Goal: Task Accomplishment & Management: Use online tool/utility

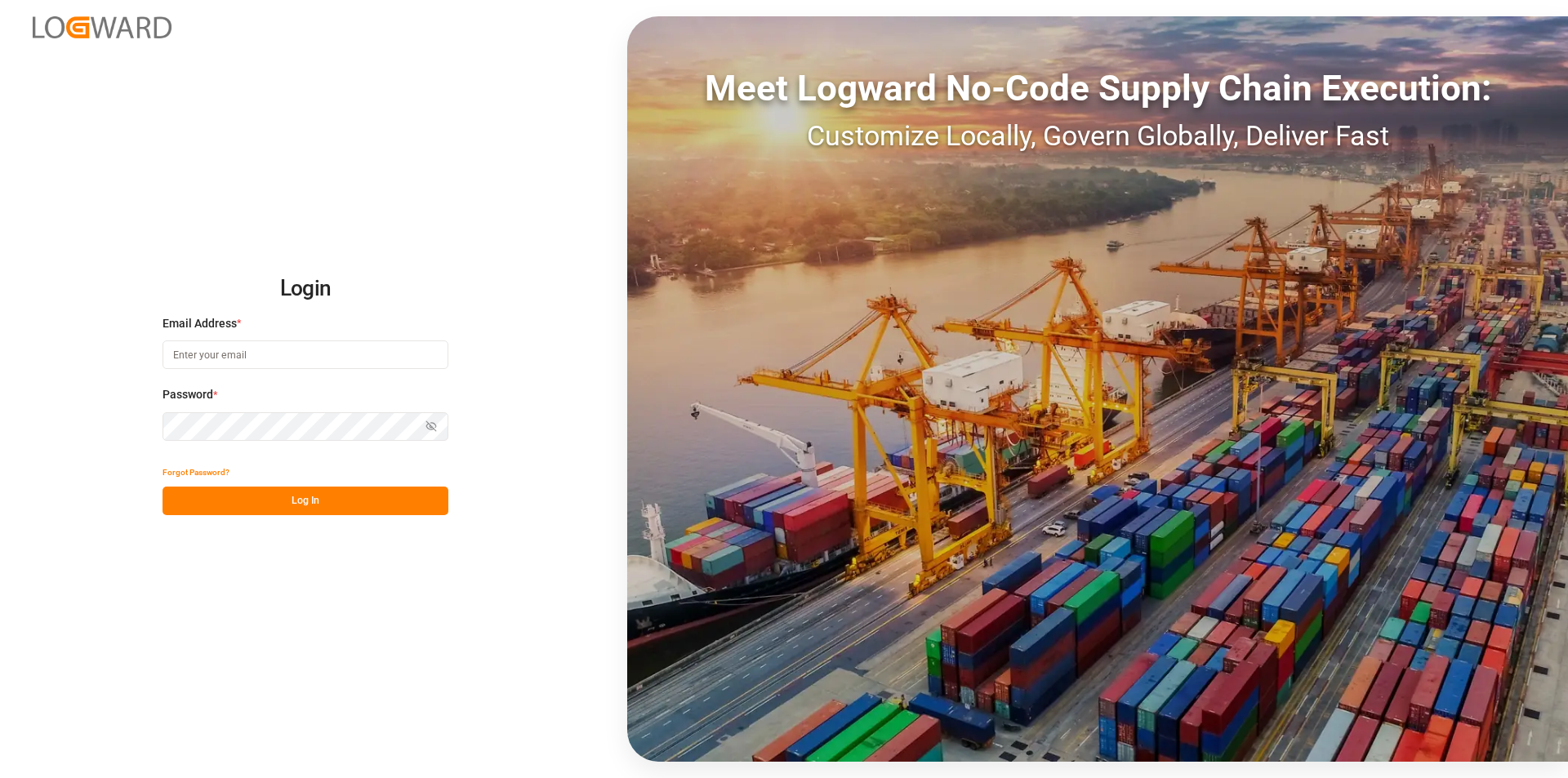
type input "[PERSON_NAME][EMAIL_ADDRESS][PERSON_NAME][DOMAIN_NAME]"
click at [330, 500] on button "Log In" at bounding box center [305, 500] width 285 height 29
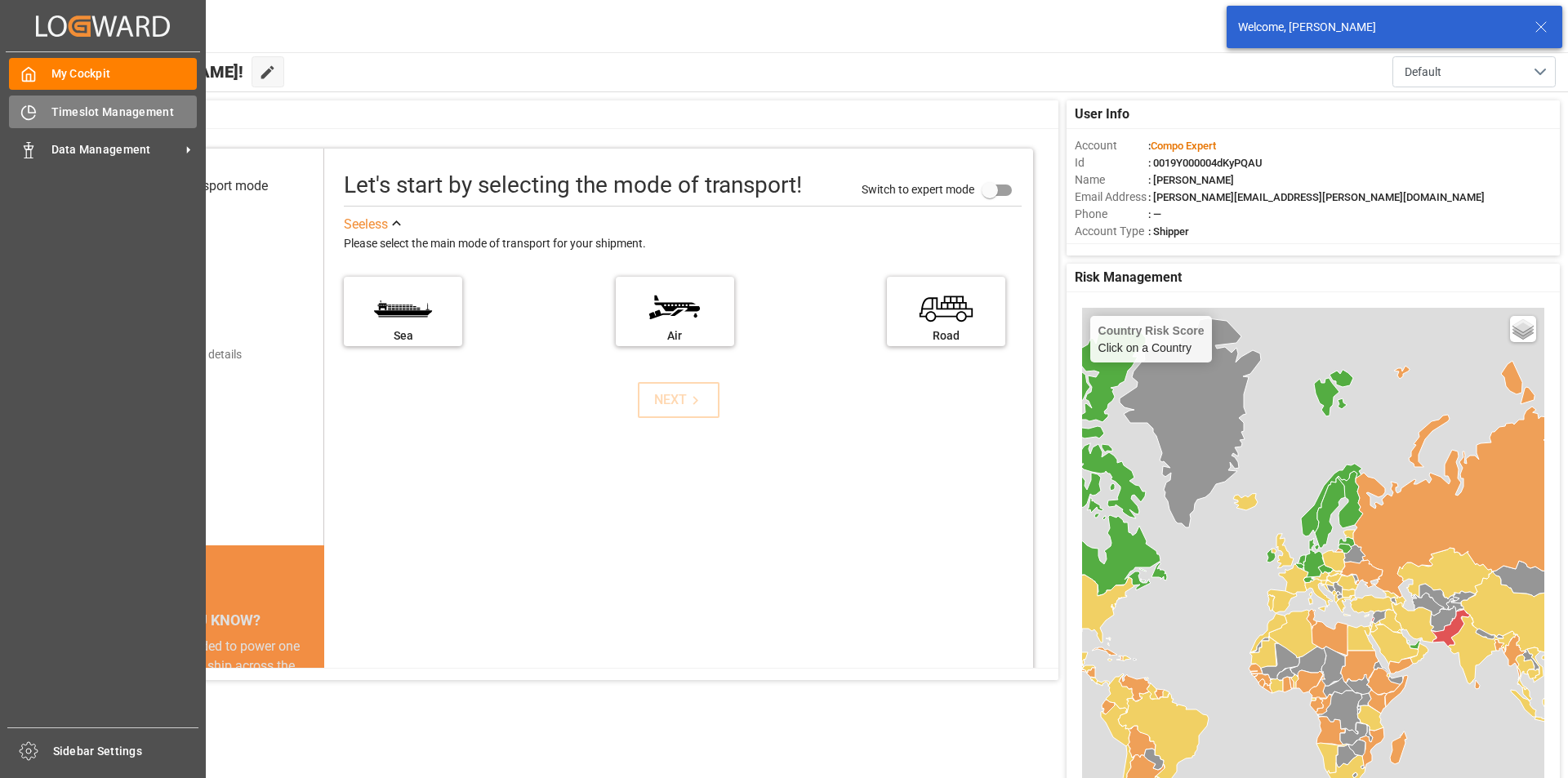
click at [28, 111] on icon at bounding box center [29, 112] width 16 height 16
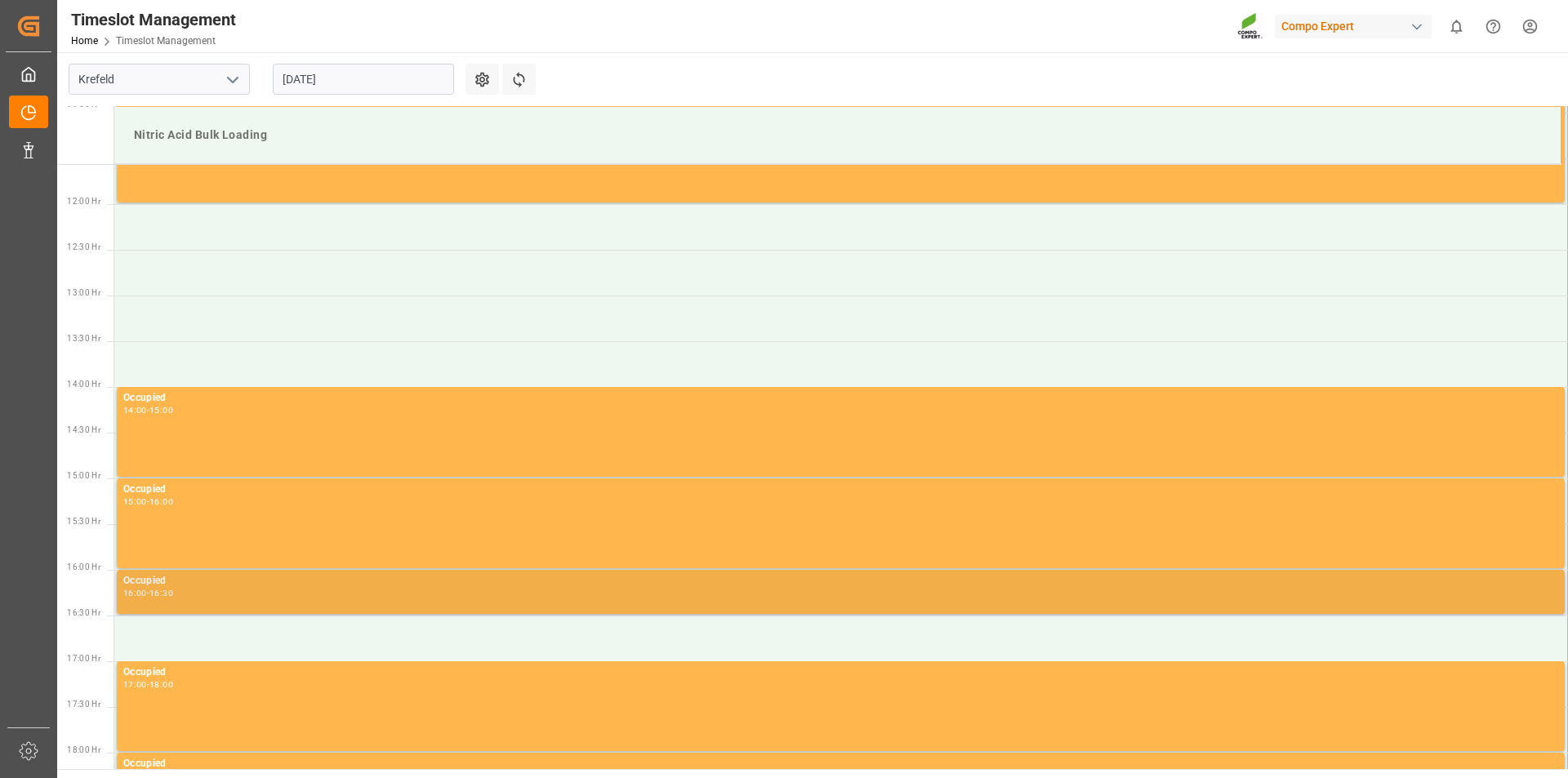
scroll to position [1139, 0]
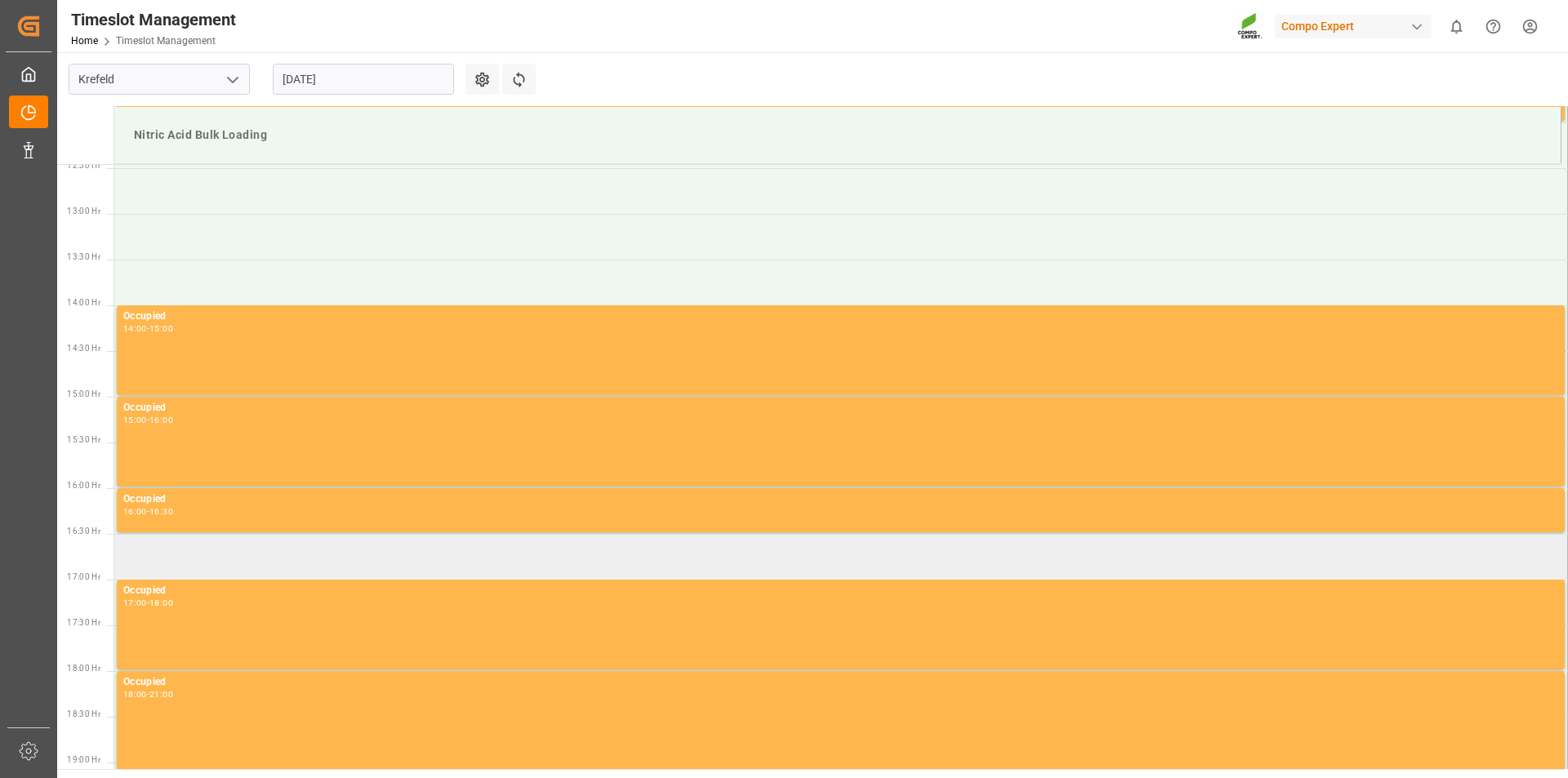
click at [306, 554] on td at bounding box center [840, 557] width 1454 height 46
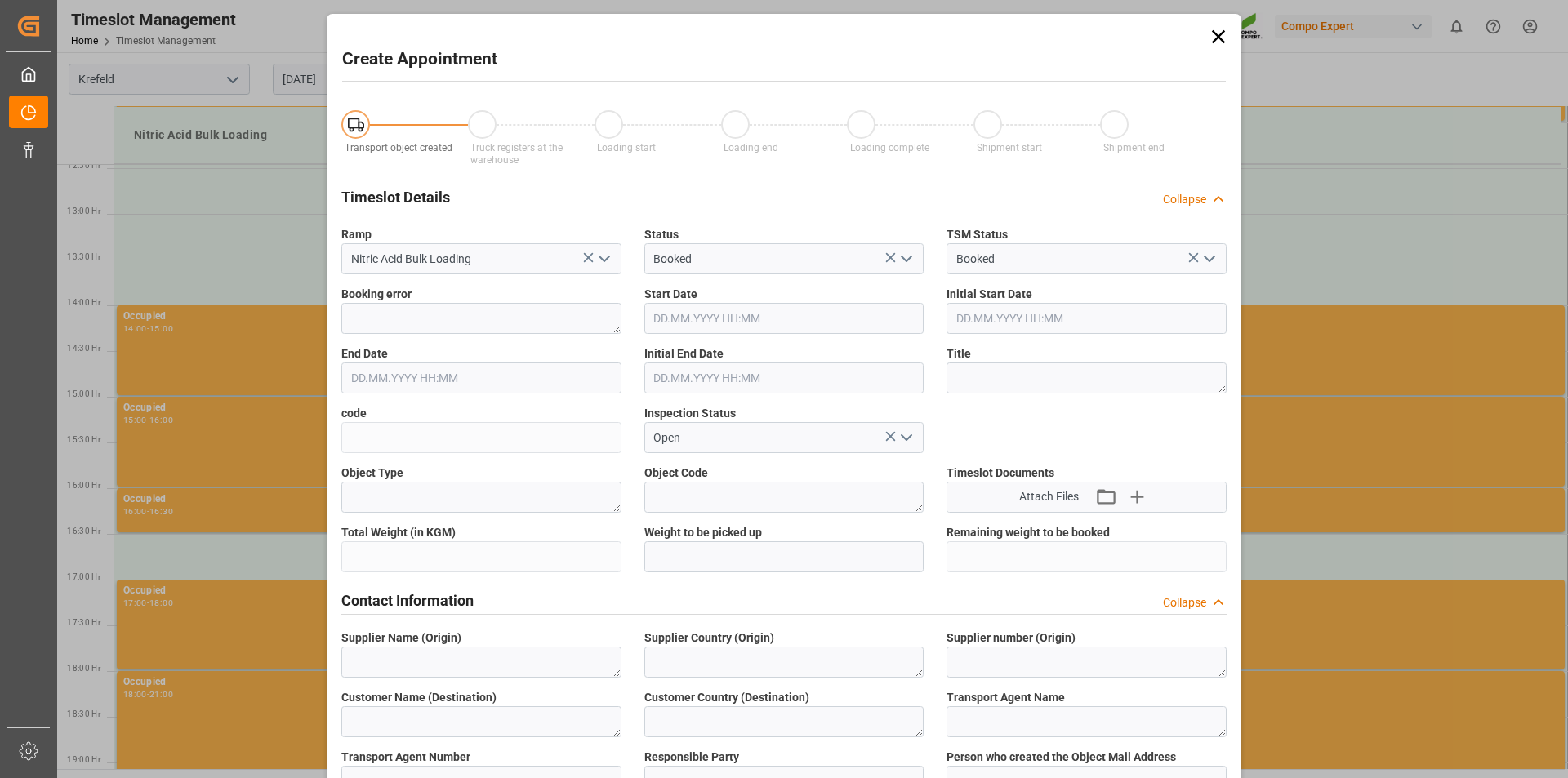
type input "28.08.2025 16:30"
type input "28.08.2025 17:00"
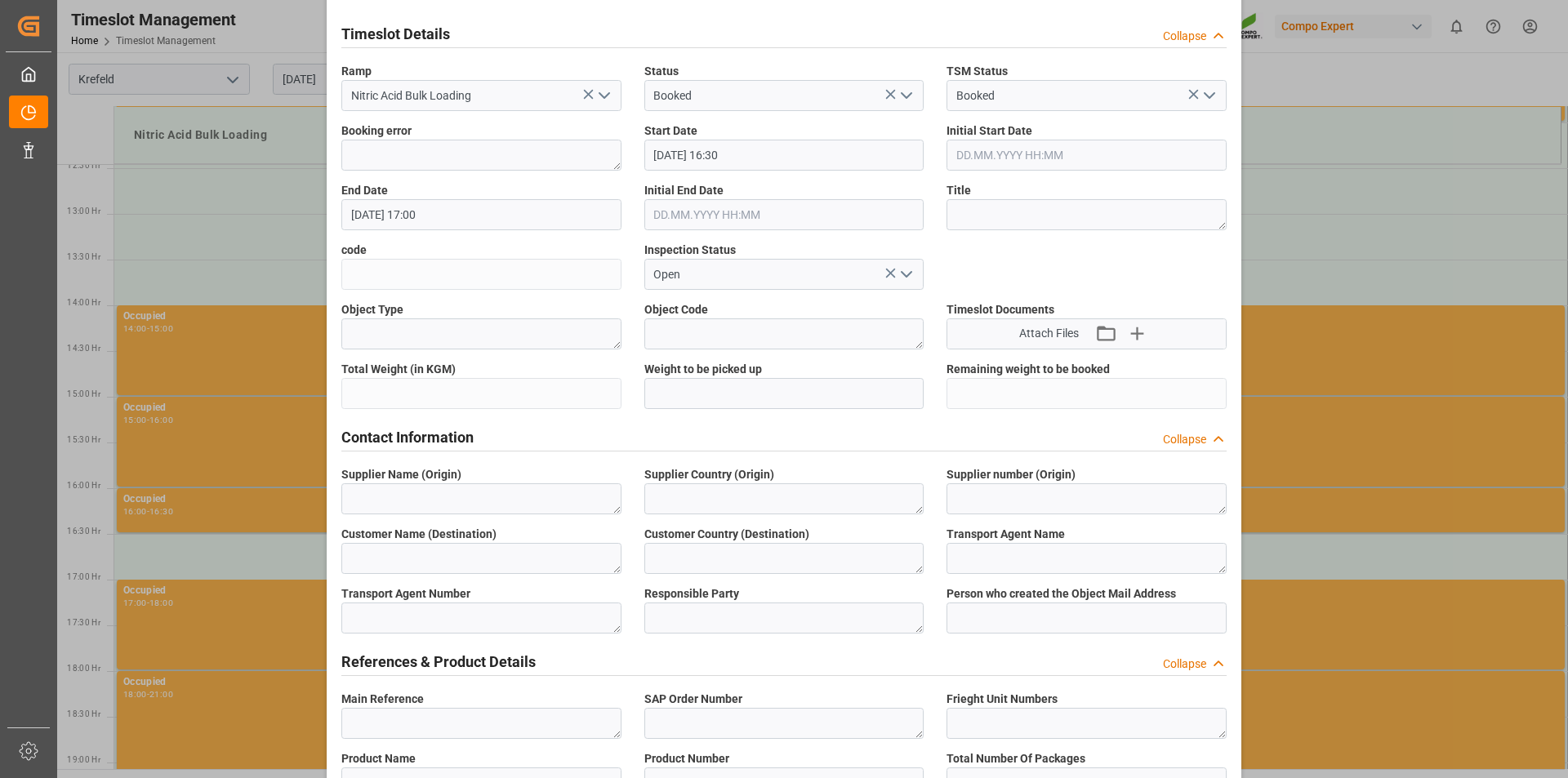
scroll to position [0, 0]
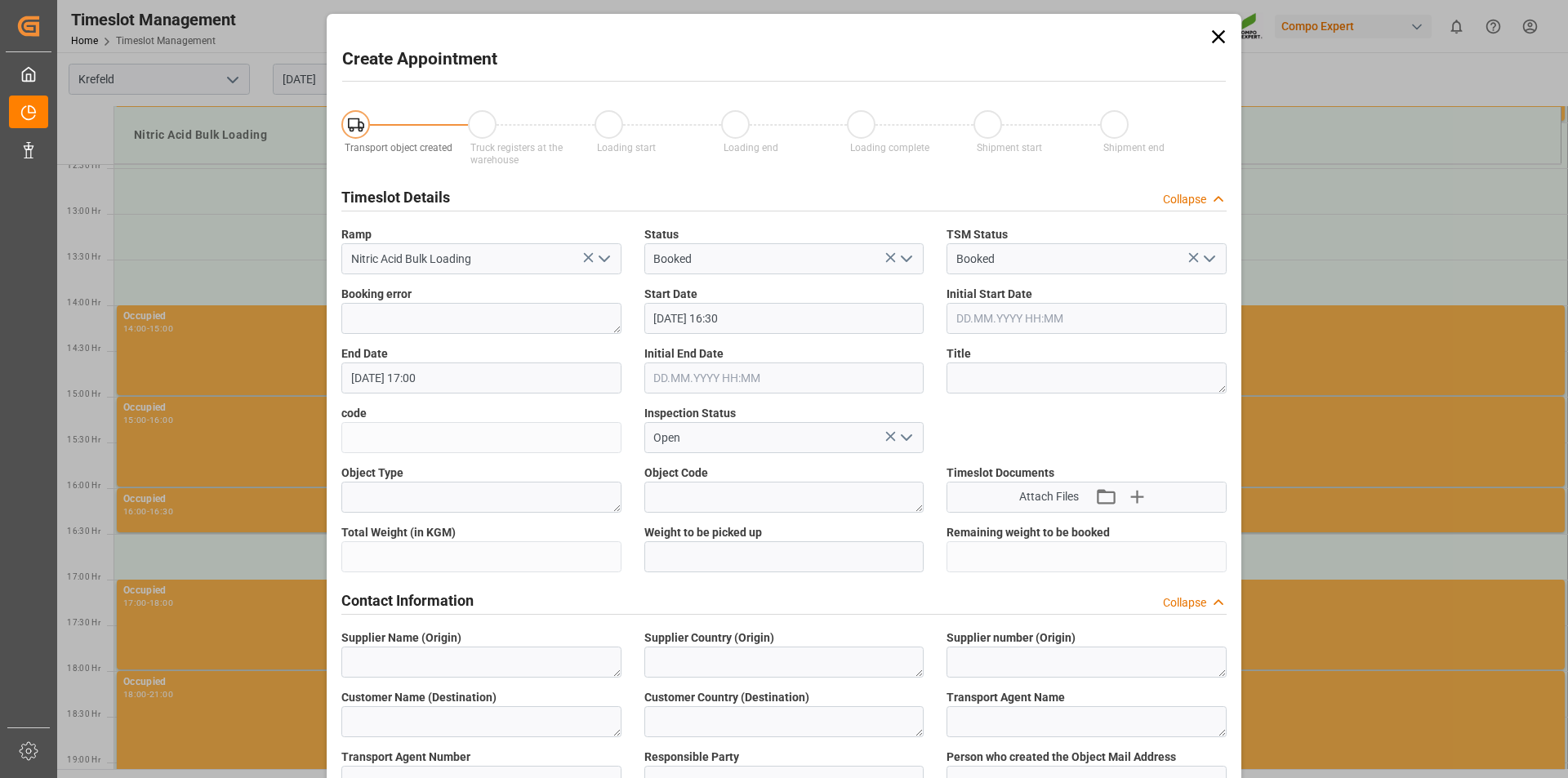
click at [1210, 39] on icon at bounding box center [1218, 37] width 23 height 23
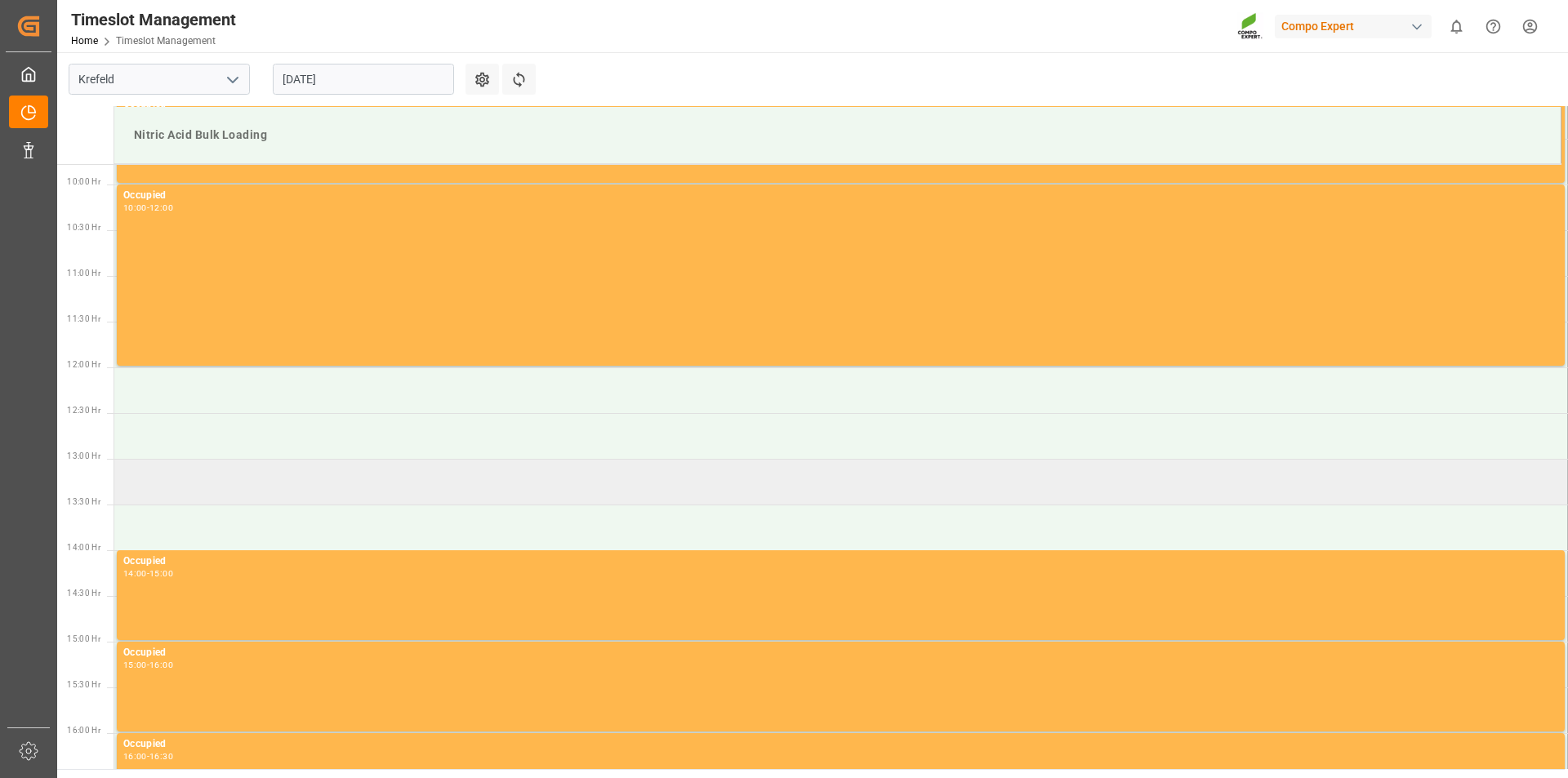
scroll to position [976, 0]
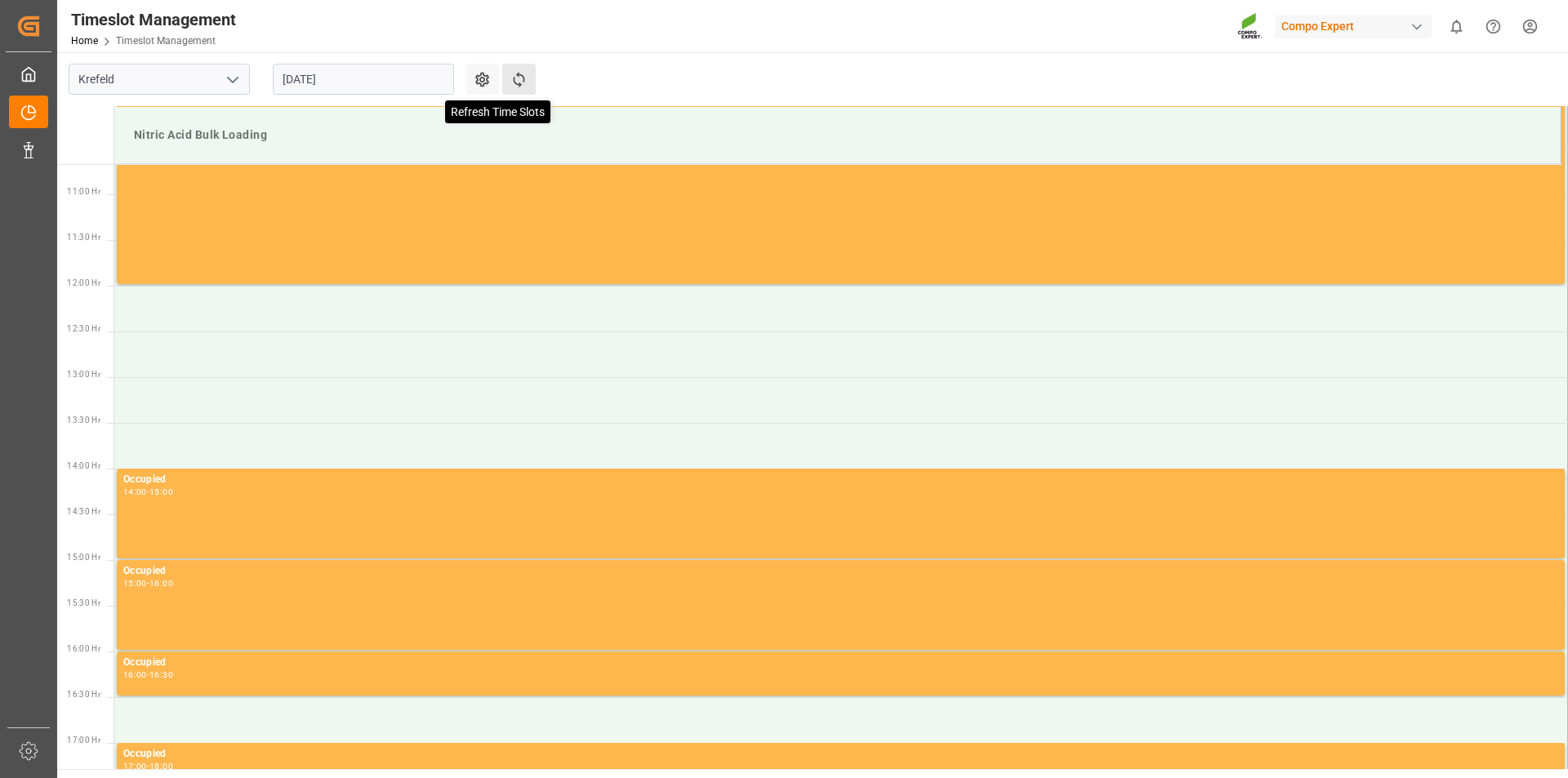
click at [519, 76] on icon at bounding box center [518, 79] width 17 height 17
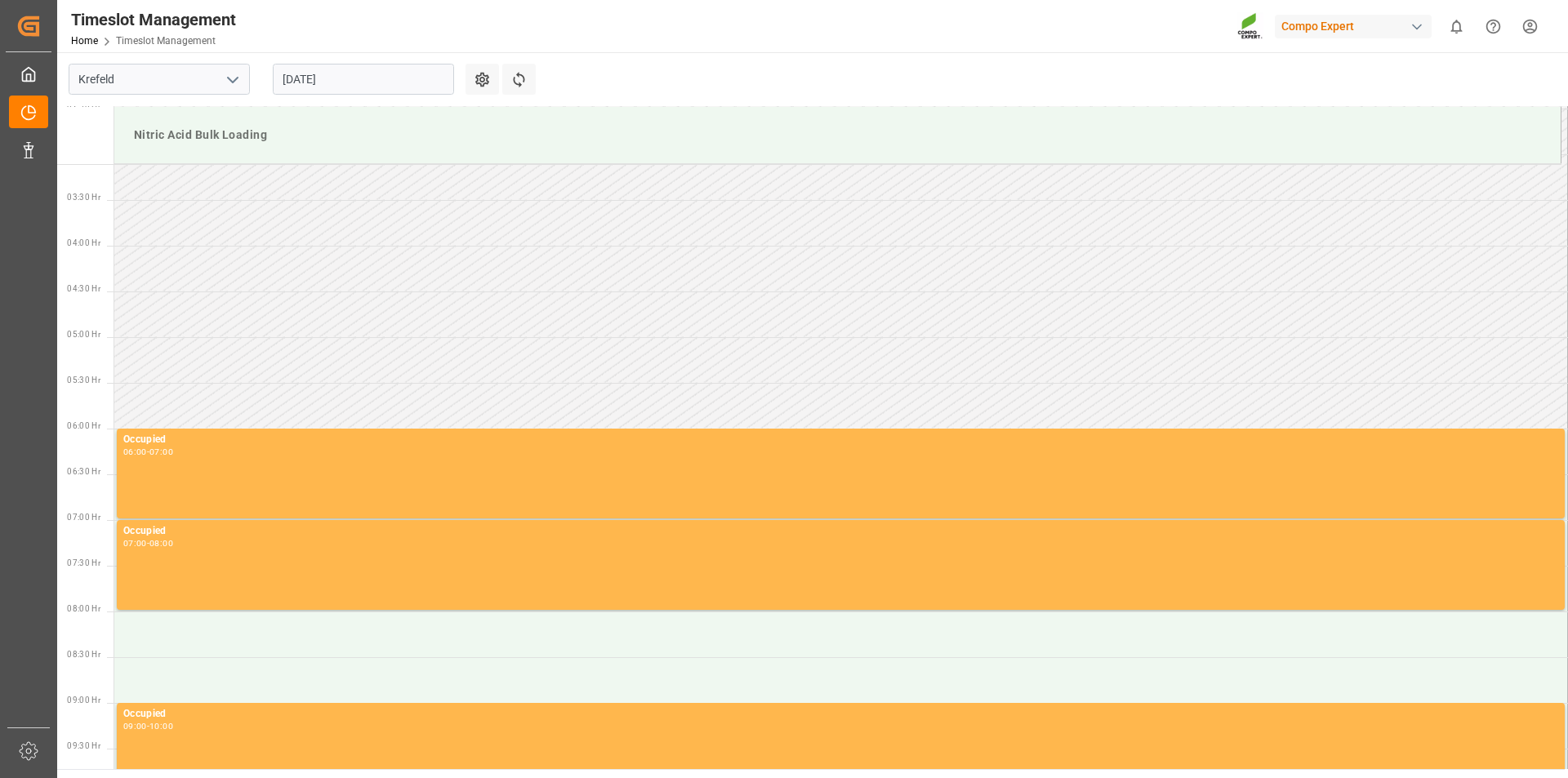
scroll to position [0, 0]
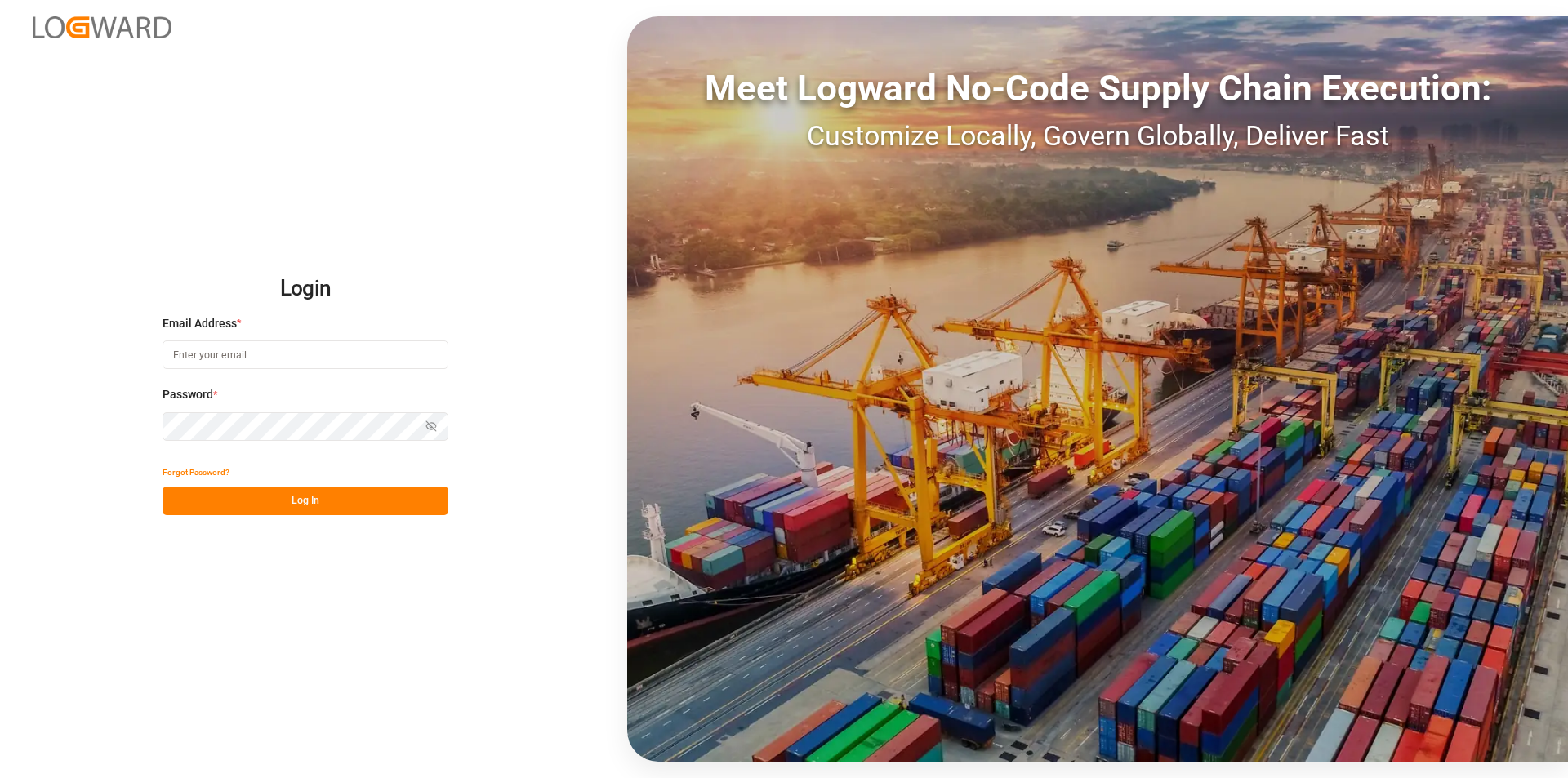
type input "[PERSON_NAME][EMAIL_ADDRESS][PERSON_NAME][DOMAIN_NAME]"
click at [330, 505] on button "Log In" at bounding box center [305, 500] width 285 height 29
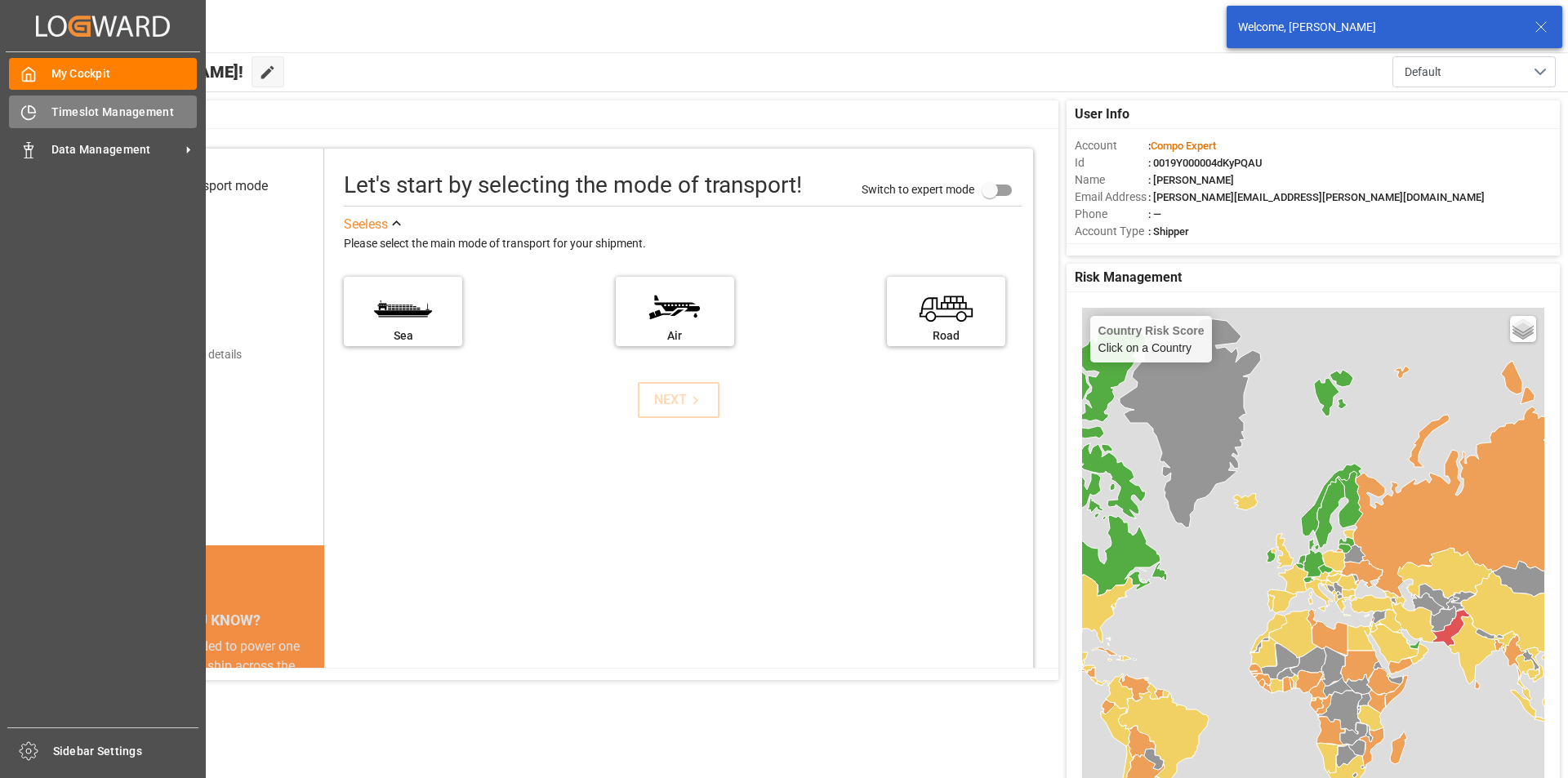
click at [81, 113] on span "Timeslot Management" at bounding box center [124, 112] width 146 height 17
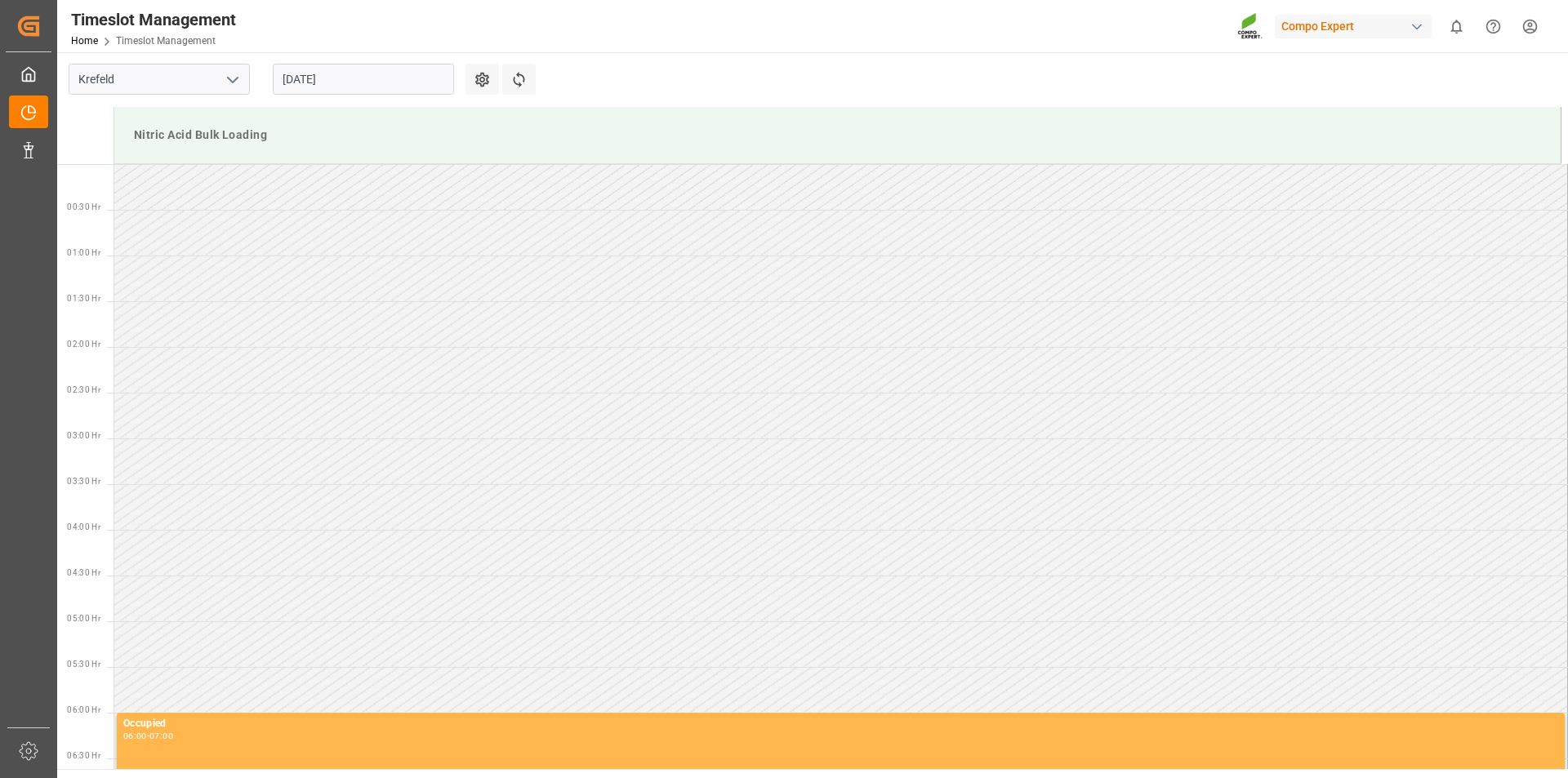
scroll to position [813, 0]
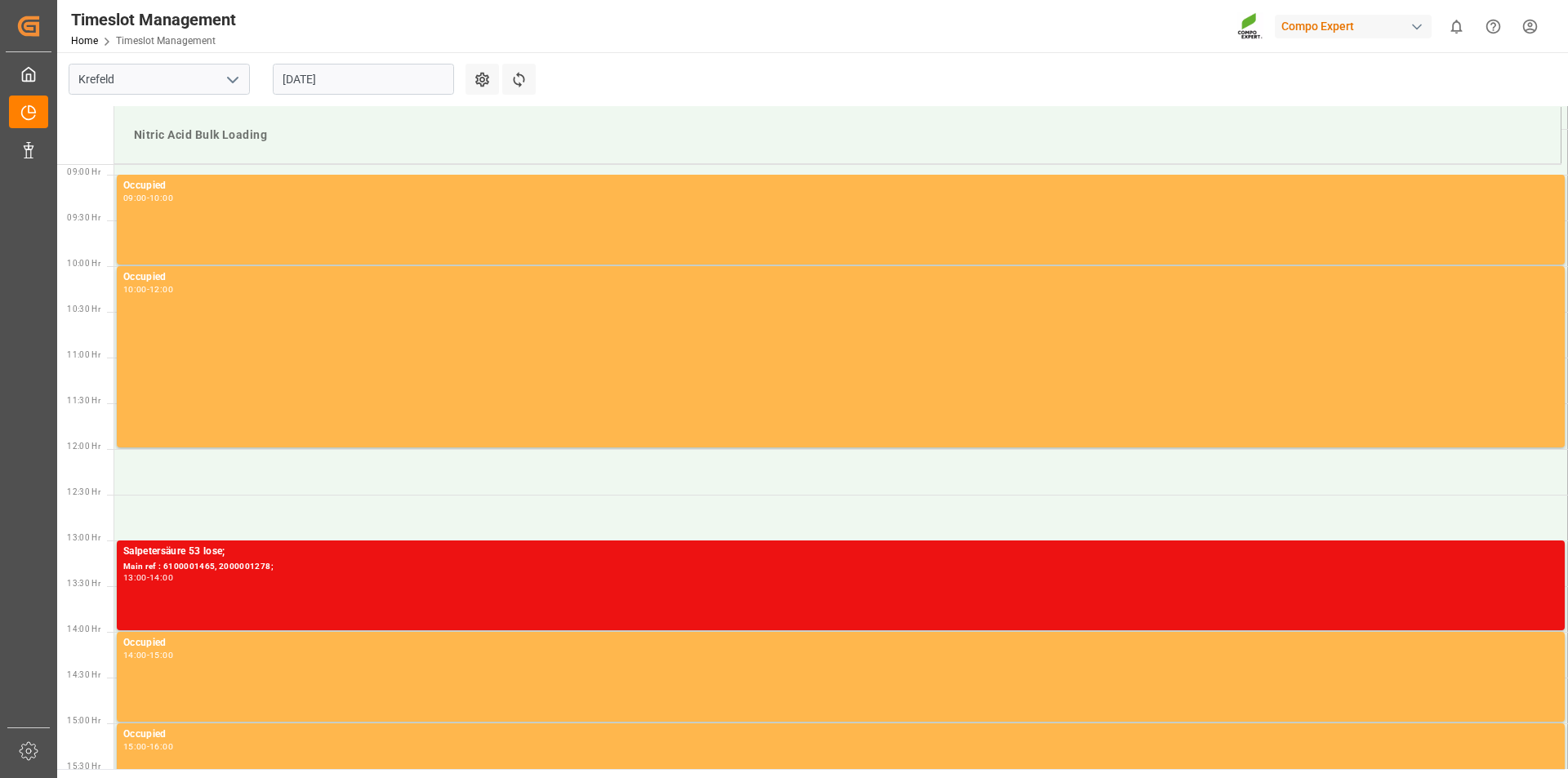
click at [413, 79] on input "[DATE]" at bounding box center [363, 78] width 181 height 31
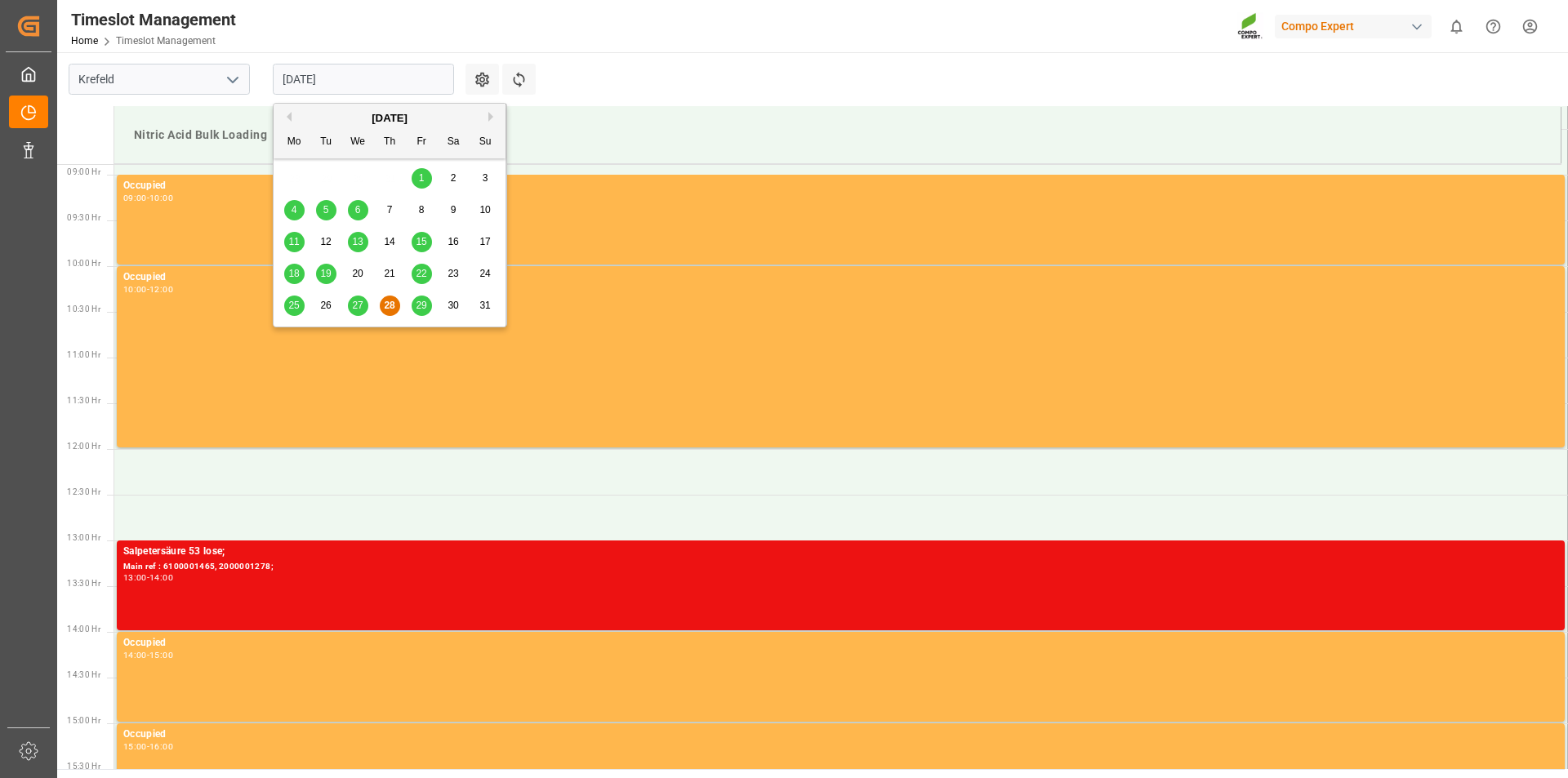
click at [491, 115] on button "Next Month" at bounding box center [494, 117] width 10 height 10
click at [291, 179] on span "1" at bounding box center [294, 178] width 6 height 12
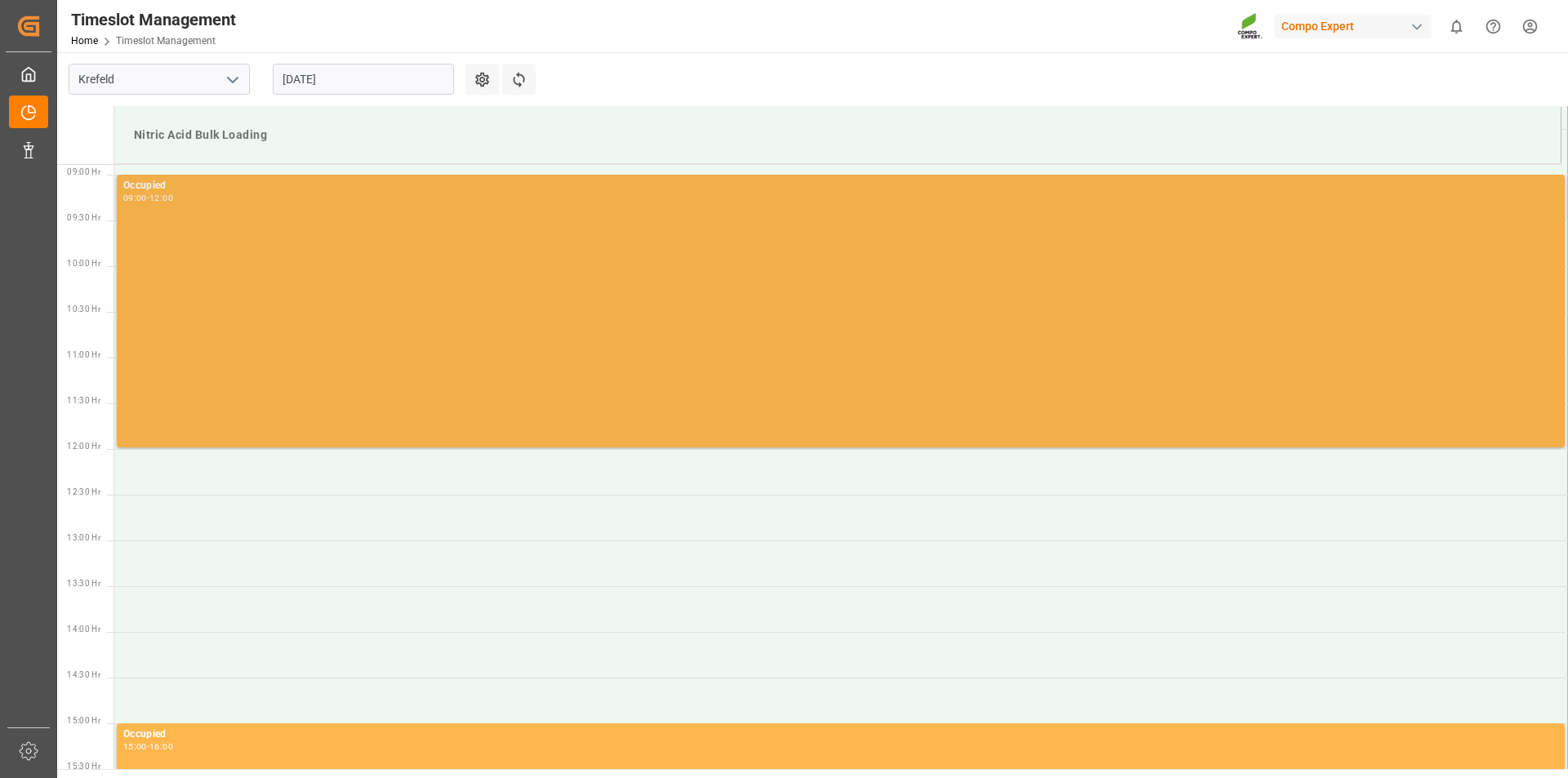
scroll to position [404, 0]
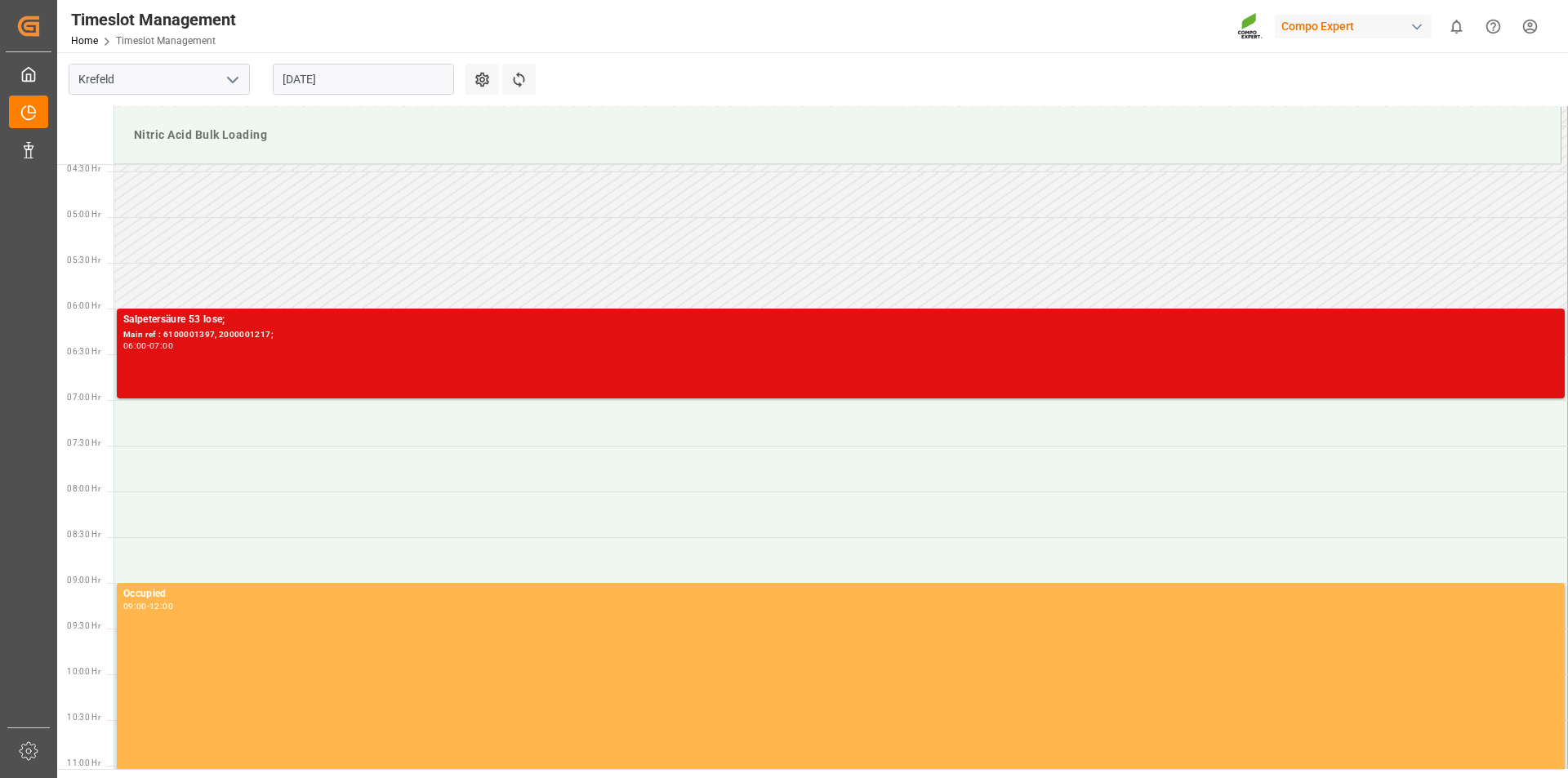
click at [280, 344] on div "06:00 - 07:00" at bounding box center [840, 346] width 1435 height 9
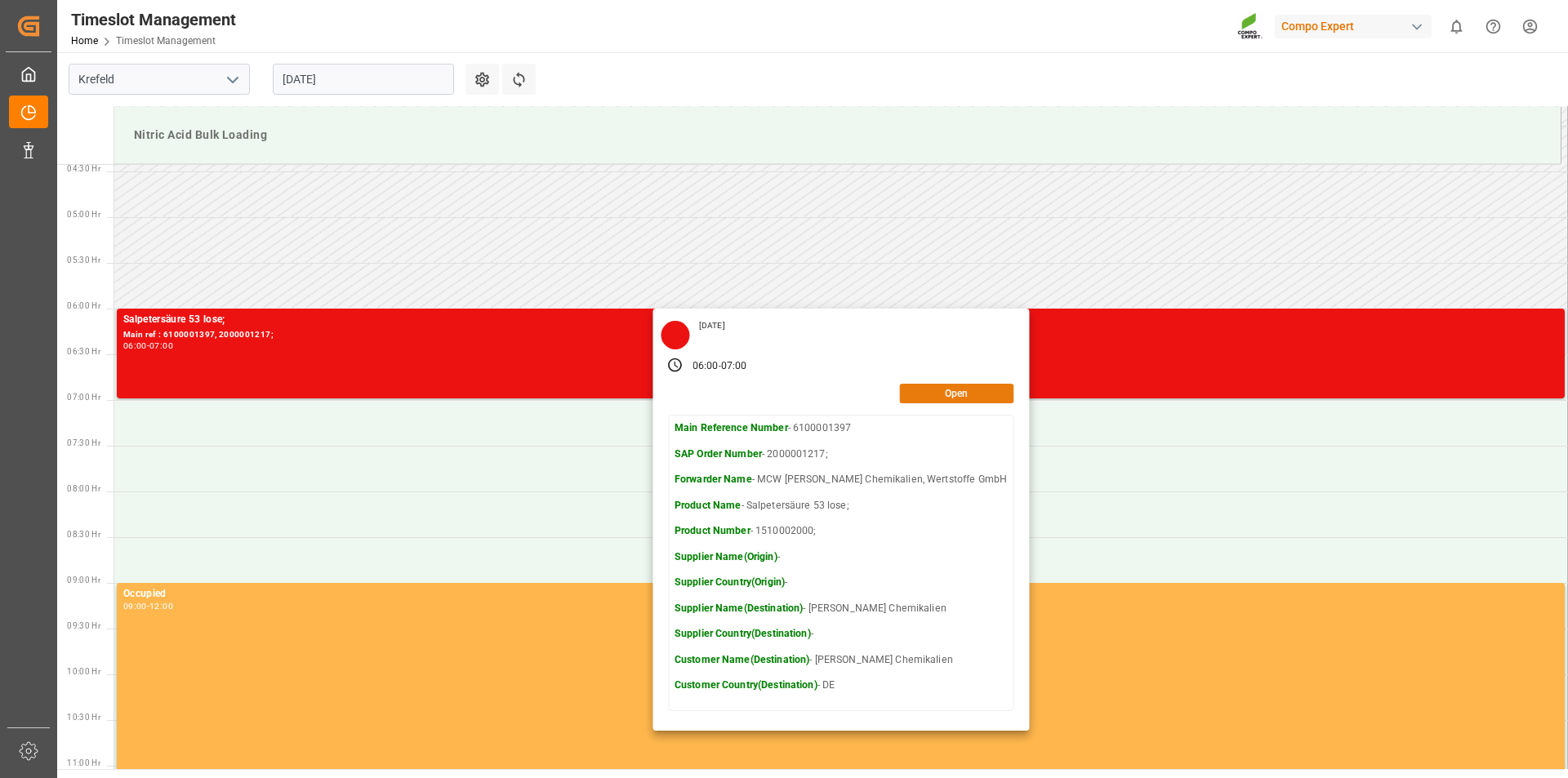
click at [928, 394] on button "Open" at bounding box center [955, 393] width 114 height 20
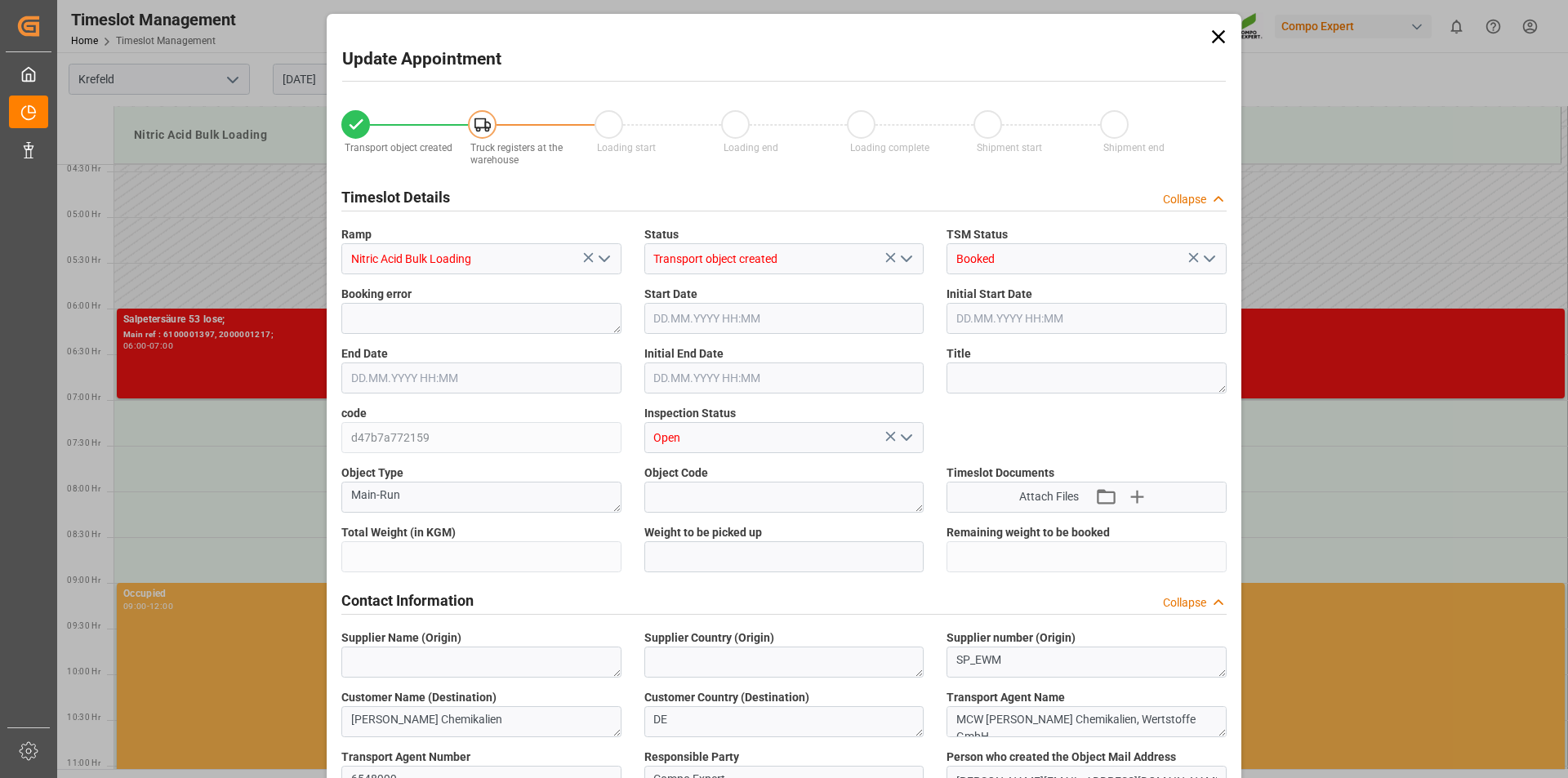
type input "20000"
type input "0"
type input "[DATE] 06:00"
type input "[DATE] 07:00"
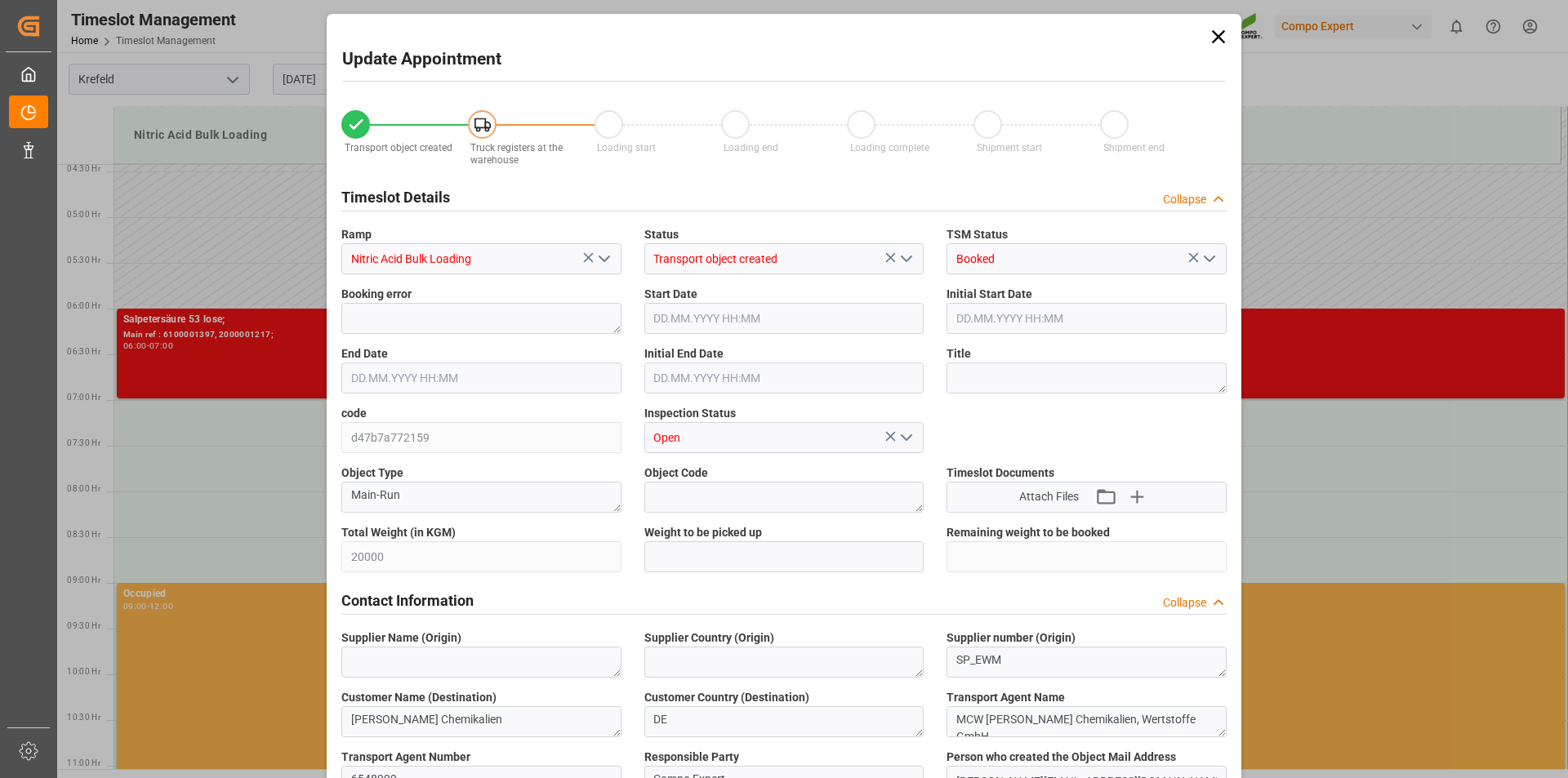
type input "[DATE] 06:30"
type input "[DATE] 12:28"
type input "[DATE] 05:45"
click at [1218, 40] on icon at bounding box center [1218, 36] width 13 height 13
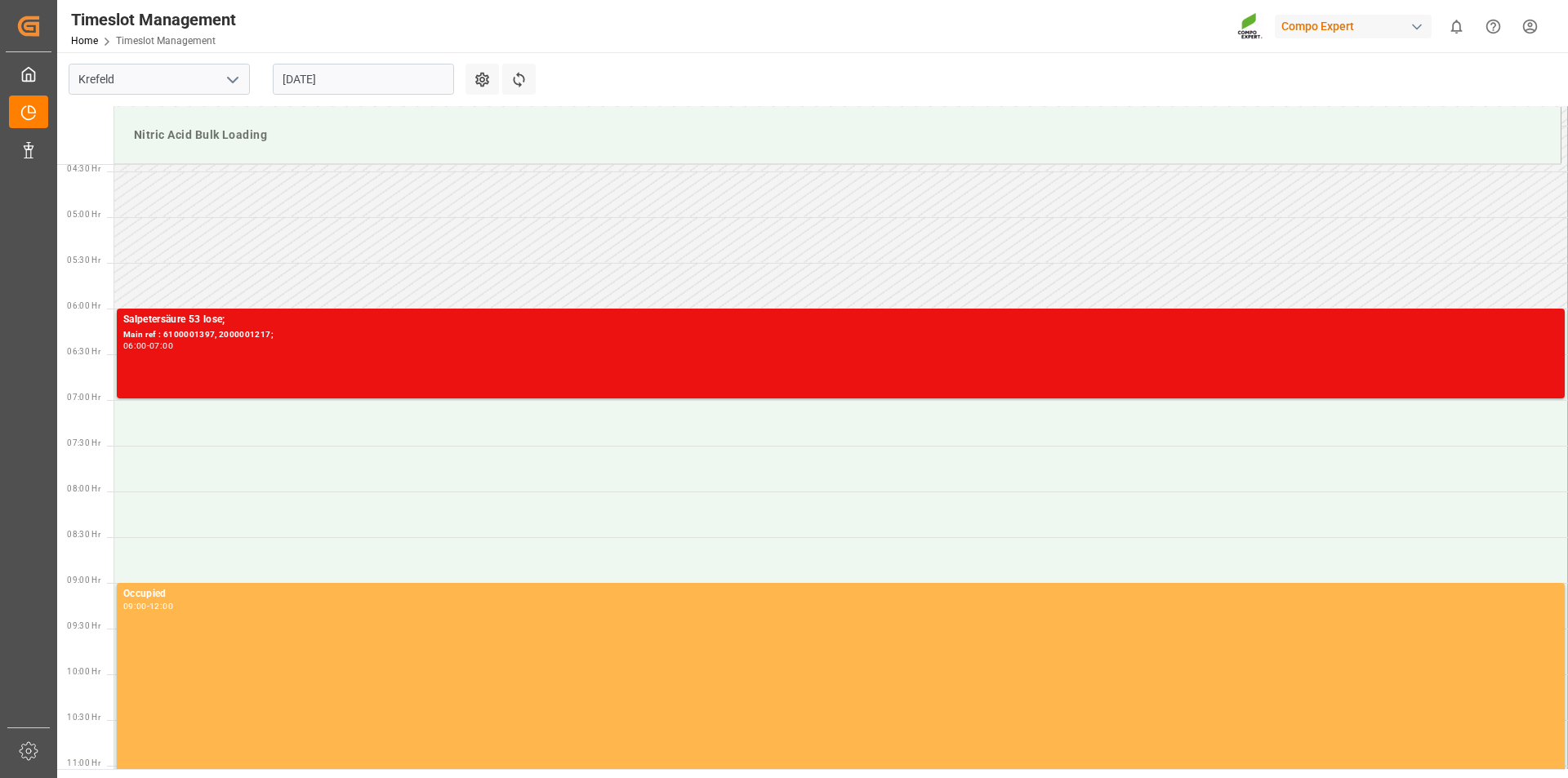
click at [392, 78] on input "[DATE]" at bounding box center [363, 78] width 181 height 31
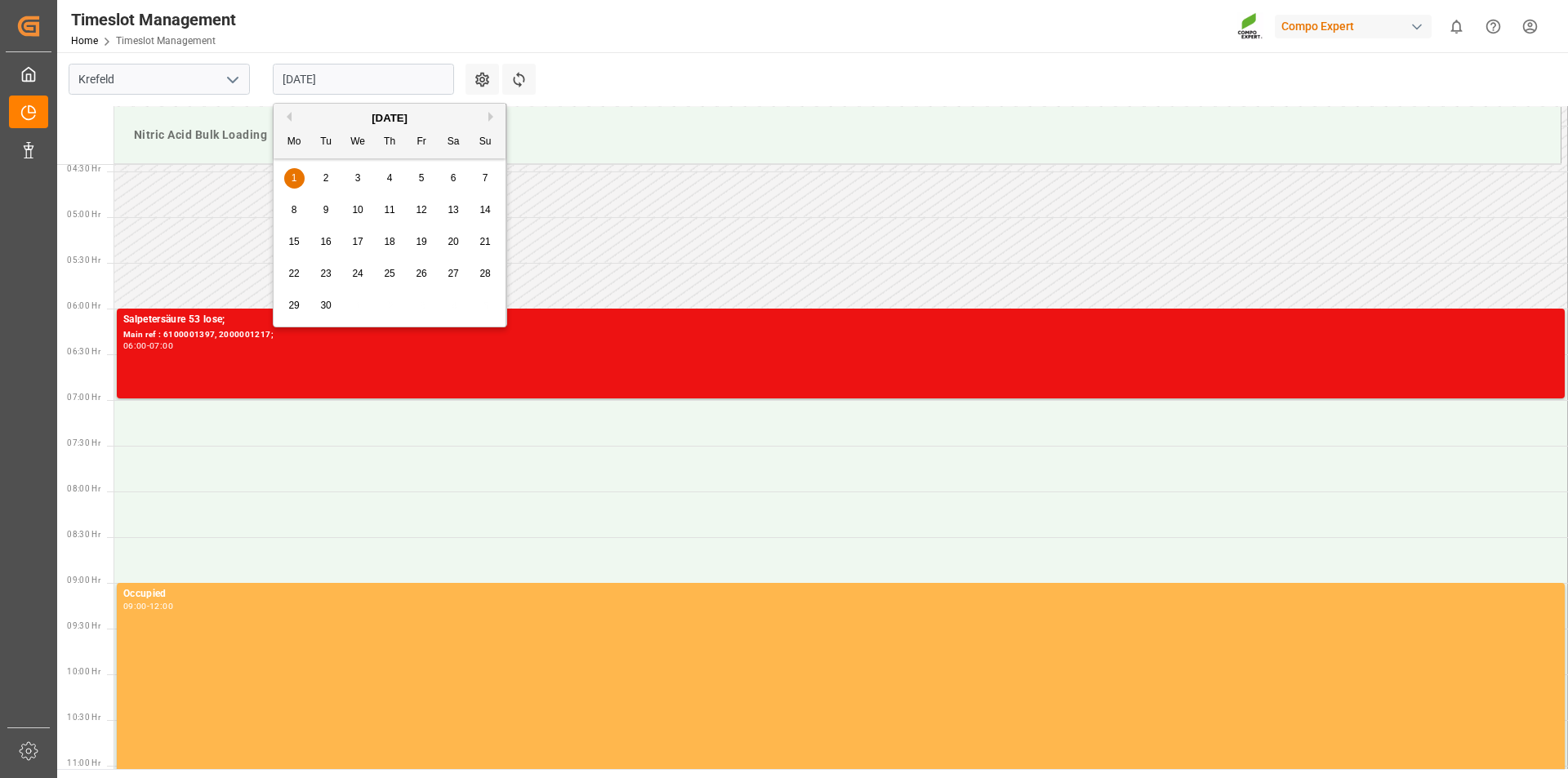
click at [294, 116] on div "[DATE]" at bounding box center [390, 118] width 232 height 16
click at [288, 115] on button "Previous Month" at bounding box center [286, 117] width 10 height 10
click at [423, 304] on span "29" at bounding box center [420, 305] width 11 height 12
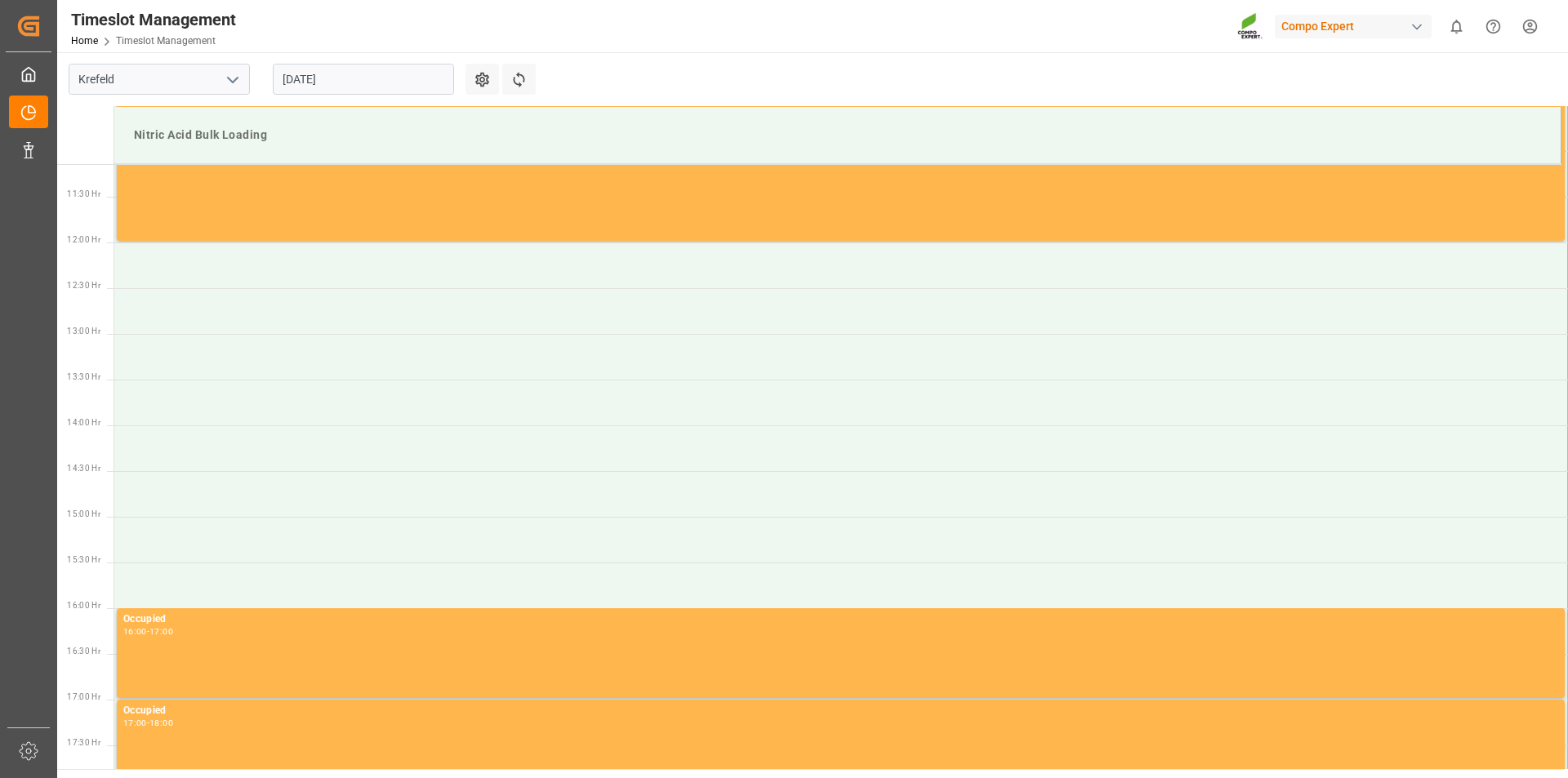
scroll to position [611, 0]
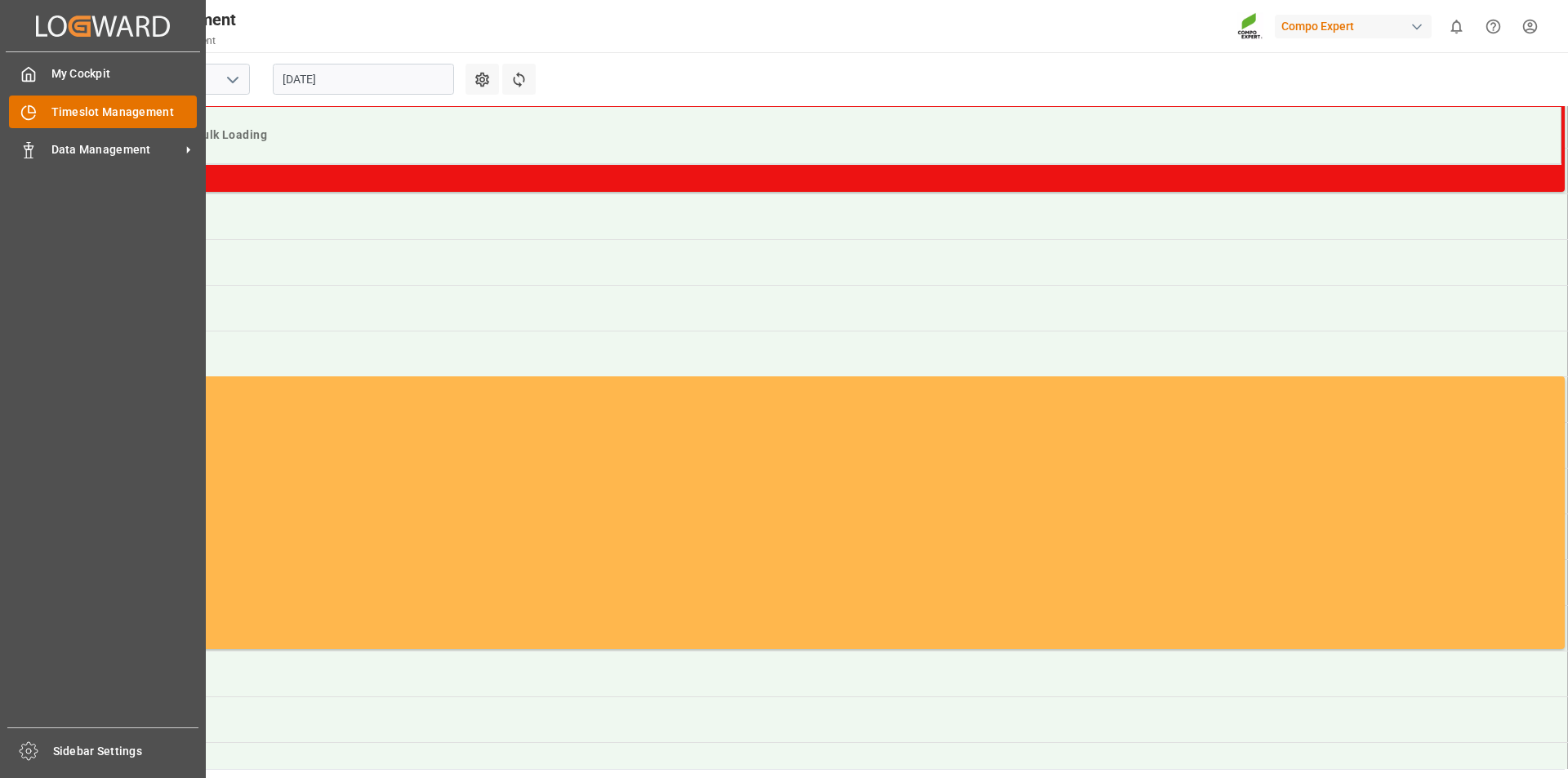
click at [65, 113] on span "Timeslot Management" at bounding box center [124, 112] width 146 height 17
click at [32, 154] on icon at bounding box center [29, 150] width 16 height 16
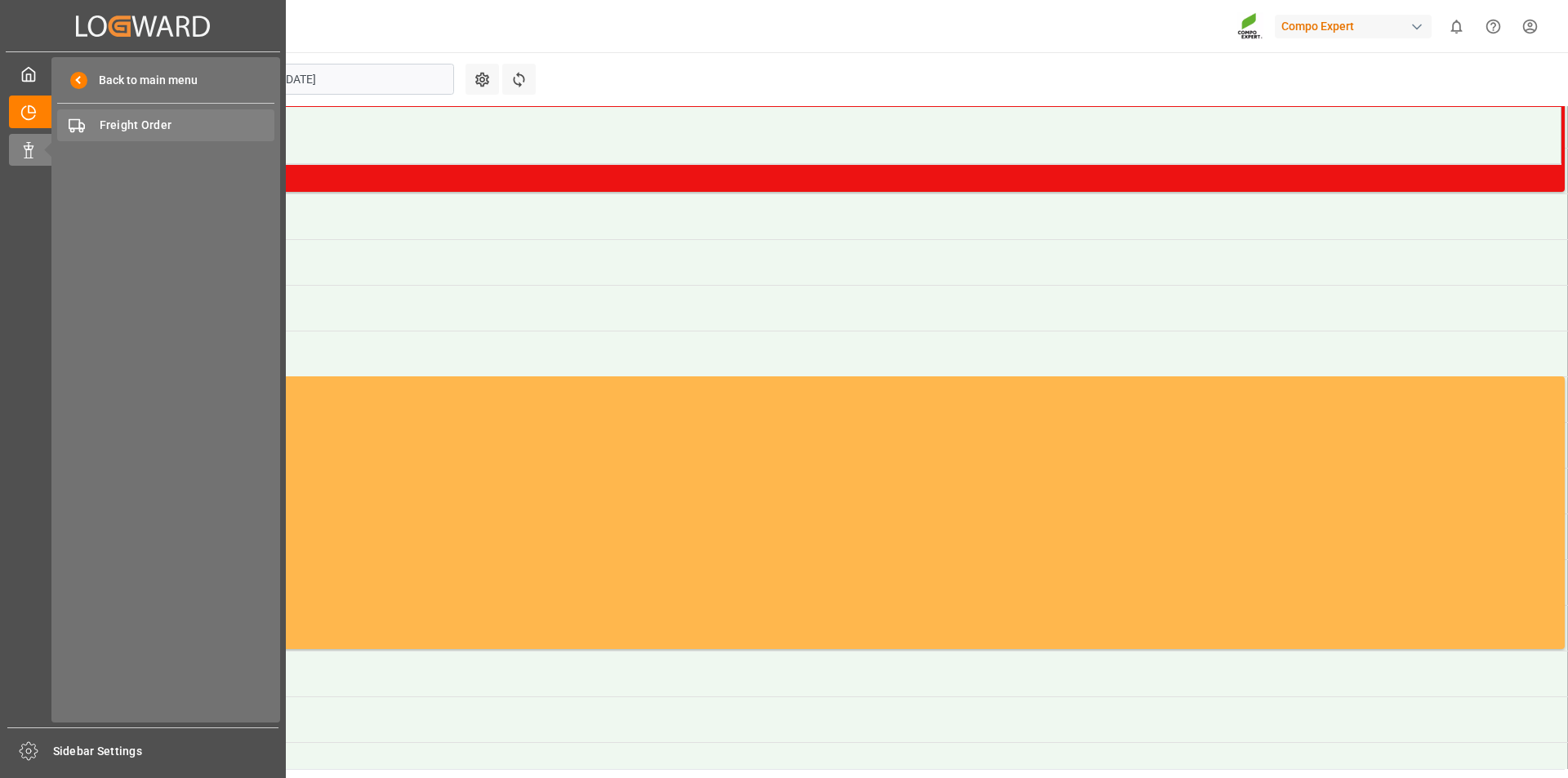
click at [192, 118] on span "Freight Order" at bounding box center [187, 125] width 175 height 17
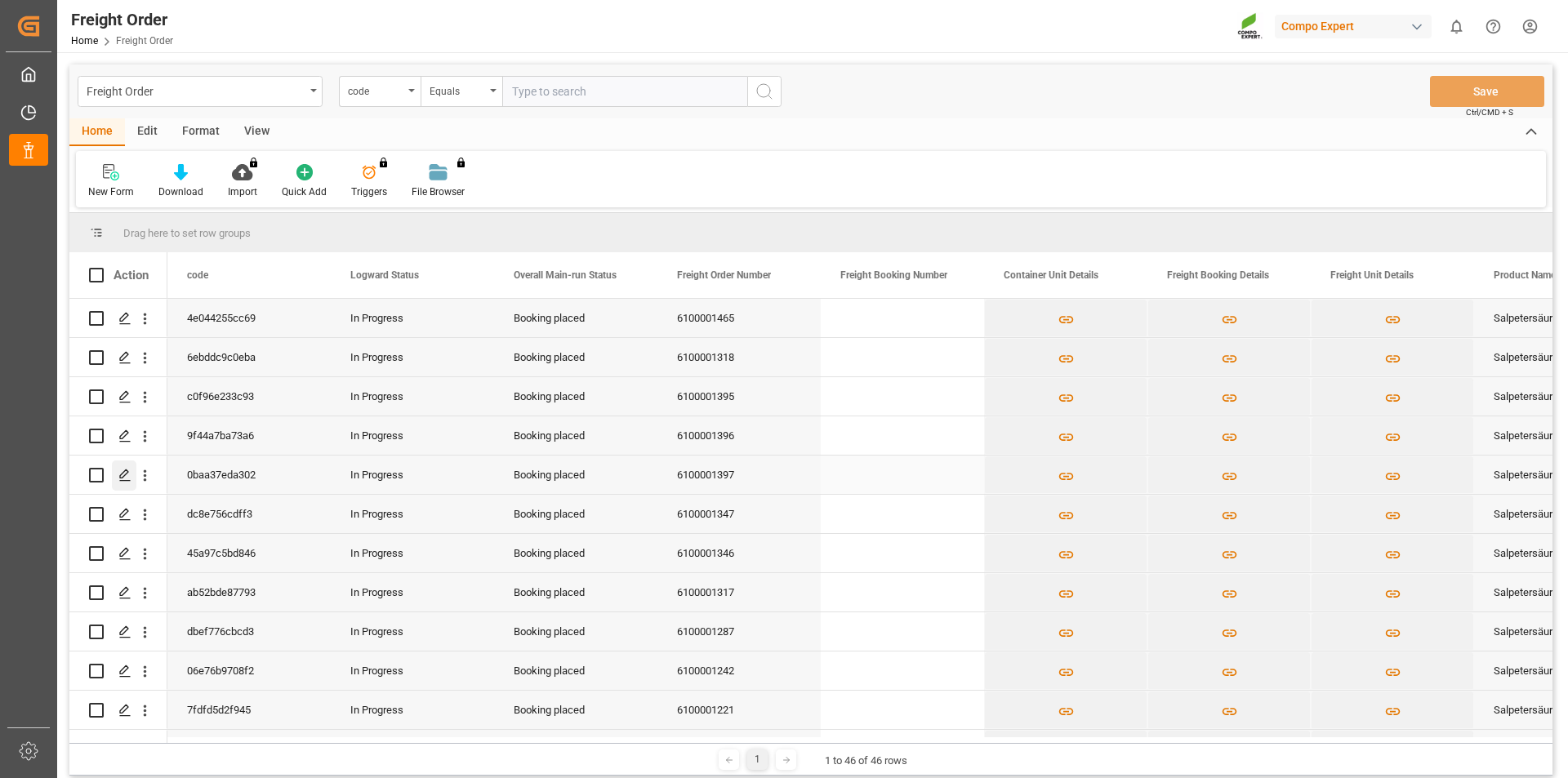
click at [123, 475] on icon "Press SPACE to select this row." at bounding box center [124, 475] width 13 height 13
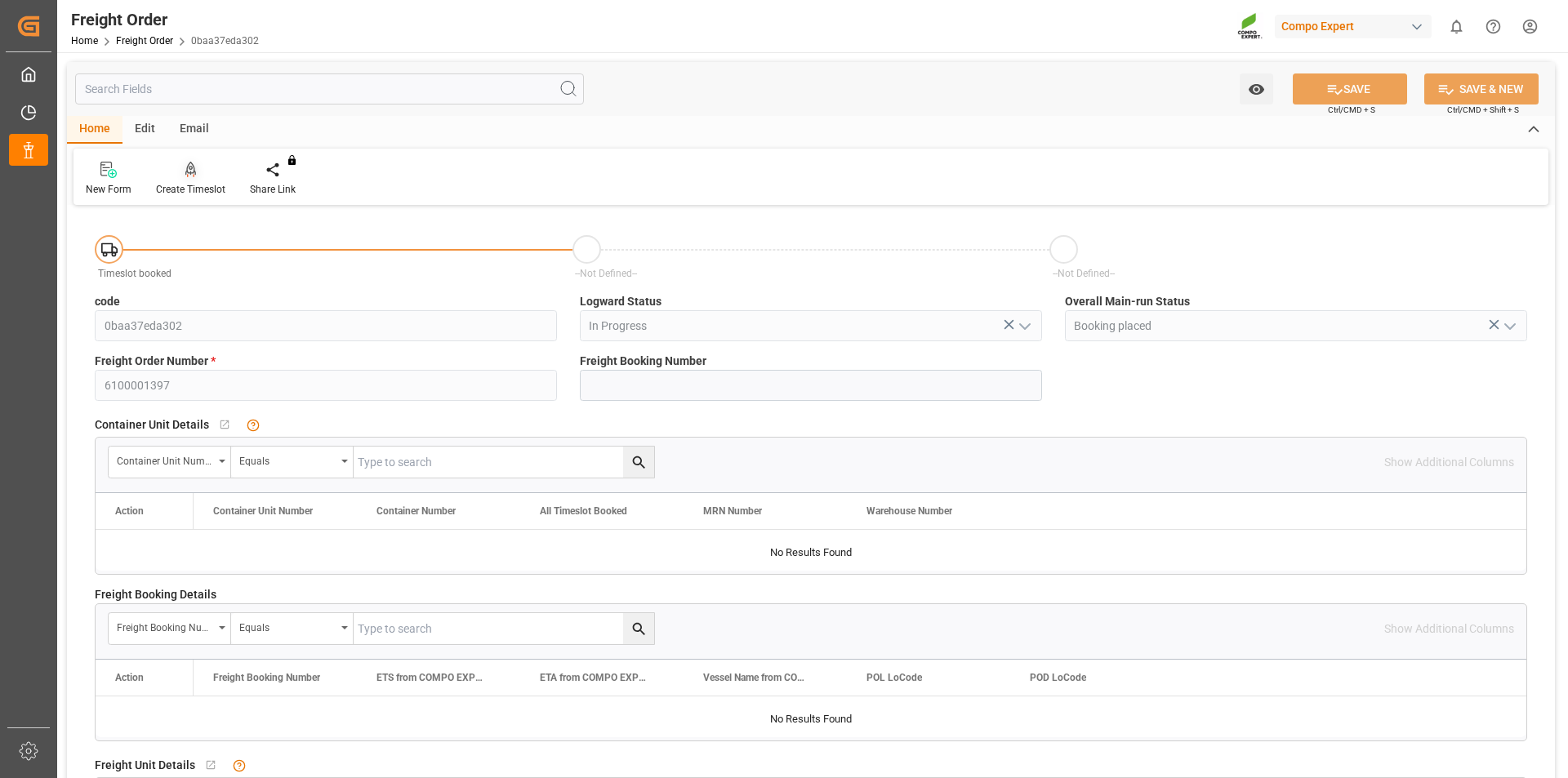
click at [187, 172] on icon at bounding box center [191, 168] width 12 height 14
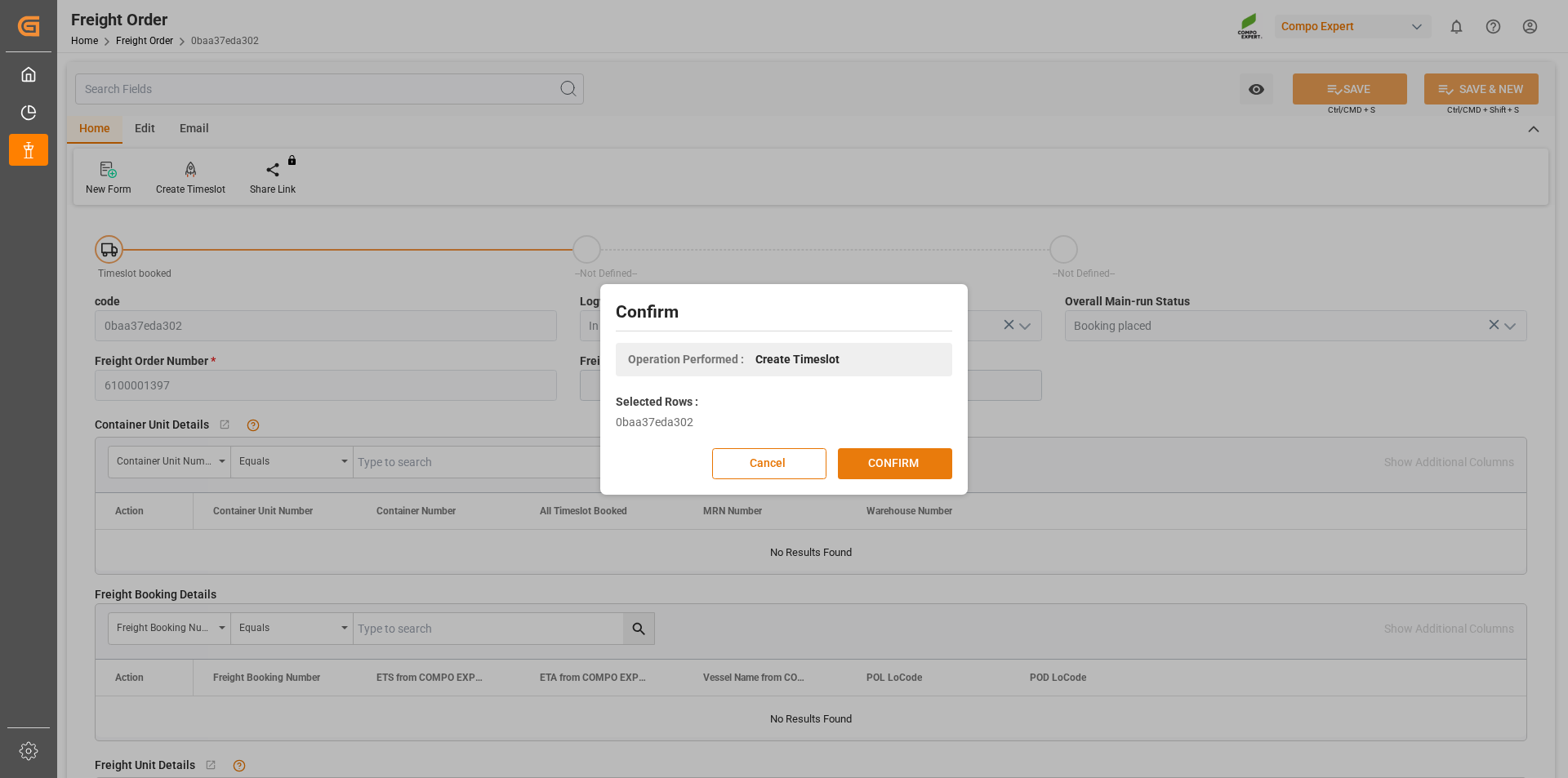
click at [892, 460] on button "CONFIRM" at bounding box center [894, 463] width 114 height 31
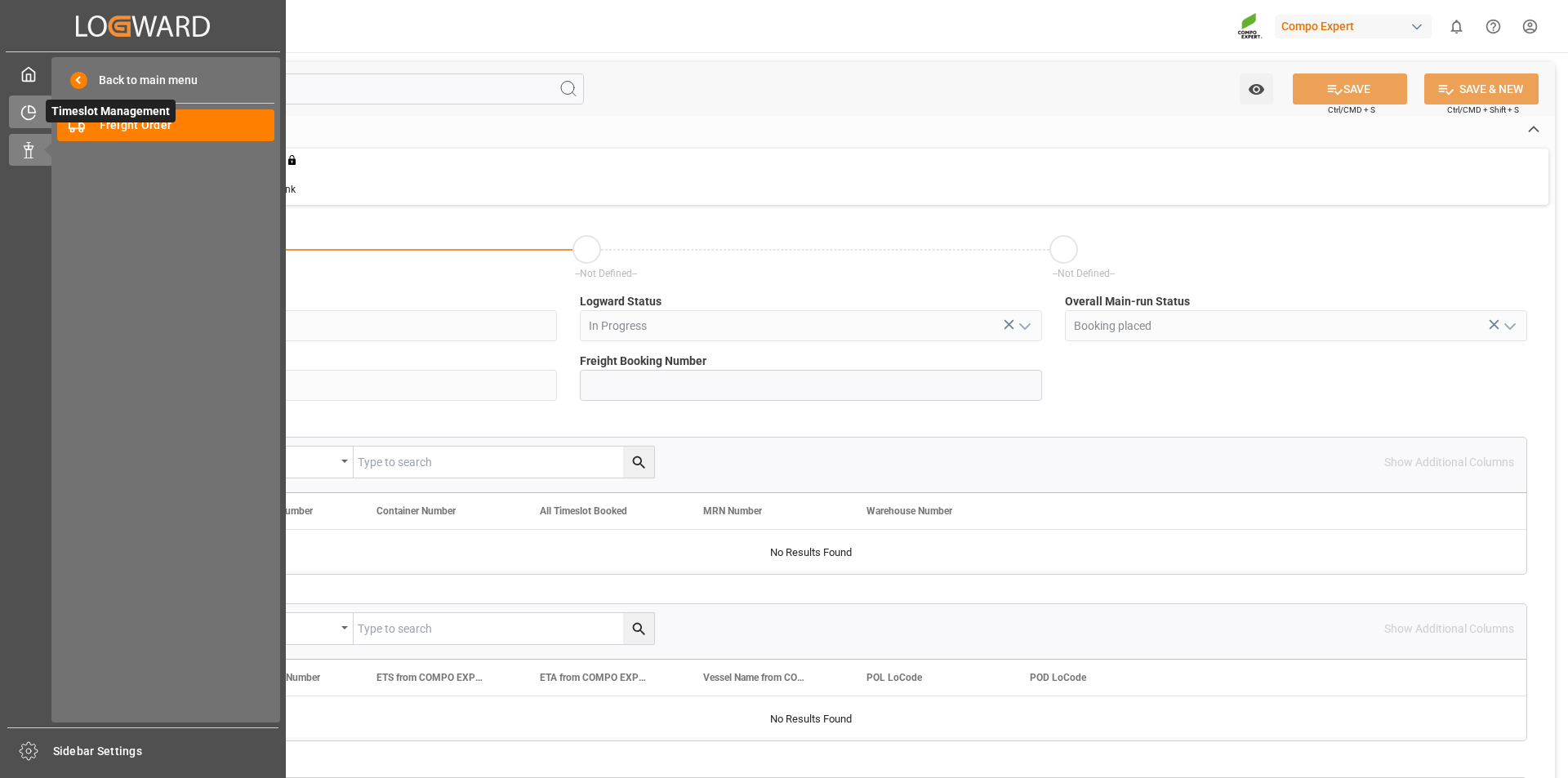
click at [28, 116] on icon at bounding box center [29, 112] width 16 height 16
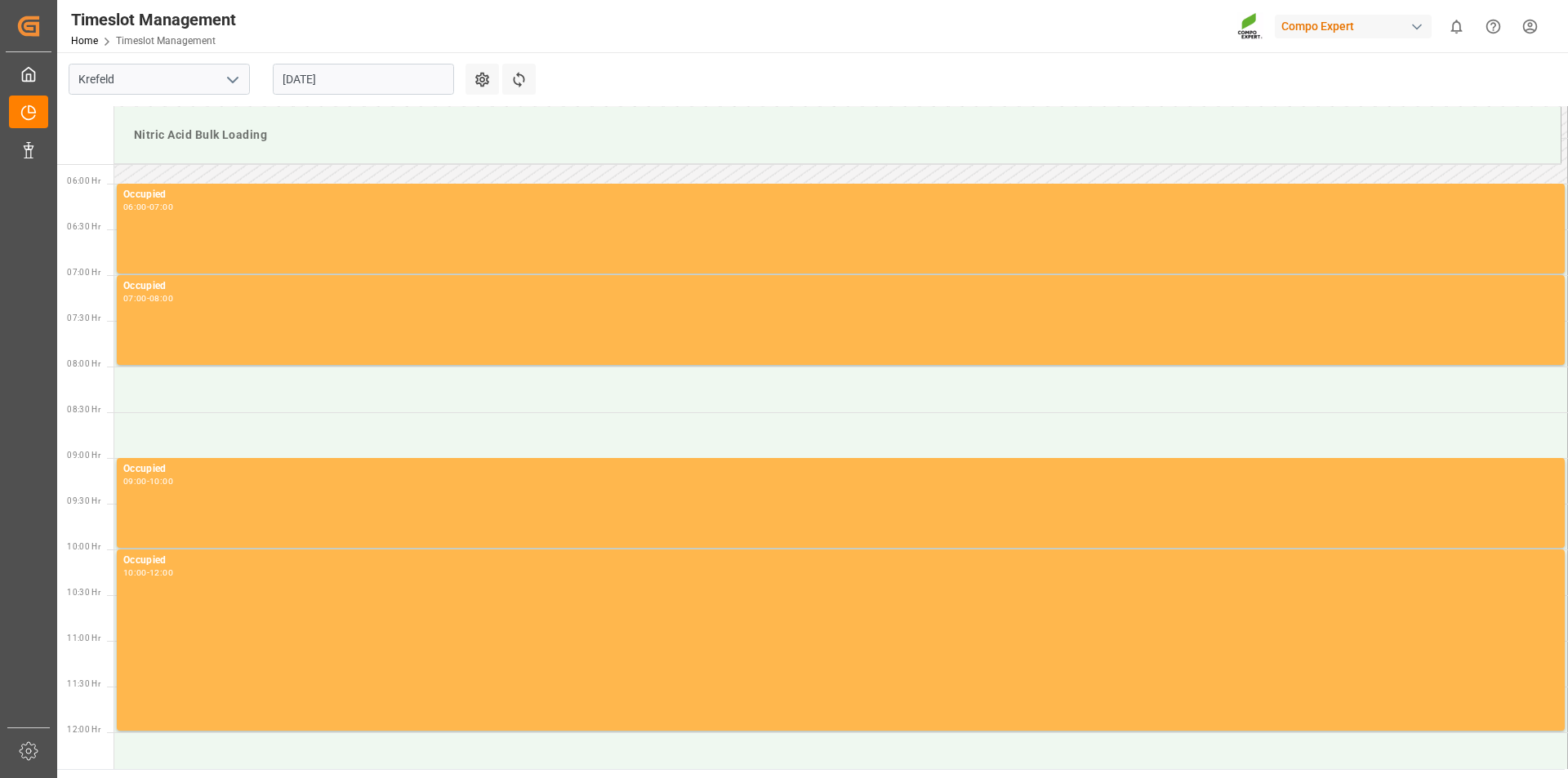
scroll to position [40, 0]
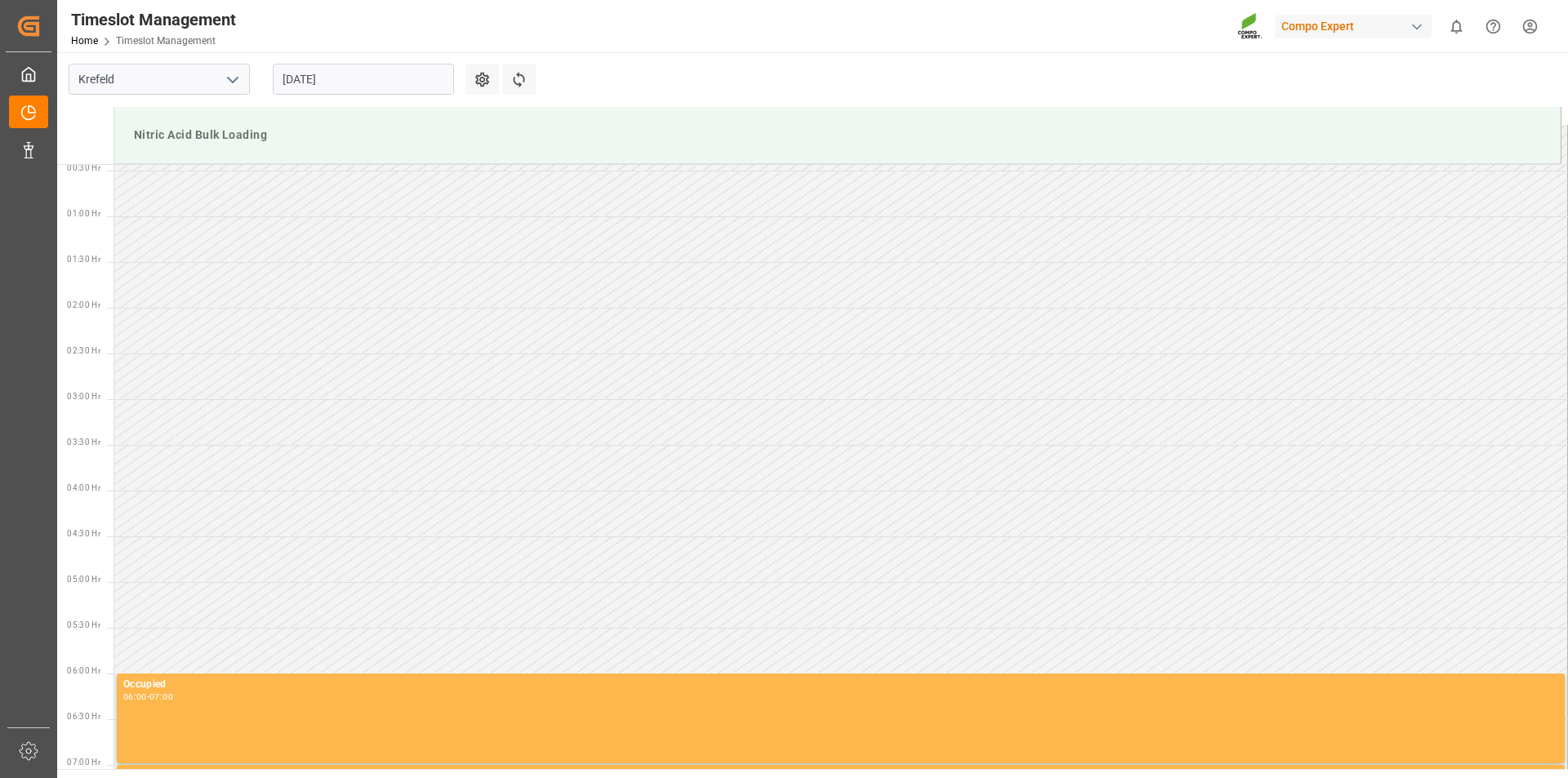
click at [437, 76] on input "[DATE]" at bounding box center [363, 78] width 181 height 31
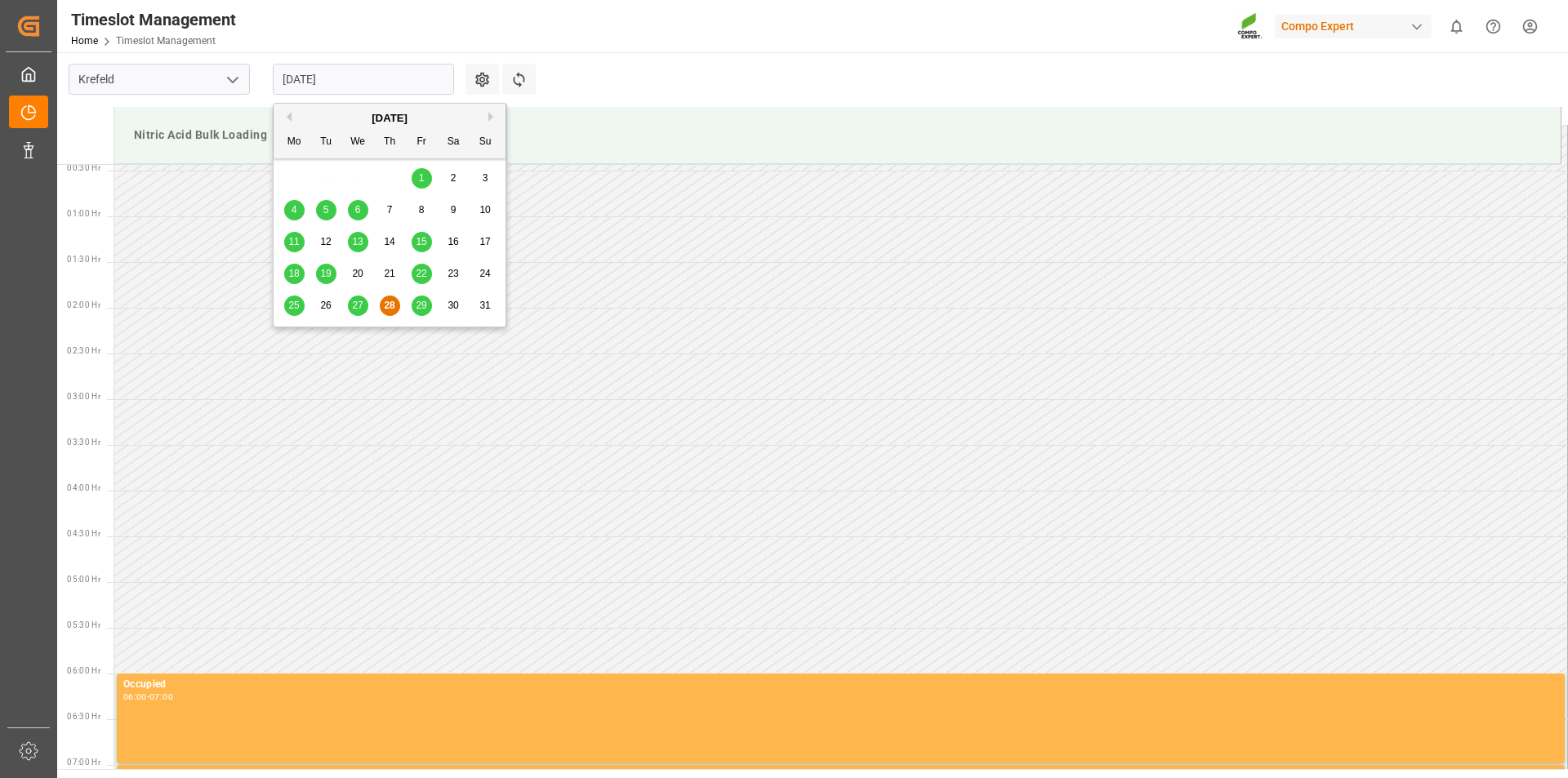
click at [420, 305] on span "29" at bounding box center [420, 305] width 11 height 12
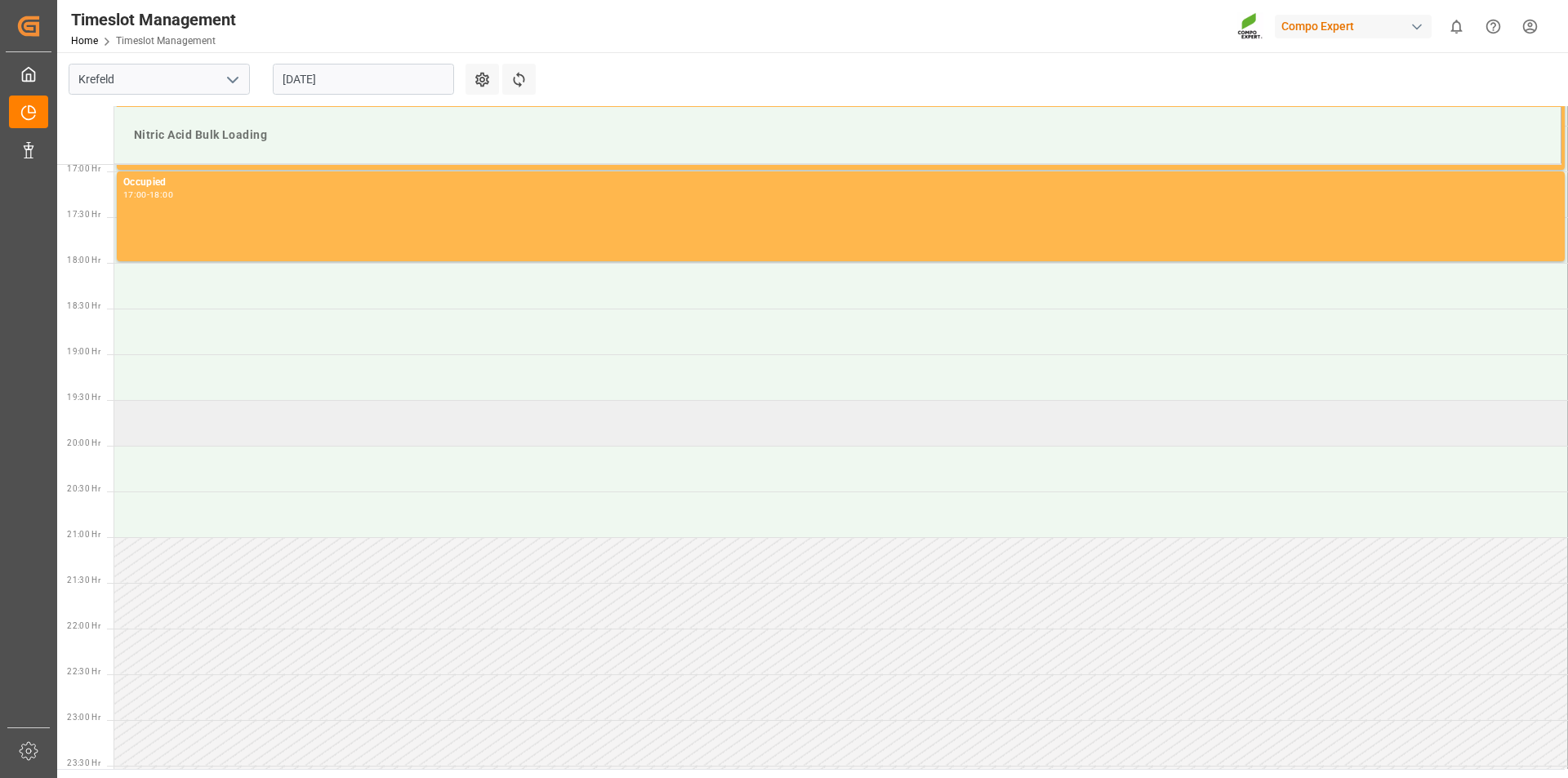
scroll to position [1591, 0]
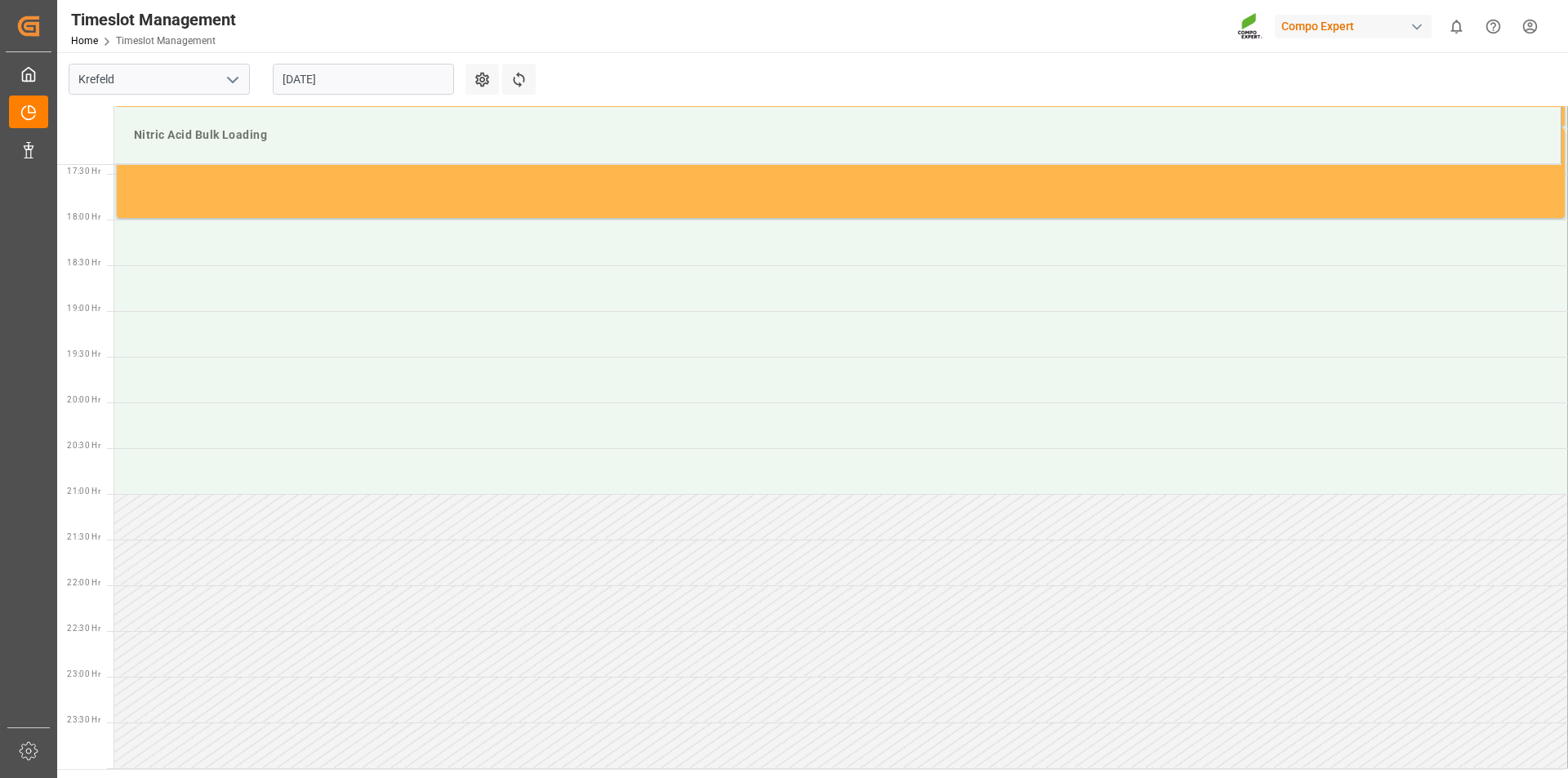
click at [424, 76] on input "[DATE]" at bounding box center [363, 78] width 181 height 31
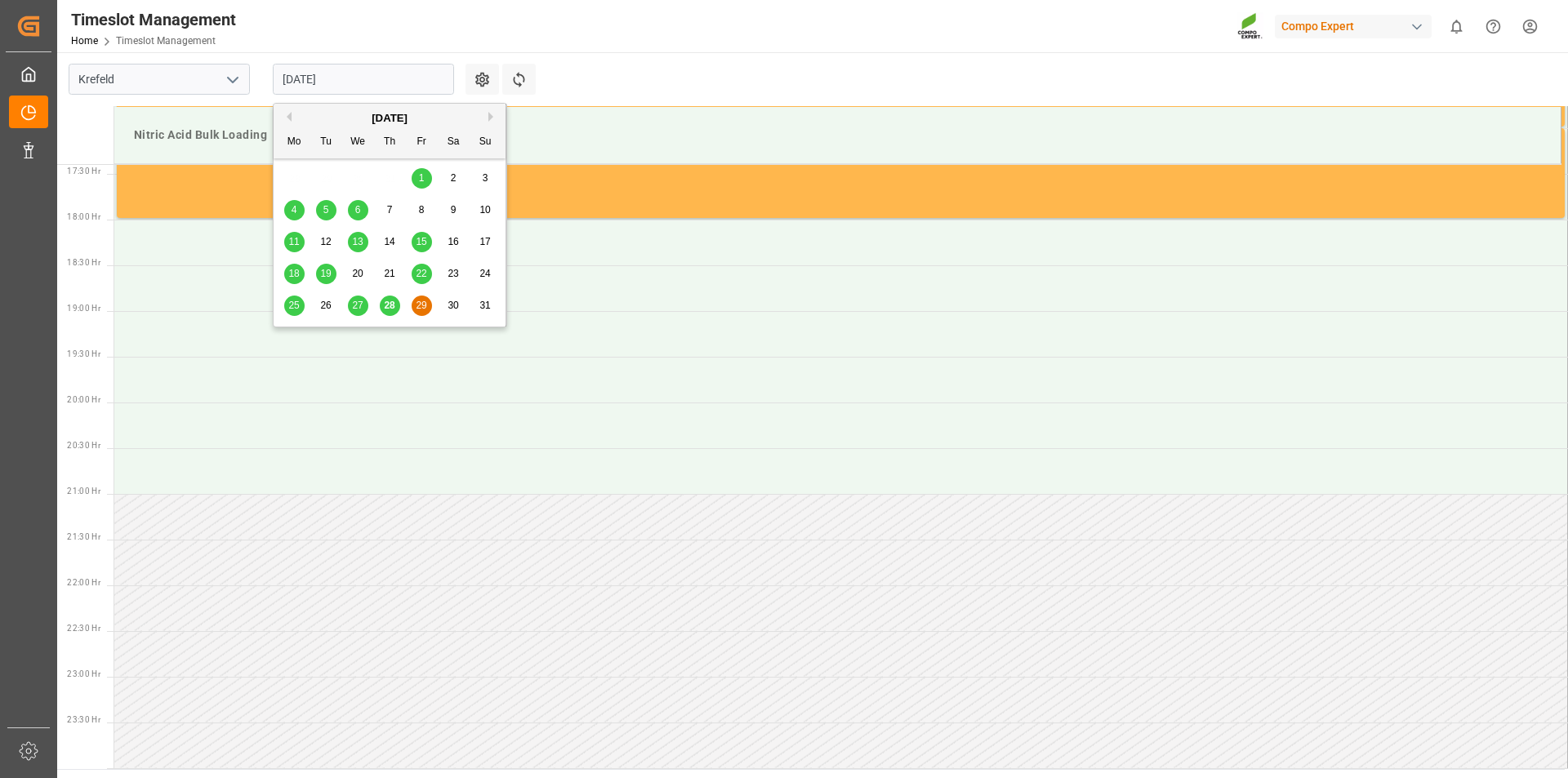
click at [490, 114] on button "Next Month" at bounding box center [494, 117] width 10 height 10
click at [295, 175] on span "1" at bounding box center [294, 178] width 6 height 12
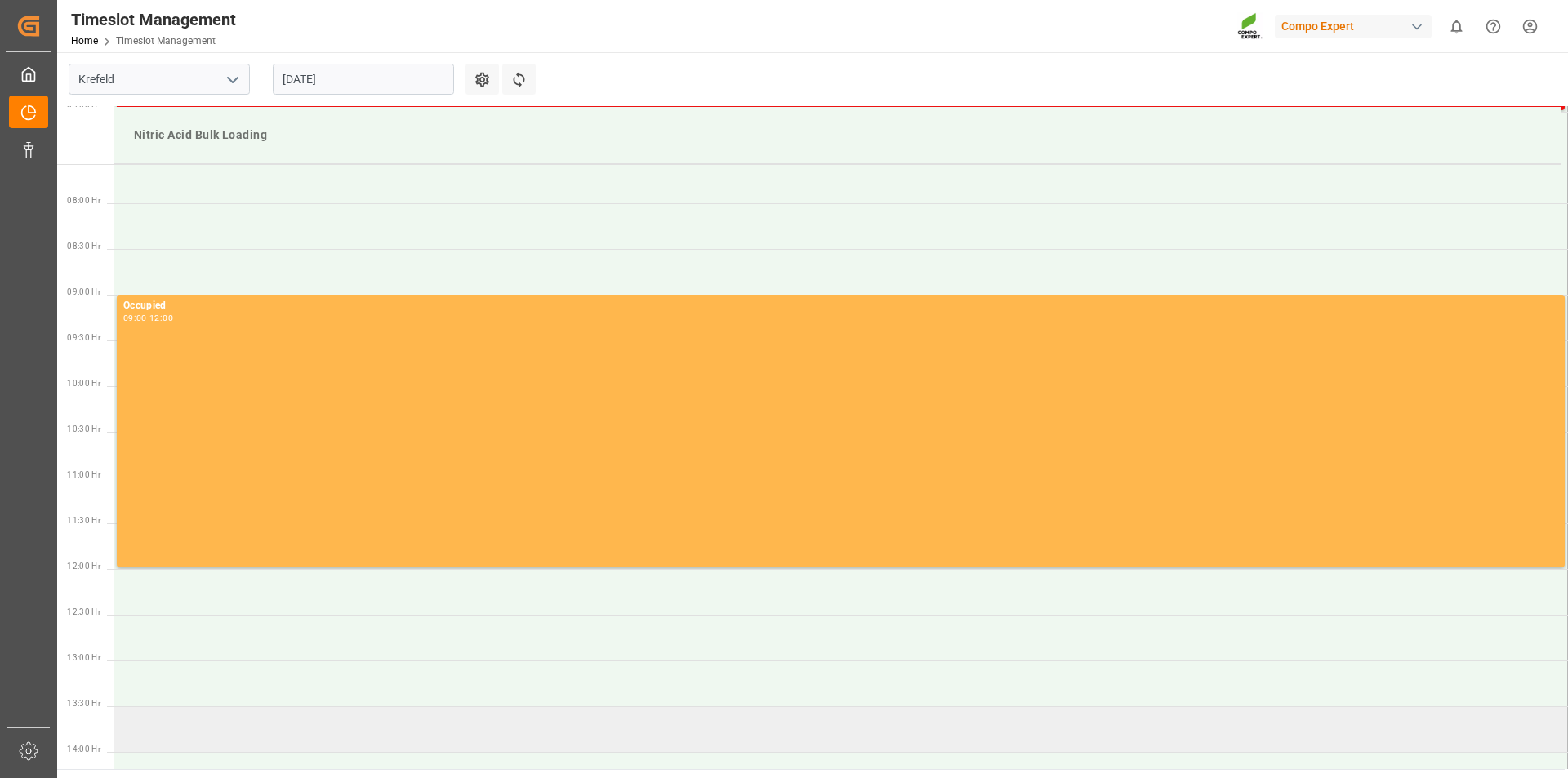
scroll to position [448, 0]
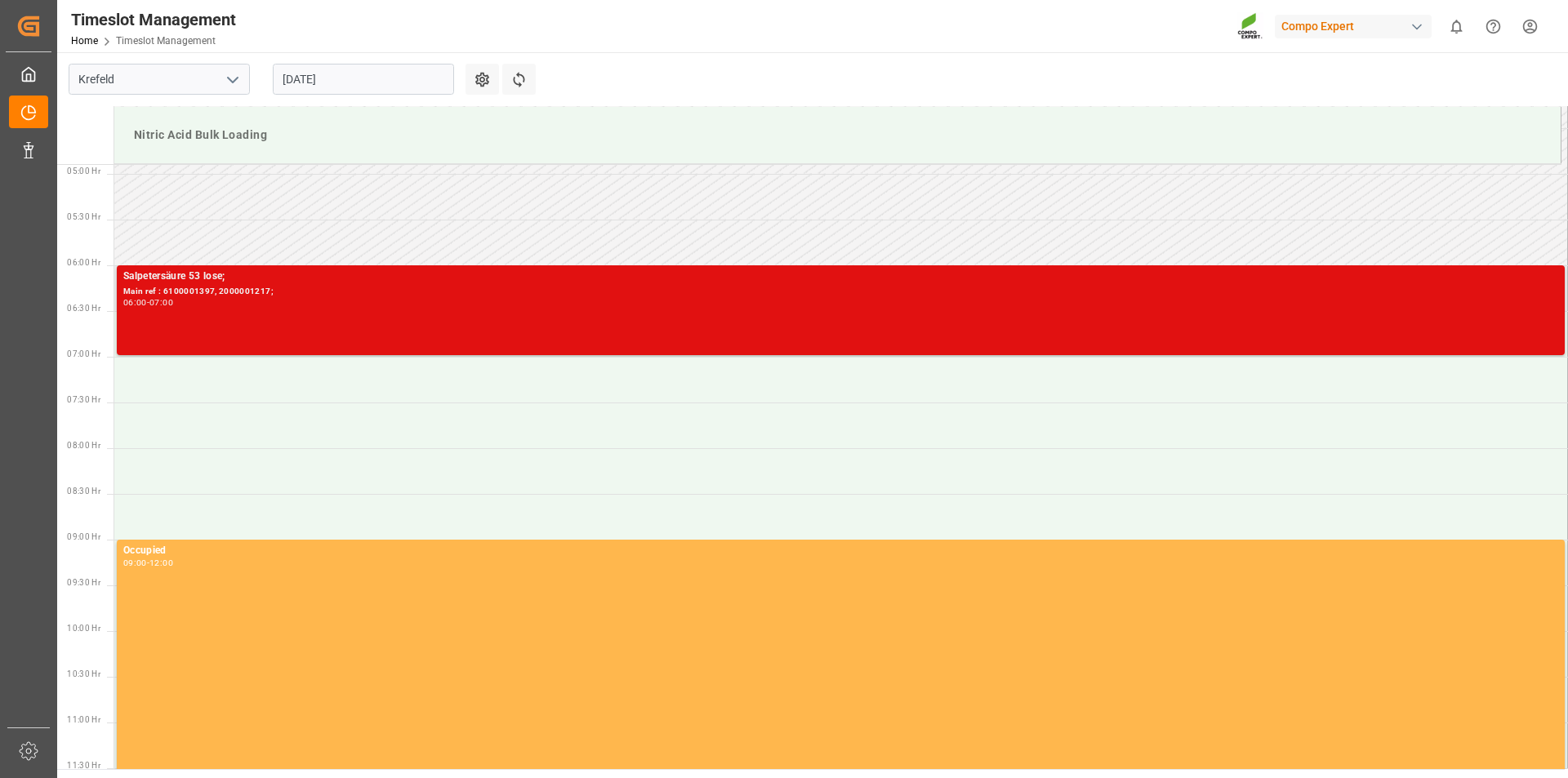
click at [417, 303] on div "06:00 - 07:00" at bounding box center [840, 303] width 1435 height 9
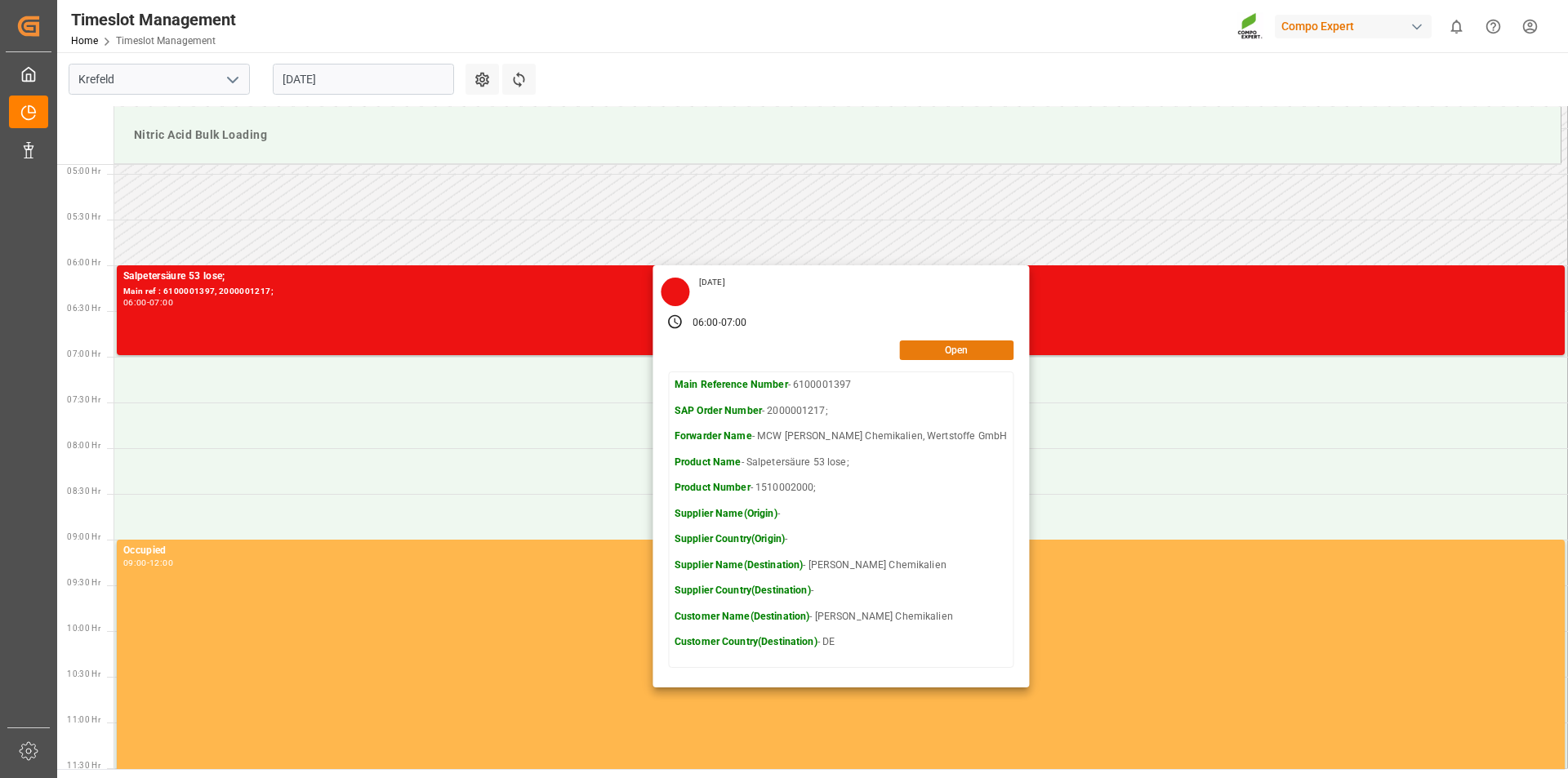
click at [913, 350] on button "Open" at bounding box center [955, 351] width 114 height 20
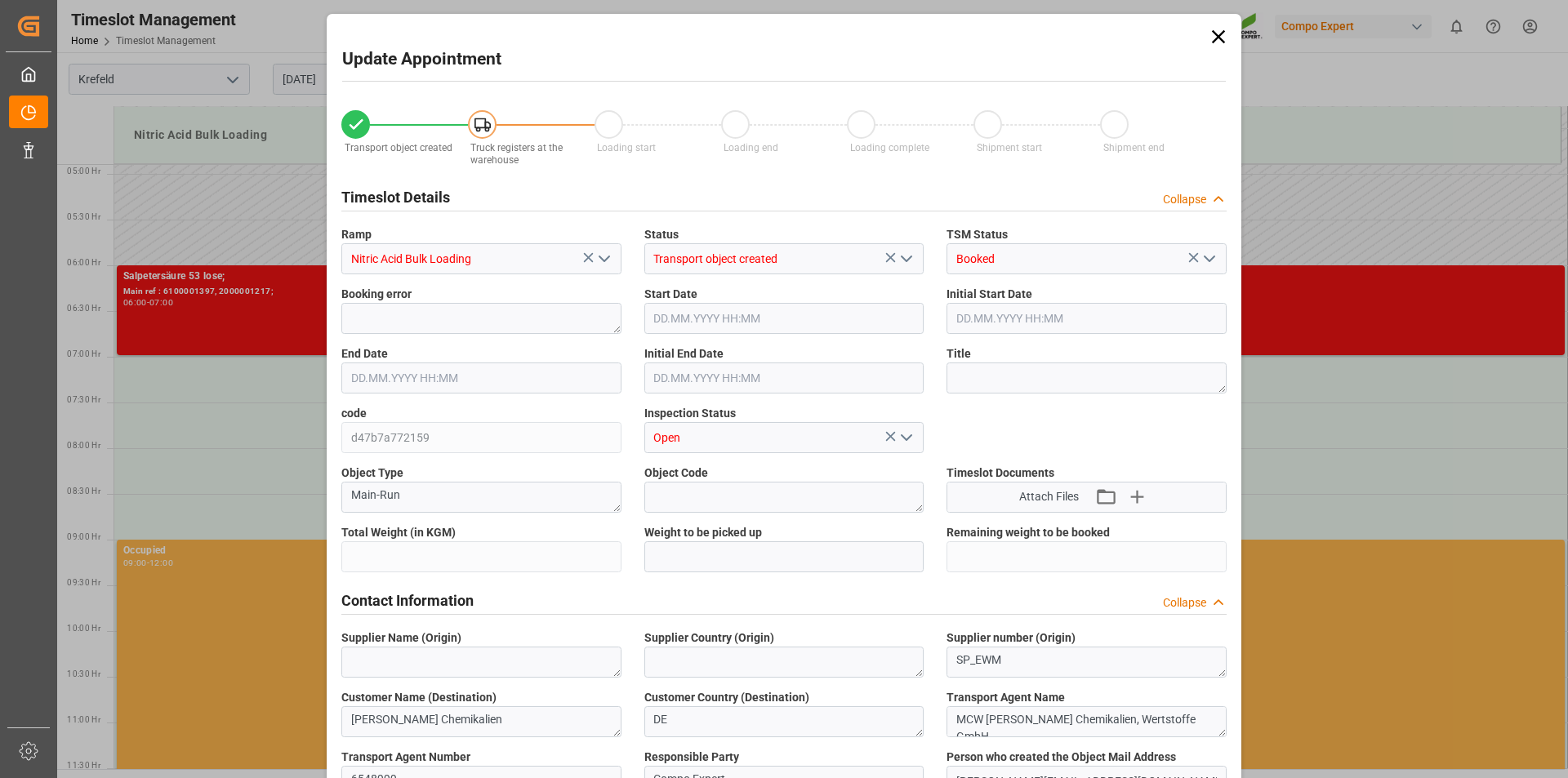
type input "20000"
type input "0"
type input "[DATE] 06:00"
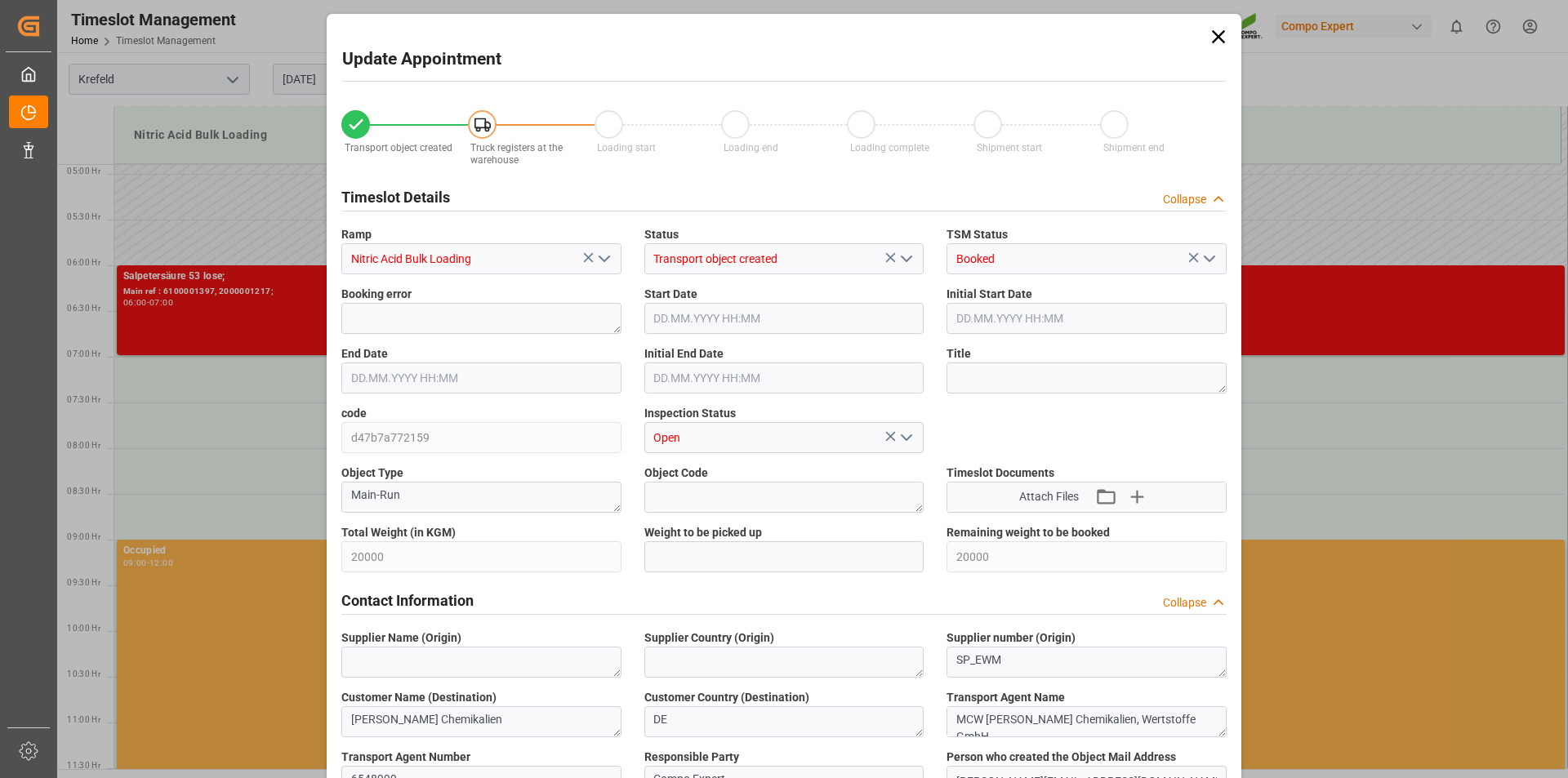
type input "[DATE] 07:00"
type input "[DATE] 06:30"
type input "[DATE] 12:28"
type input "[DATE] 05:45"
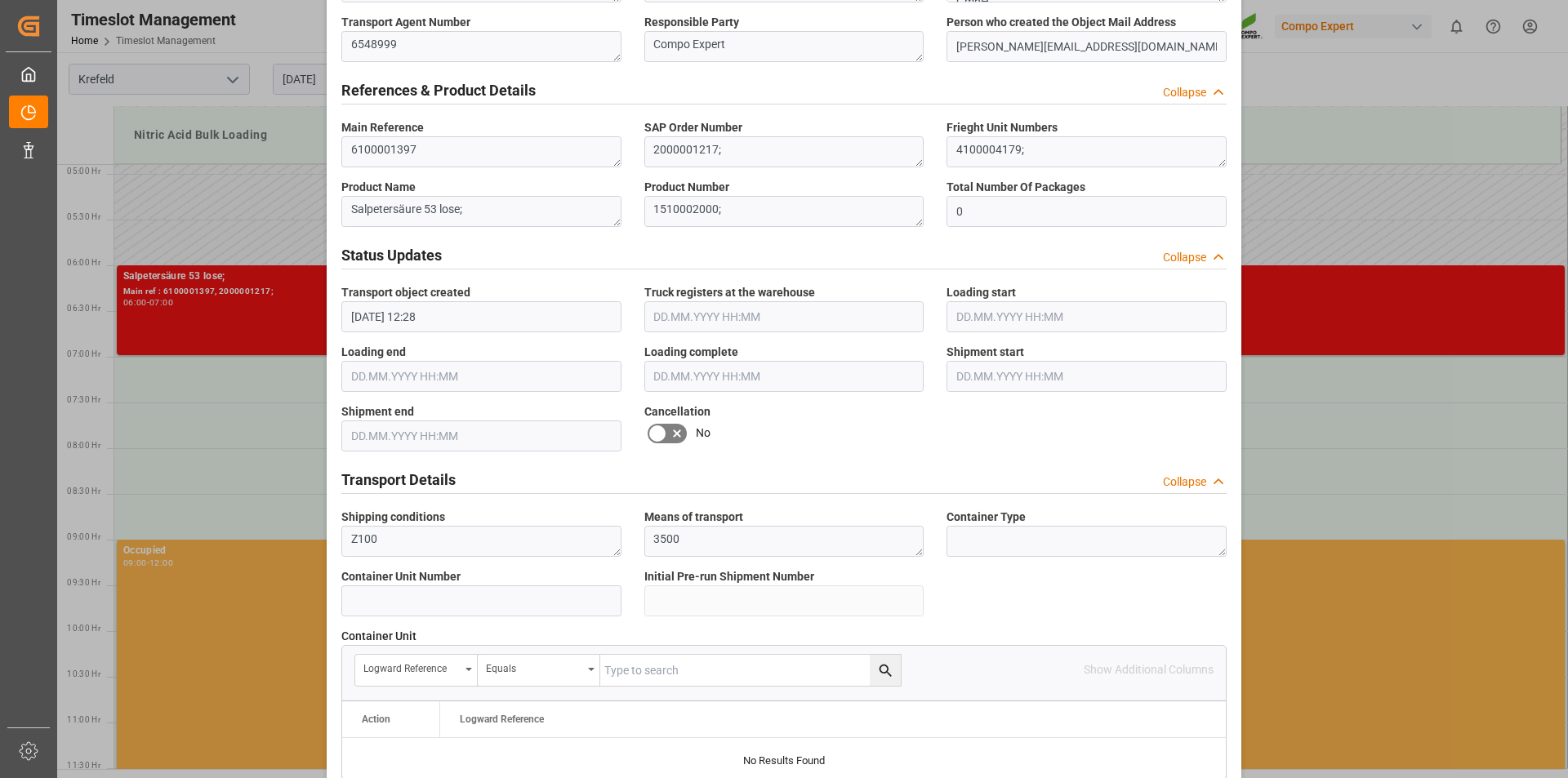
scroll to position [817, 0]
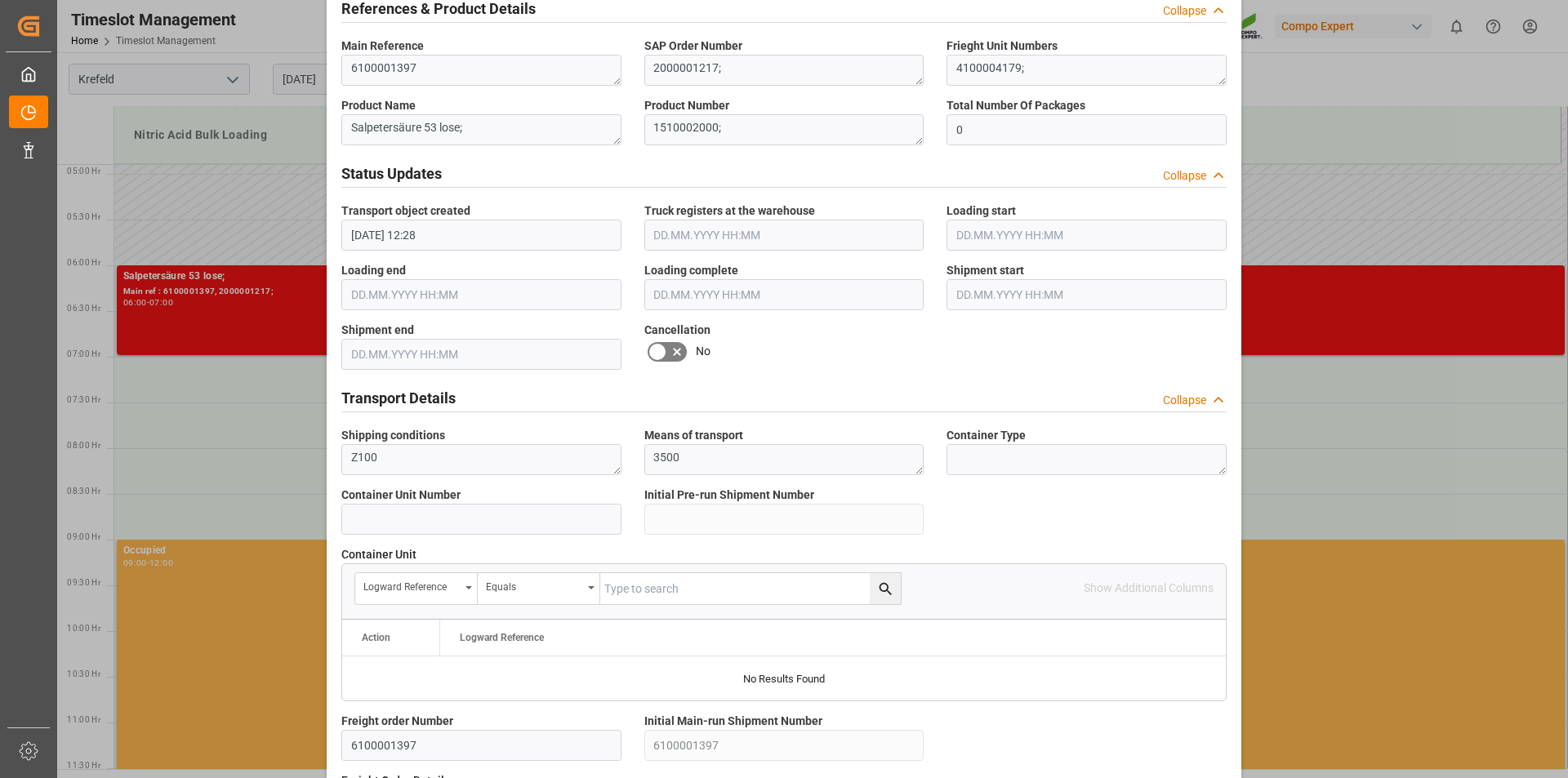
click at [675, 352] on icon at bounding box center [677, 352] width 8 height 8
click at [0, 0] on input "checkbox" at bounding box center [0, 0] width 0 height 0
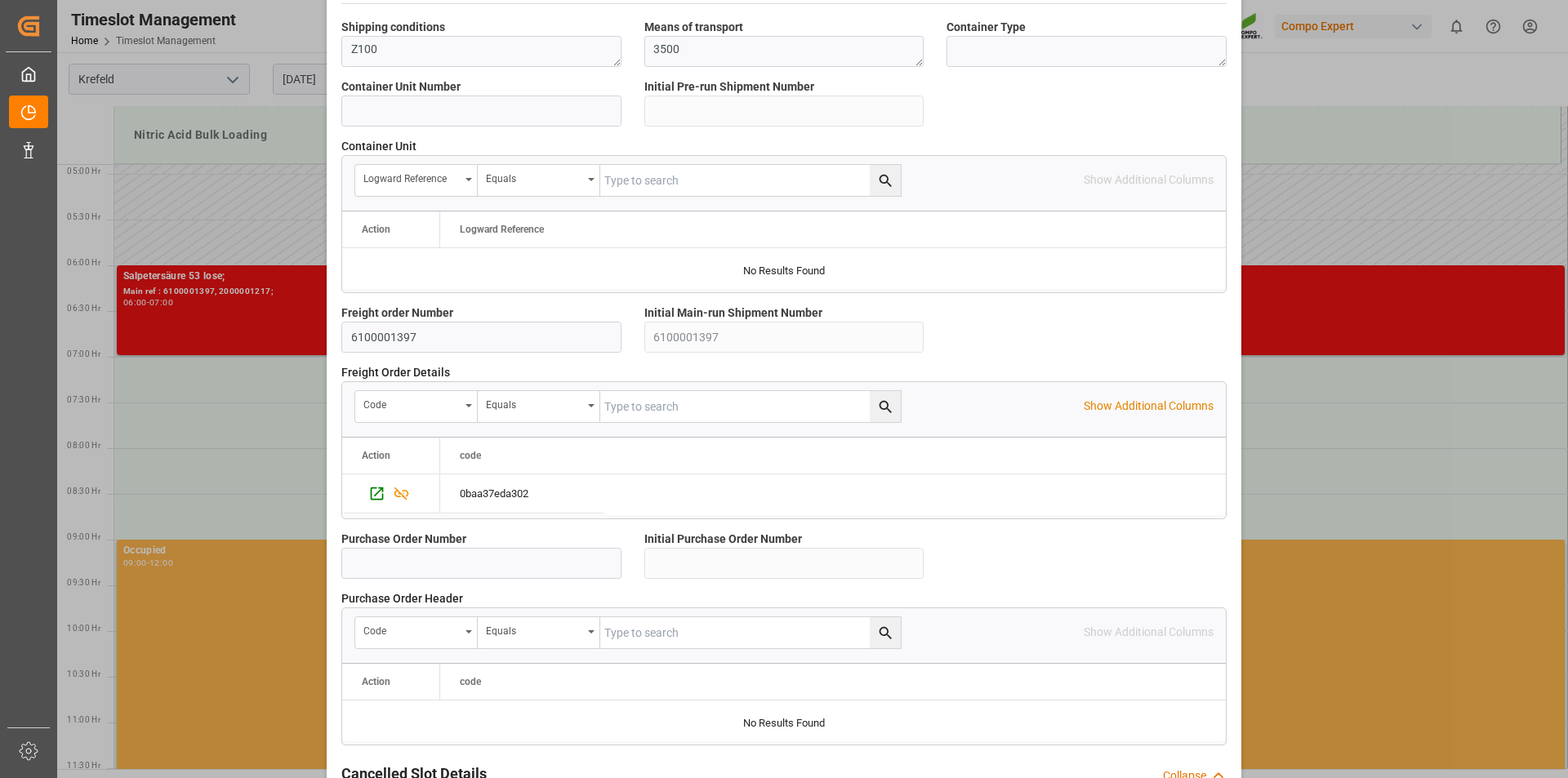
scroll to position [1381, 0]
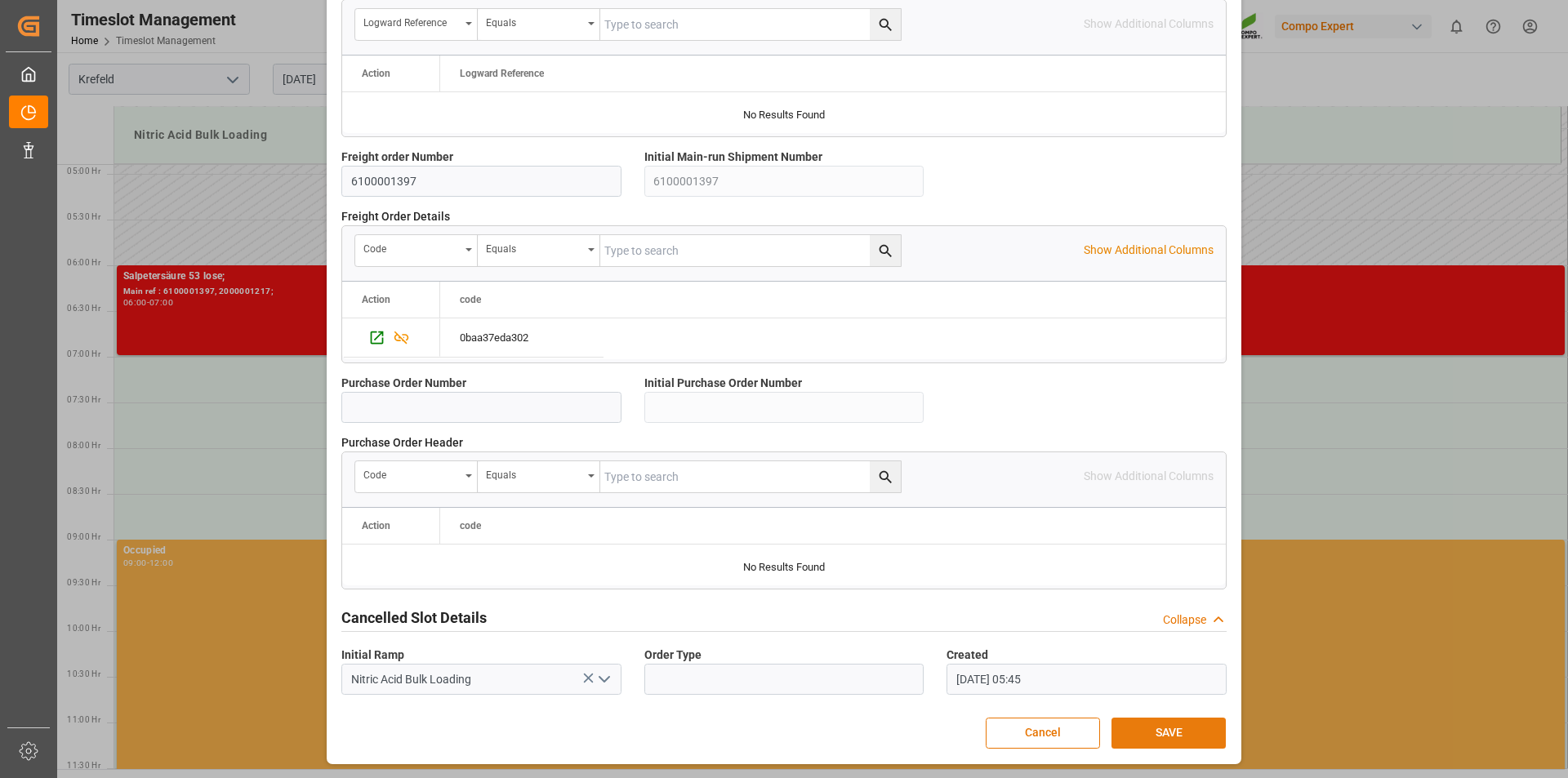
click at [1167, 733] on button "SAVE" at bounding box center [1168, 732] width 114 height 31
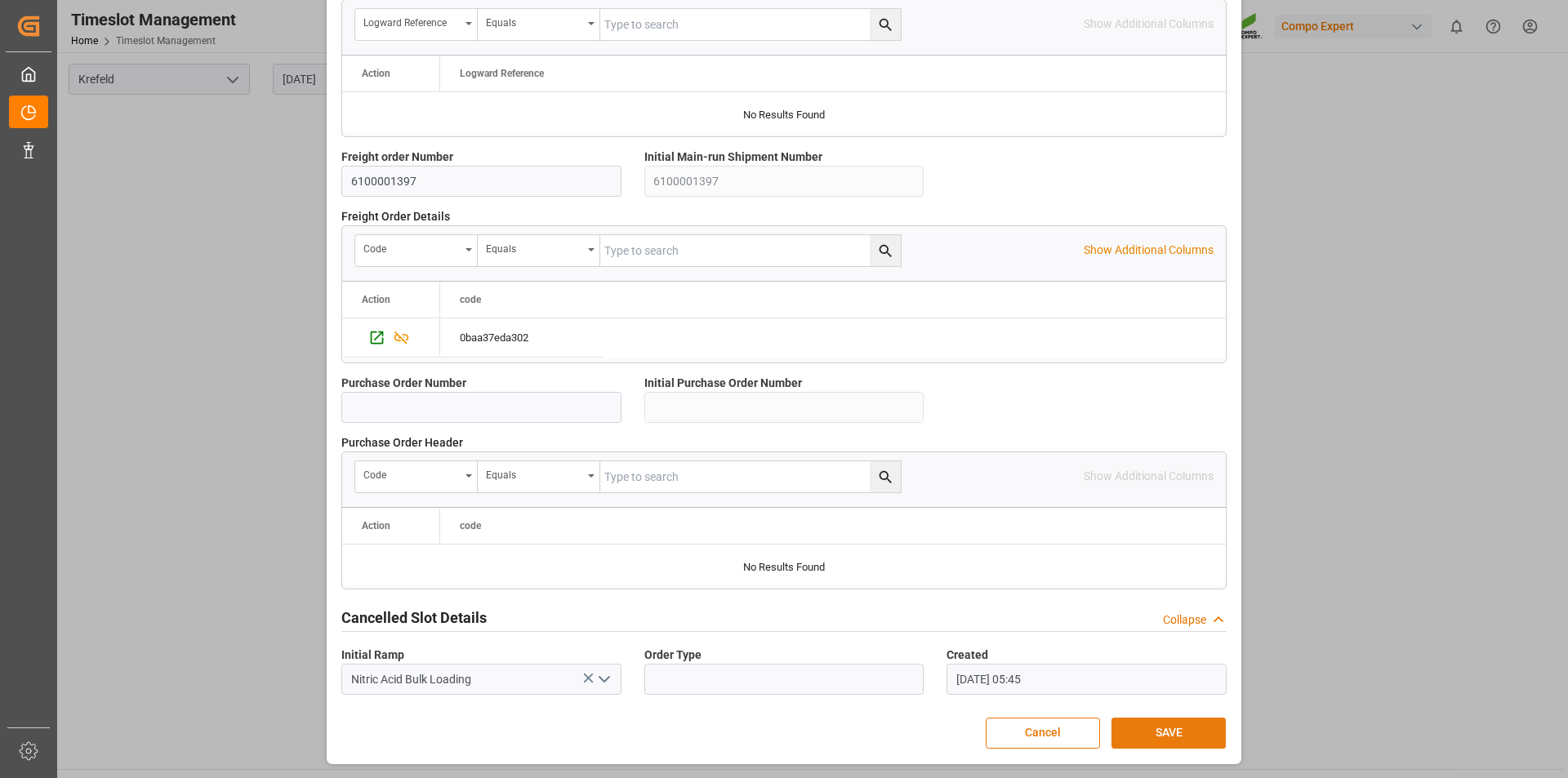
click at [1178, 735] on button "SAVE" at bounding box center [1168, 732] width 114 height 31
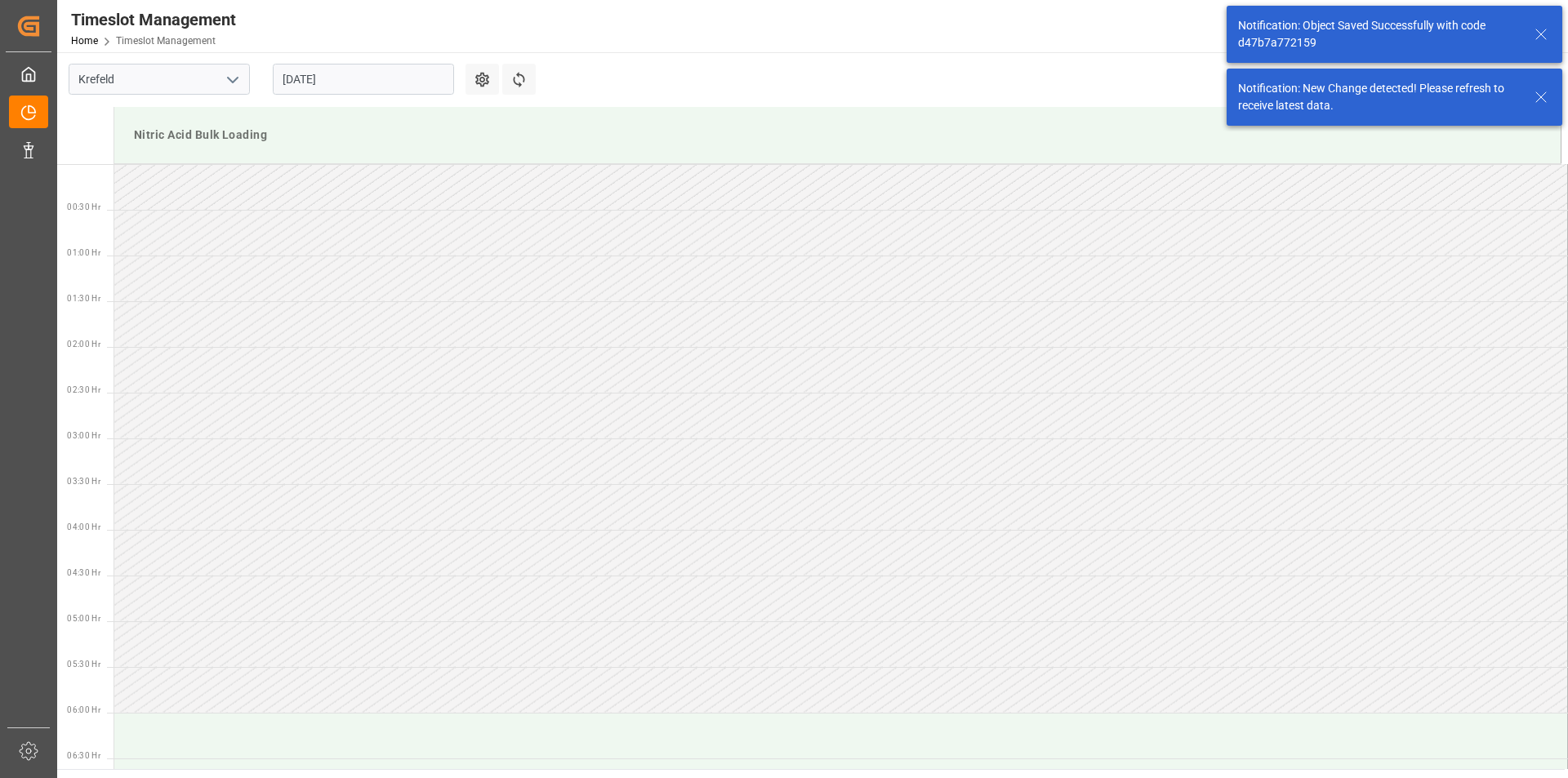
scroll to position [447, 0]
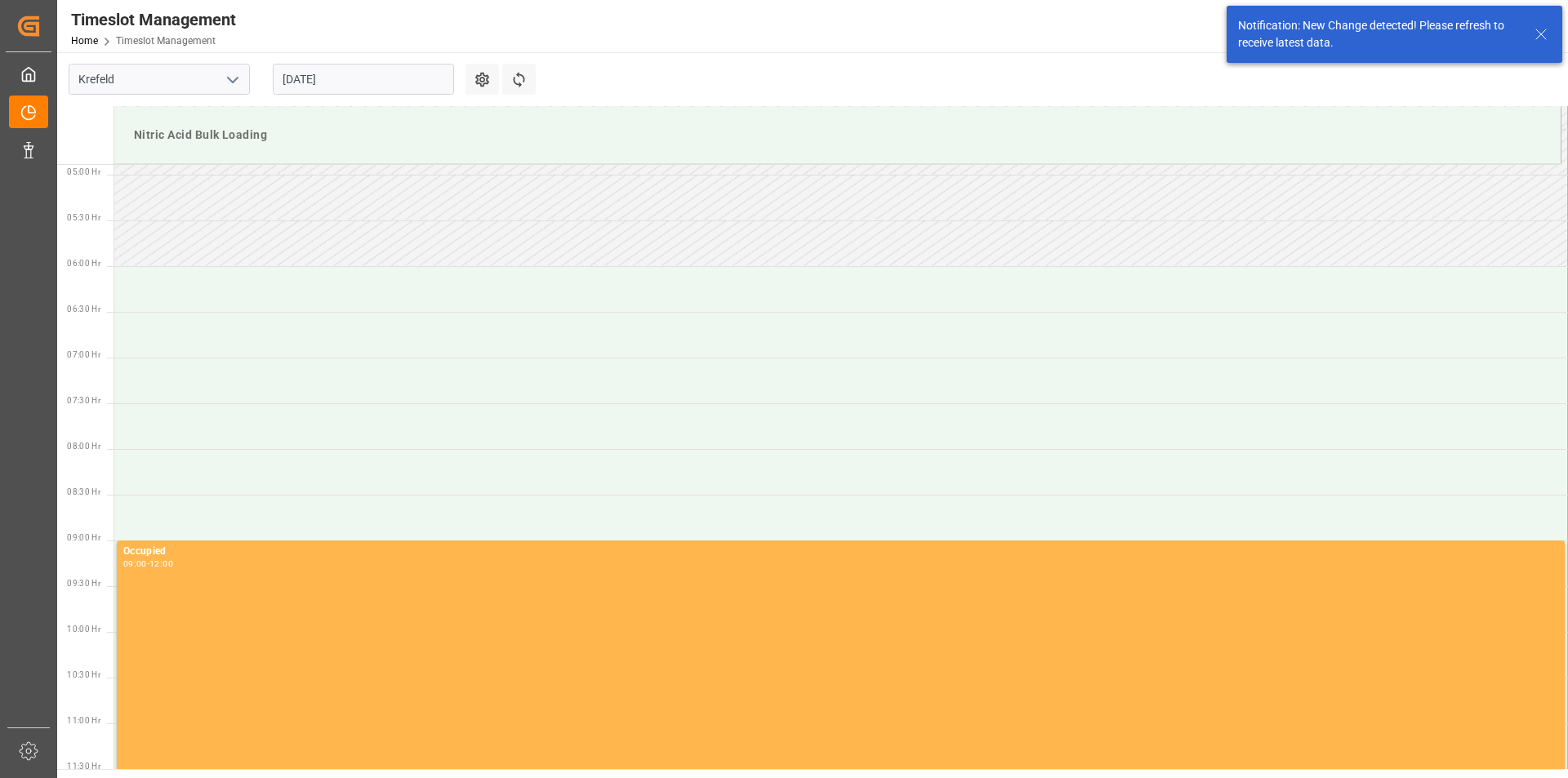
click at [1542, 35] on icon at bounding box center [1541, 35] width 20 height 20
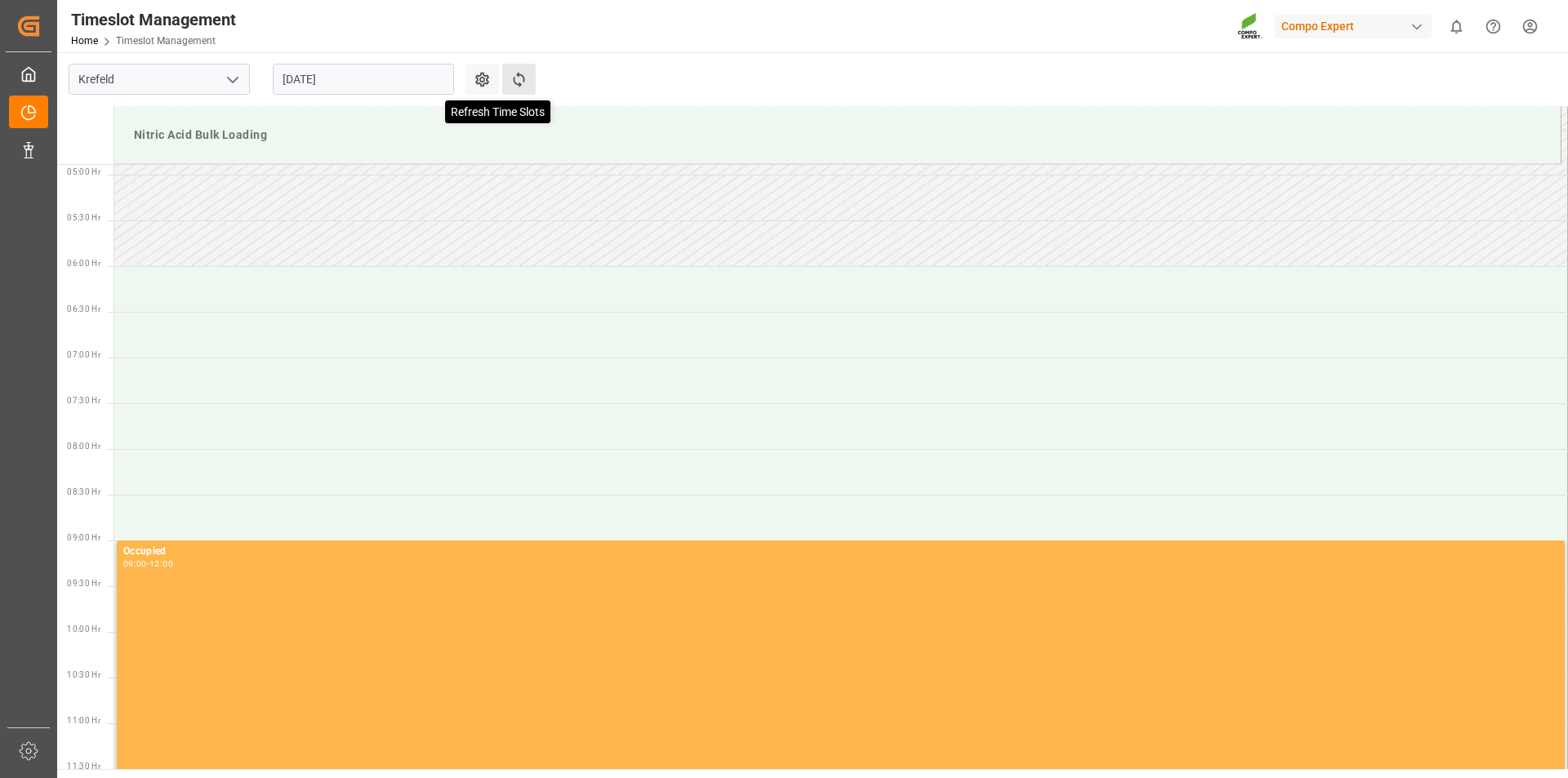
click at [524, 75] on icon at bounding box center [518, 79] width 17 height 17
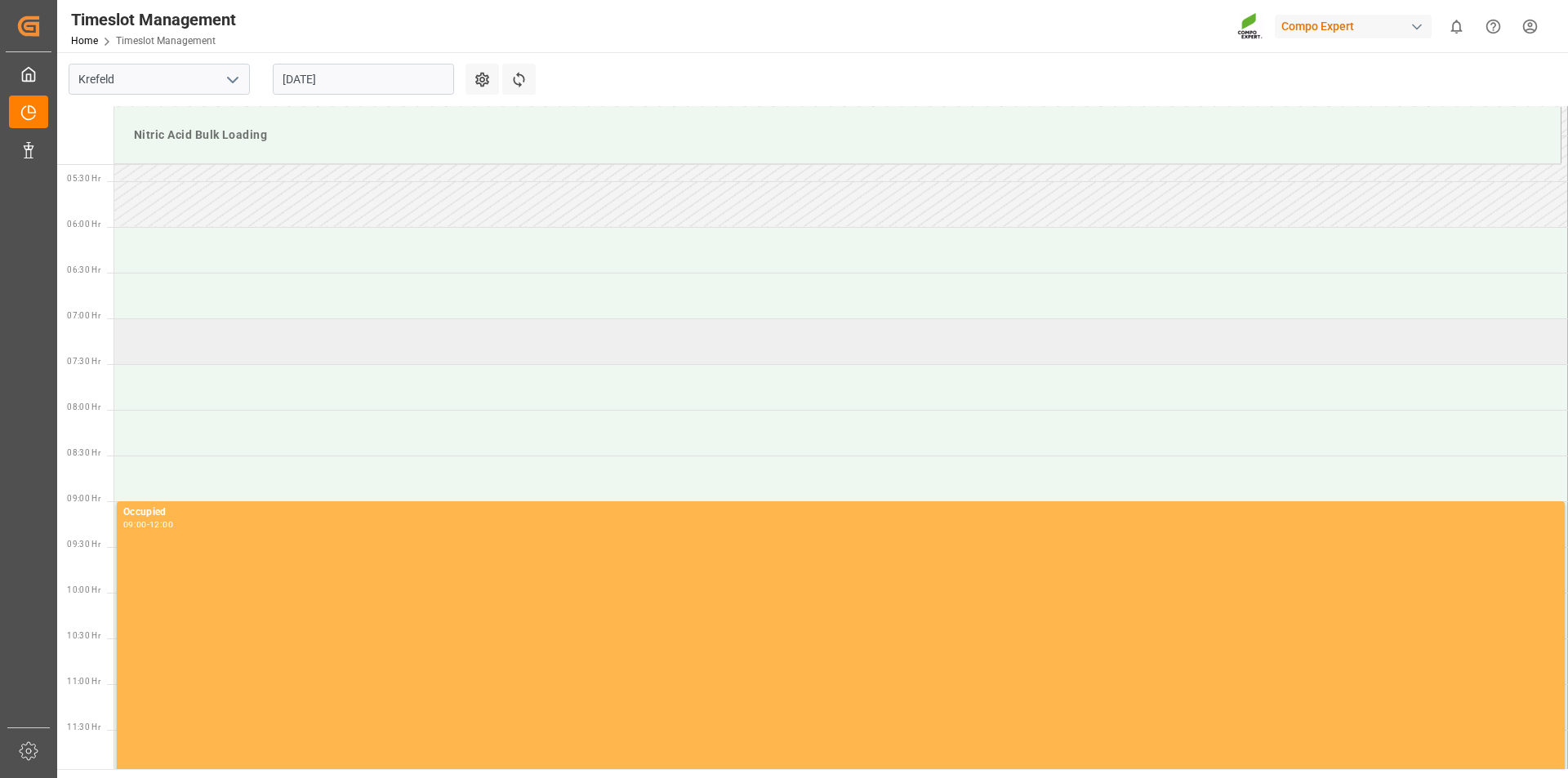
scroll to position [77, 0]
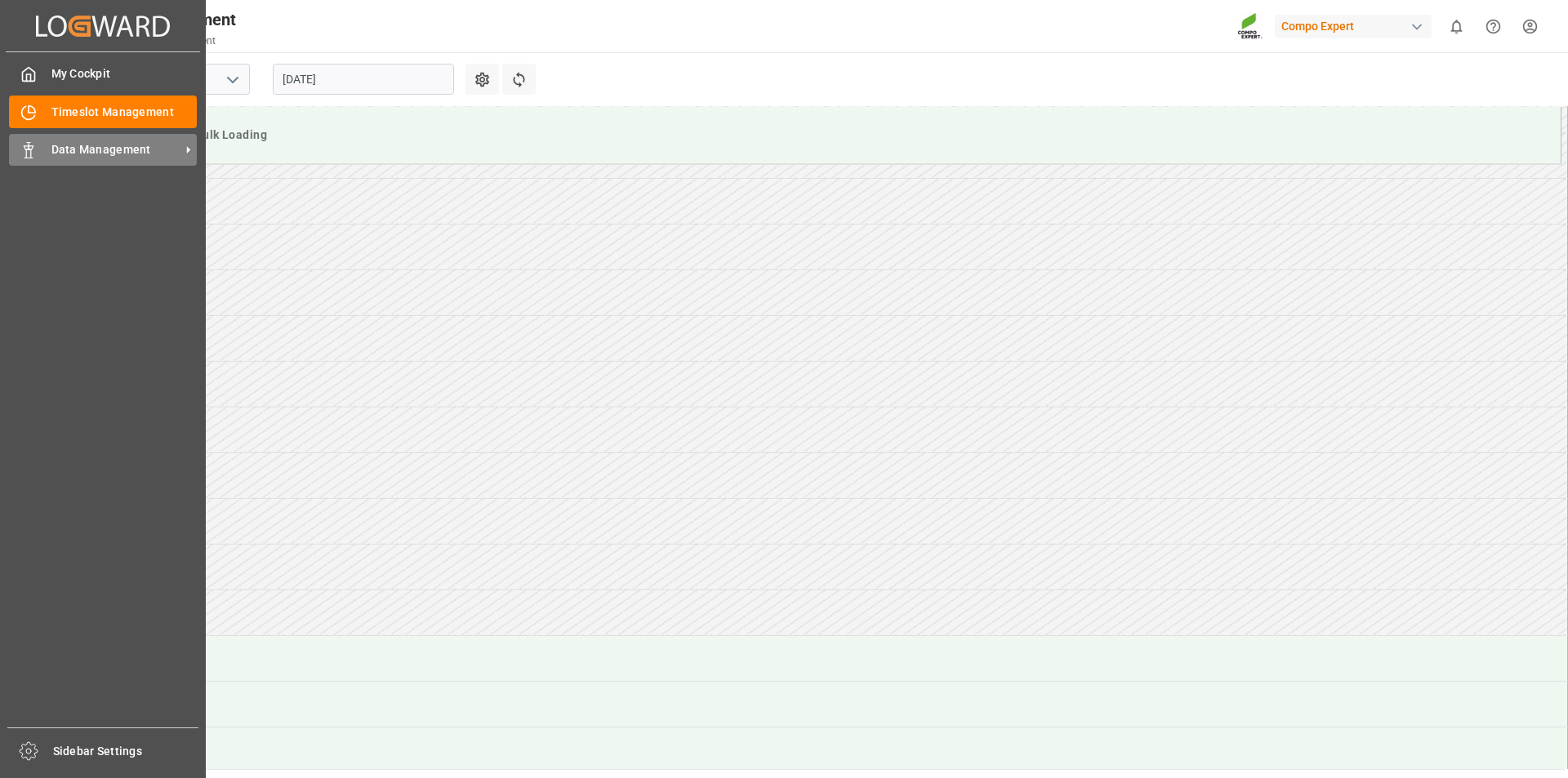
click at [27, 148] on icon at bounding box center [29, 150] width 16 height 16
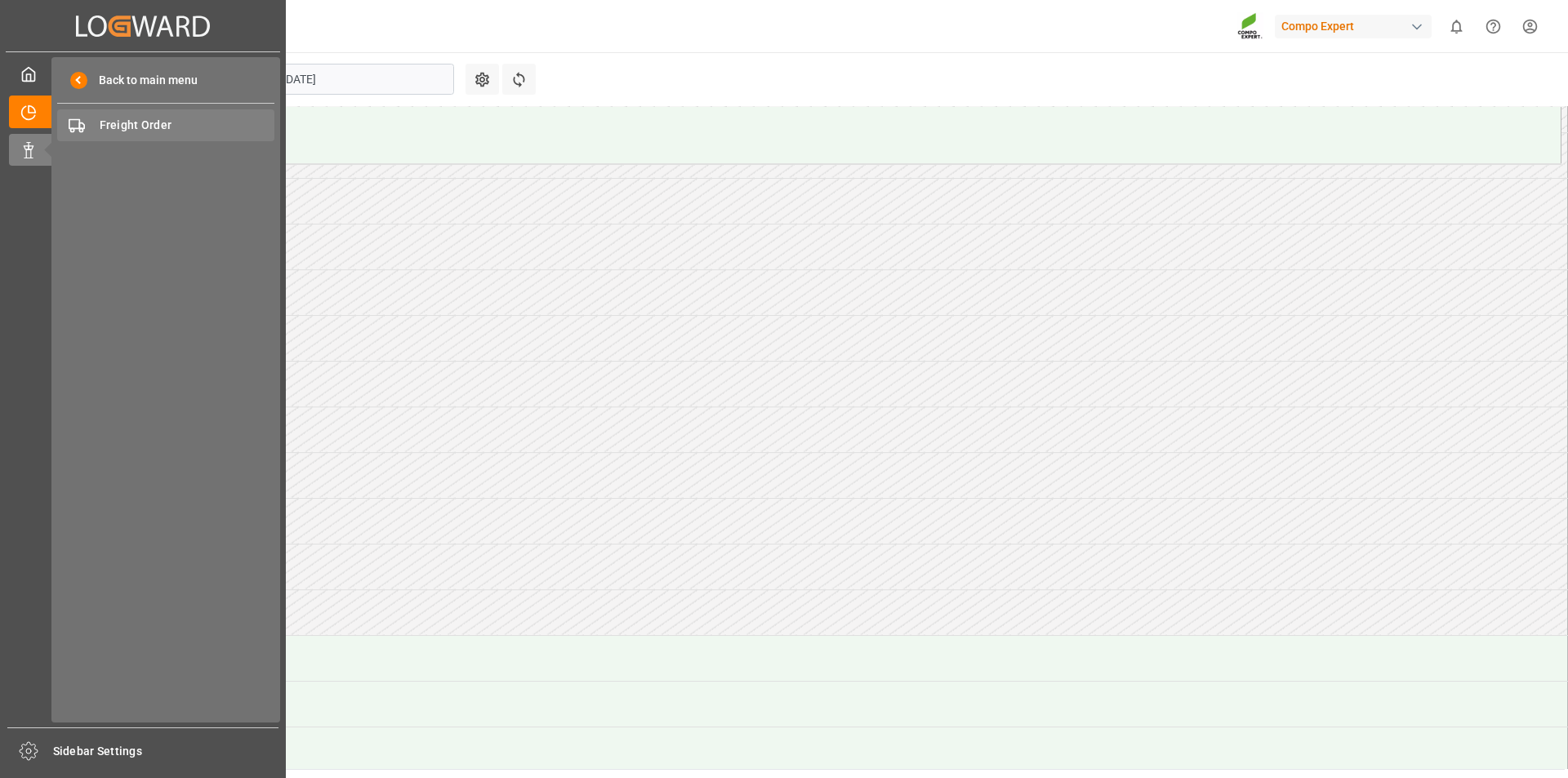
click at [127, 120] on span "Freight Order" at bounding box center [187, 125] width 175 height 17
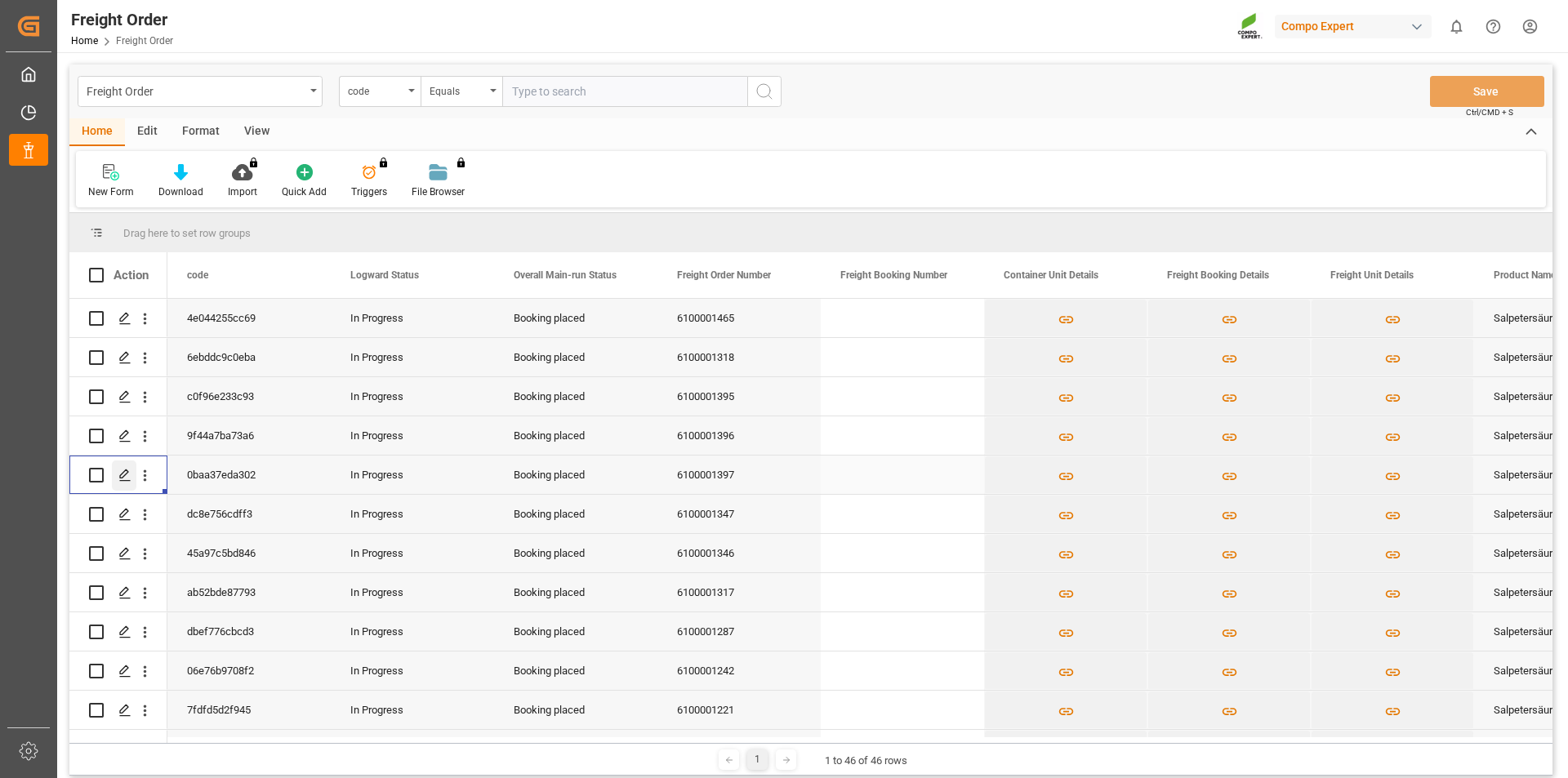
click at [120, 475] on icon "Press SPACE to select this row." at bounding box center [124, 475] width 13 height 13
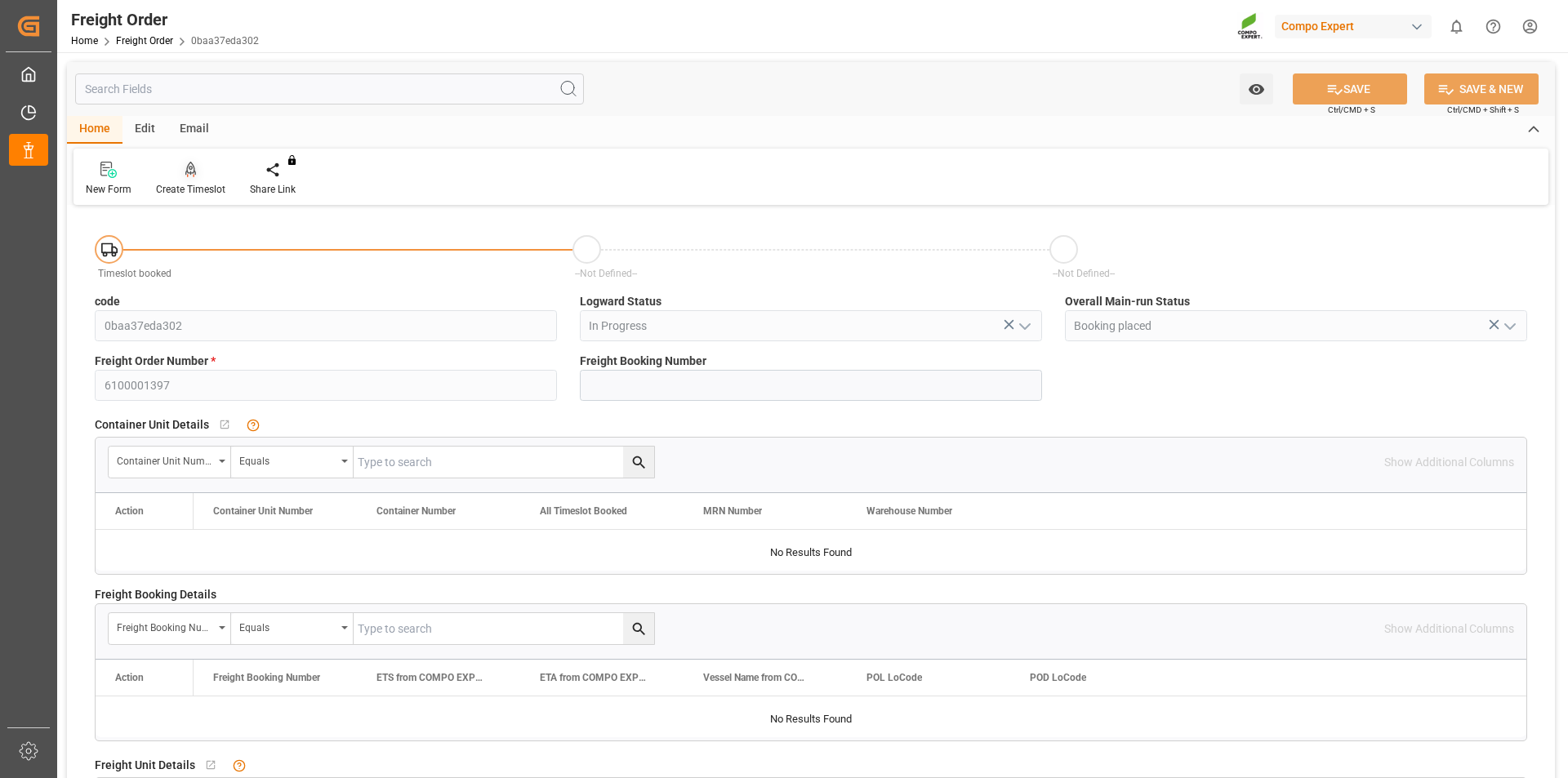
click at [190, 169] on icon at bounding box center [191, 168] width 12 height 14
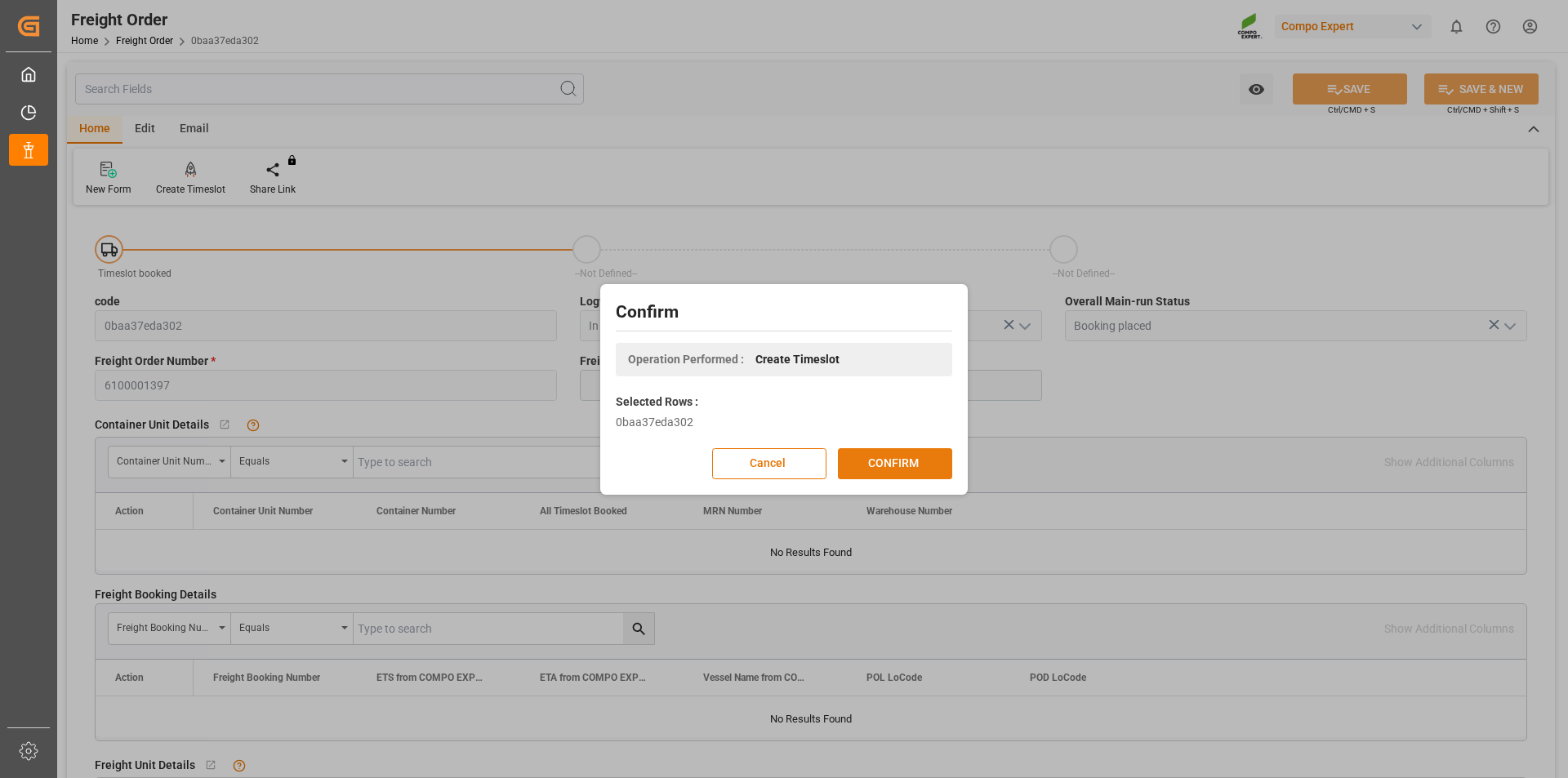
click at [907, 465] on button "CONFIRM" at bounding box center [894, 463] width 114 height 31
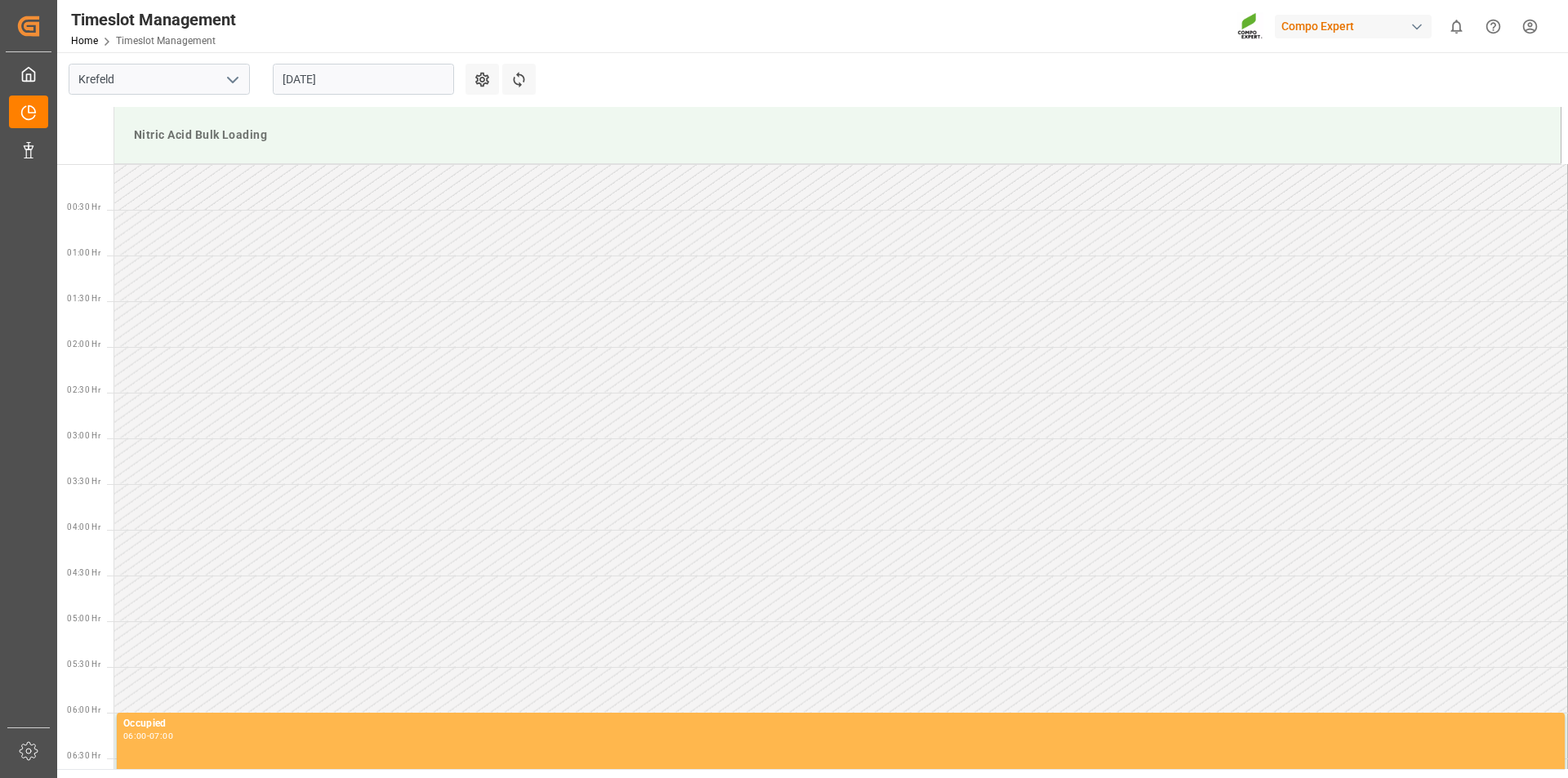
scroll to position [813, 0]
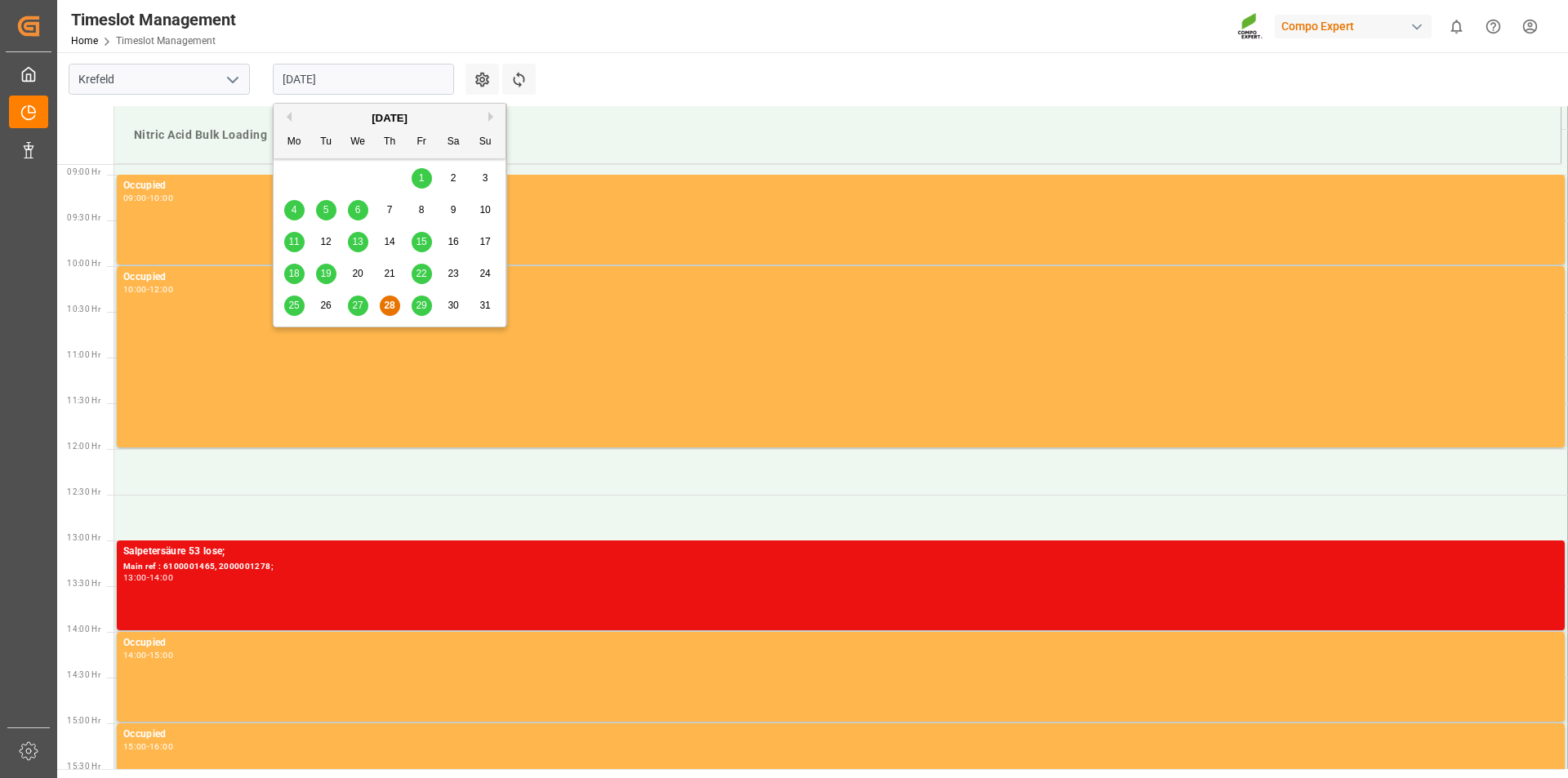
click at [425, 80] on input "[DATE]" at bounding box center [363, 78] width 181 height 31
click at [421, 307] on span "29" at bounding box center [420, 305] width 11 height 12
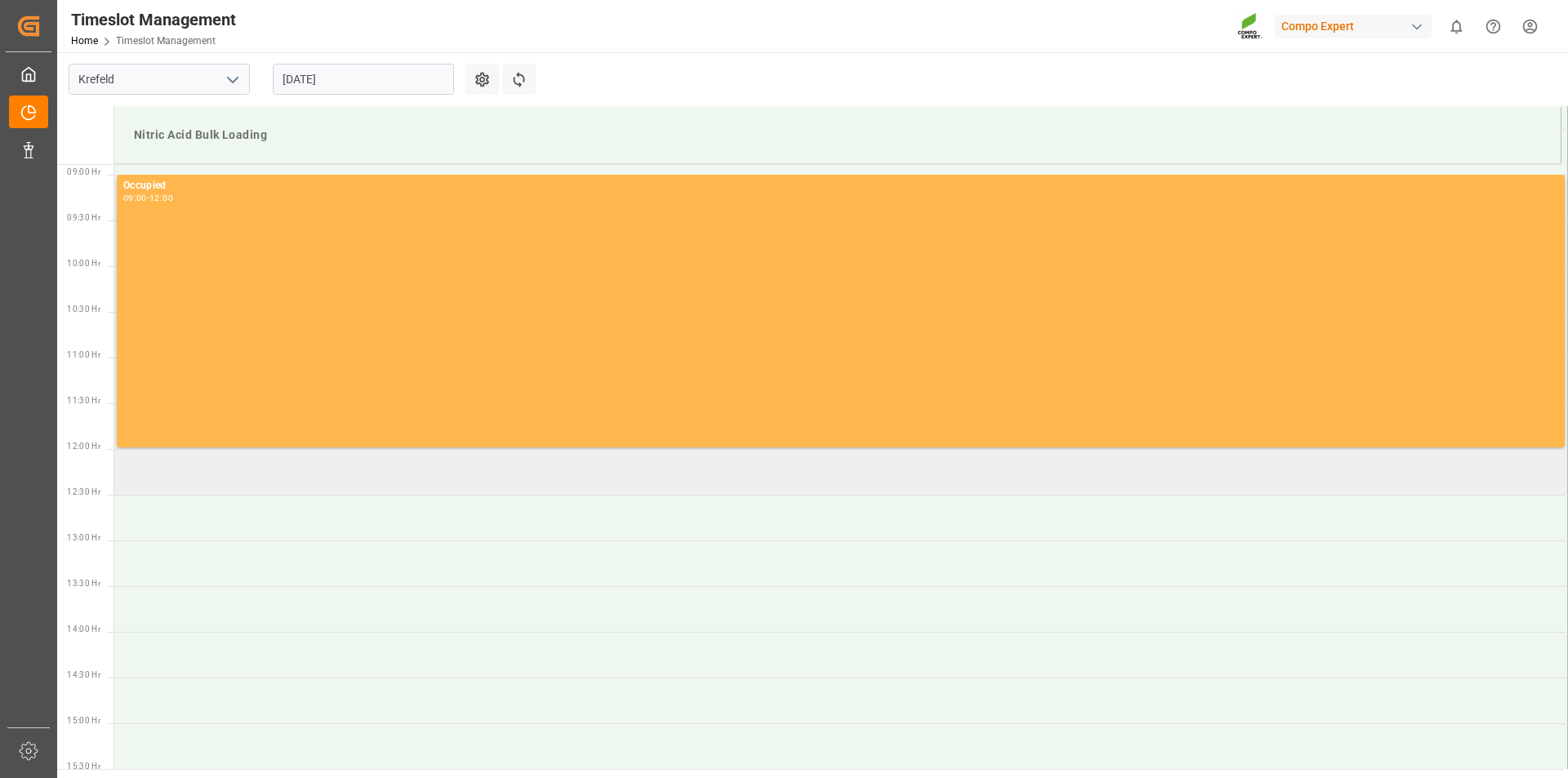
scroll to position [1057, 0]
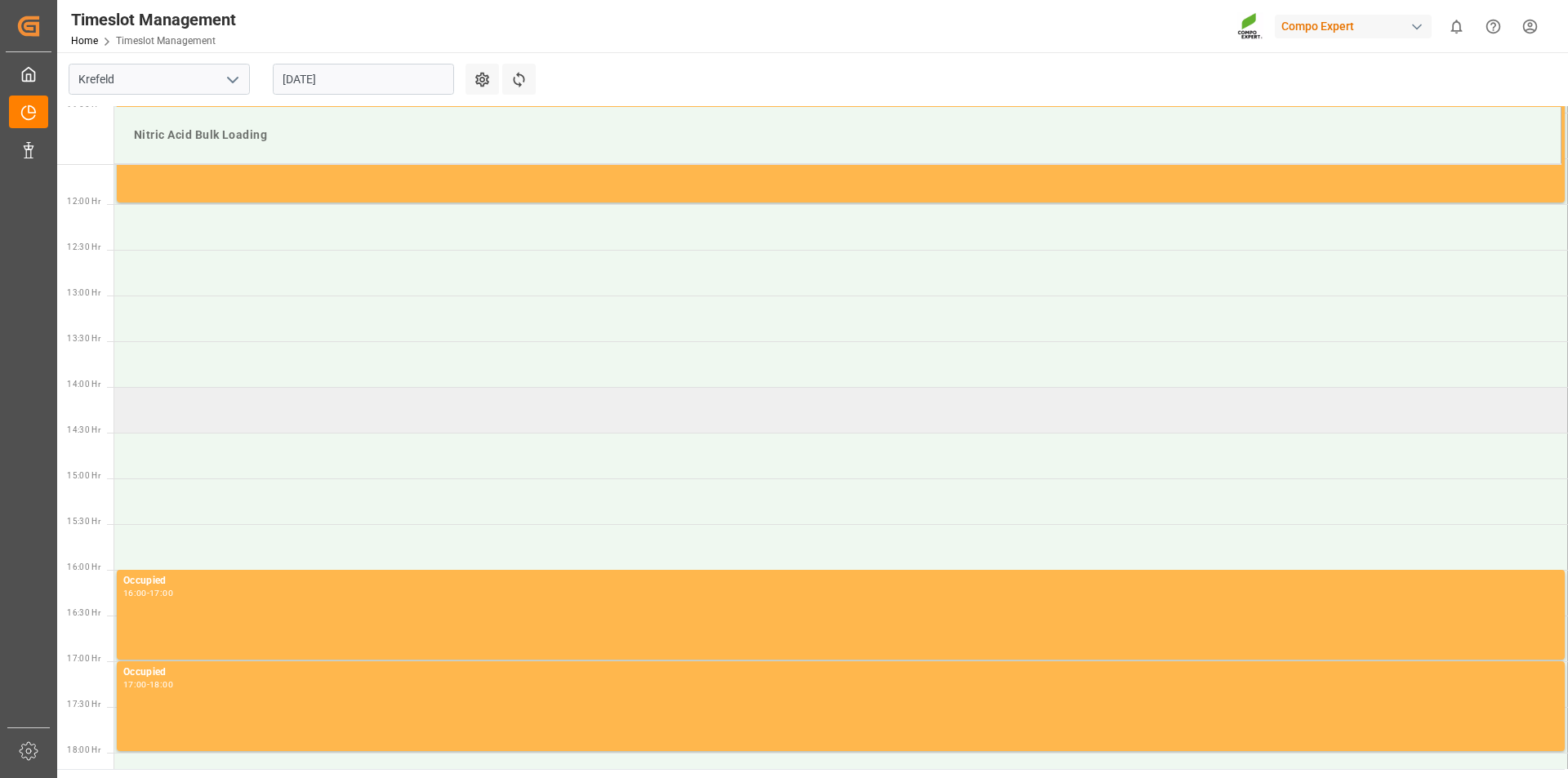
click at [220, 412] on td at bounding box center [840, 410] width 1454 height 46
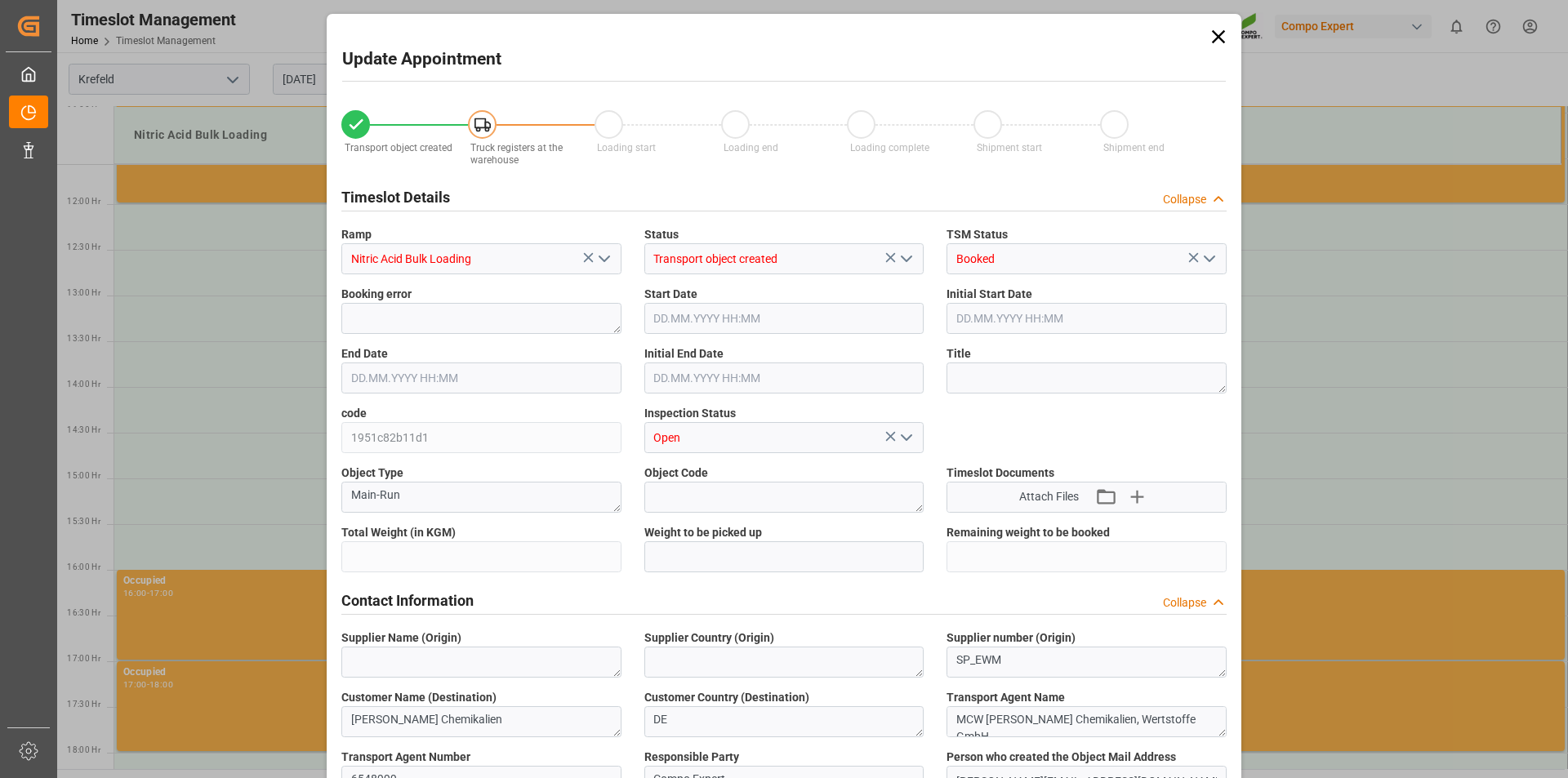
type input "20000"
type input "0"
type input "29.08.2025 14:00"
type input "29.08.2025 14:30"
type input "[DATE] 12:28"
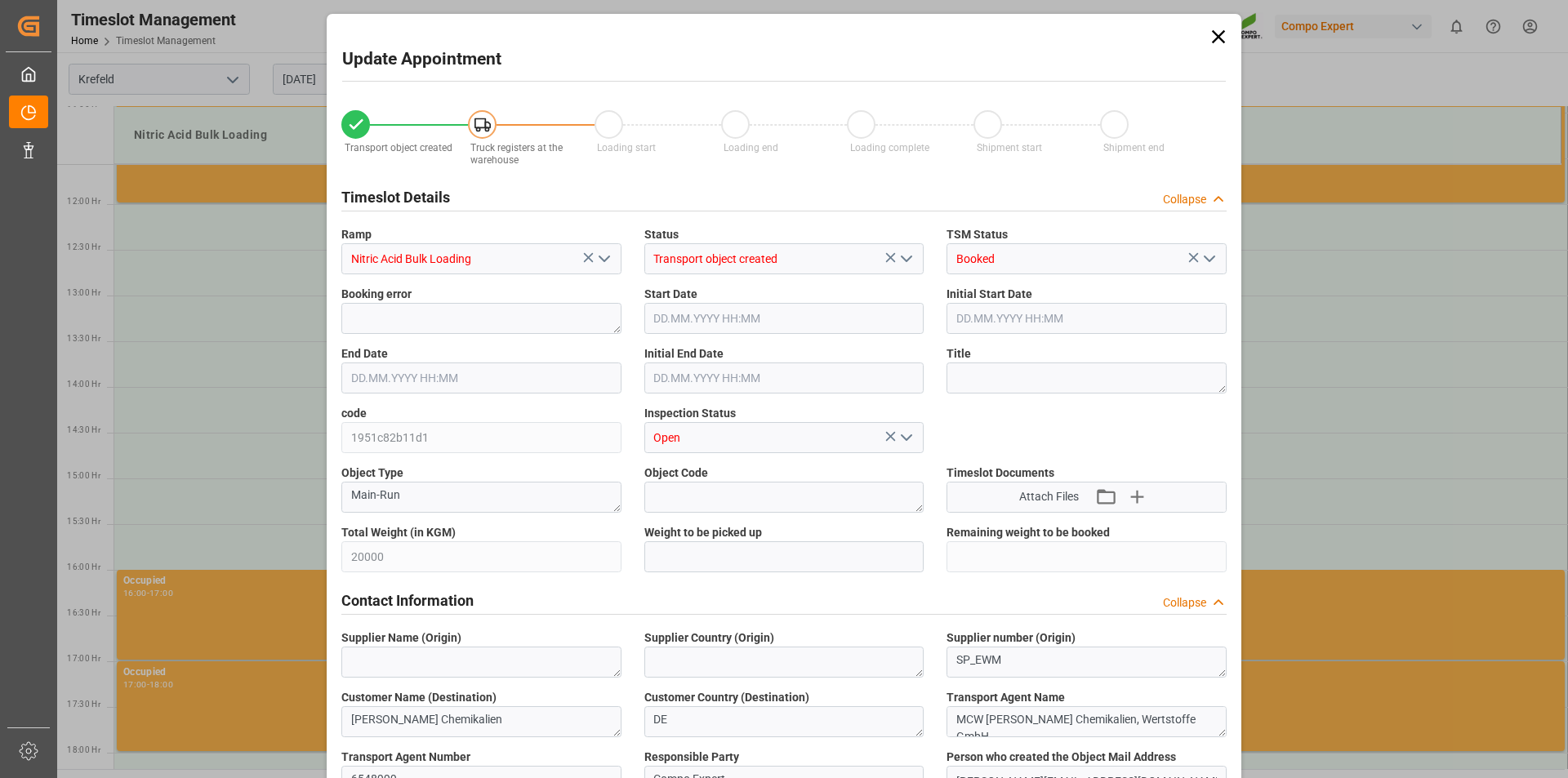
type input "28.08.2025 08:28"
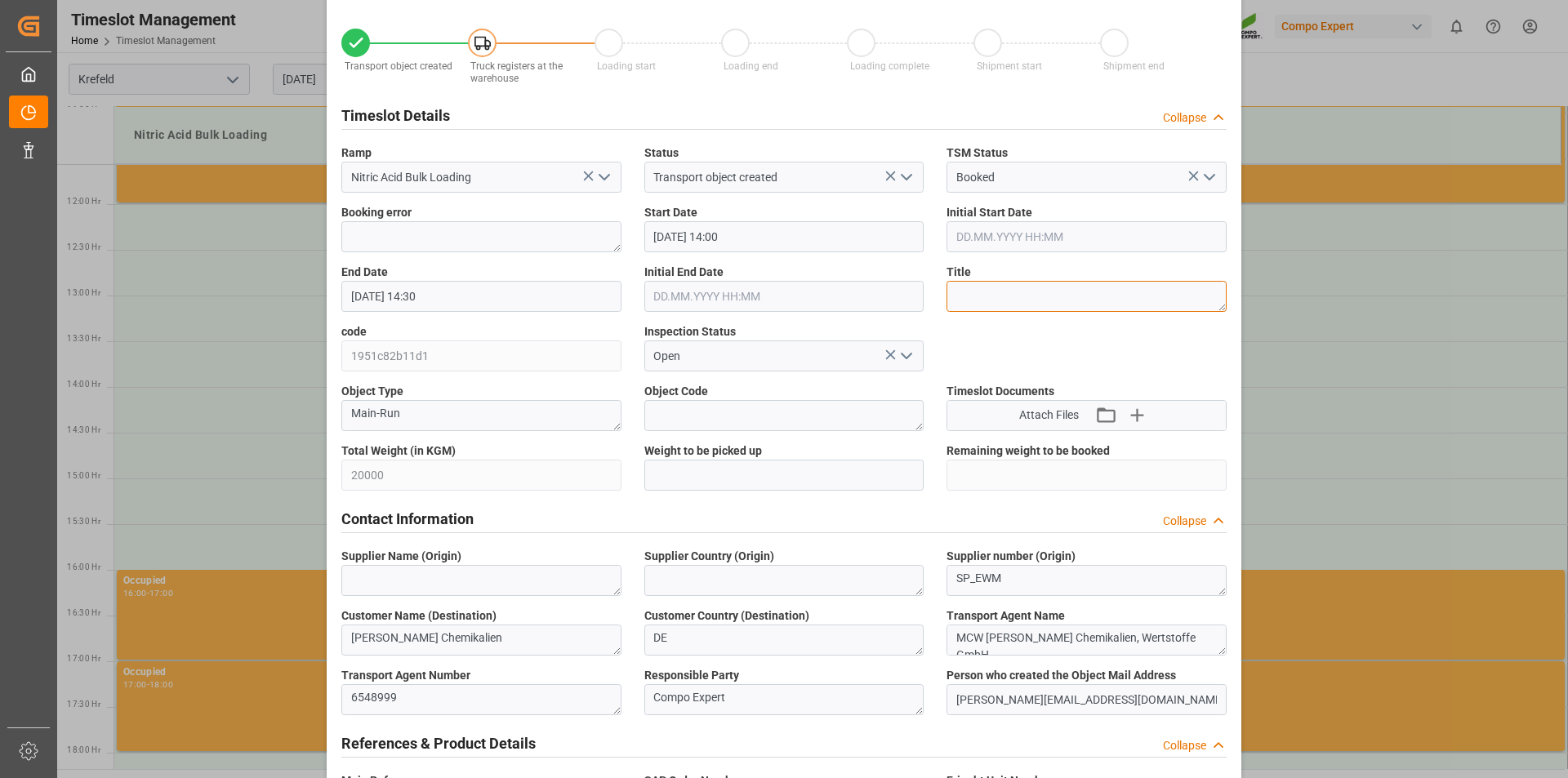
click at [1011, 295] on textarea at bounding box center [1086, 295] width 280 height 31
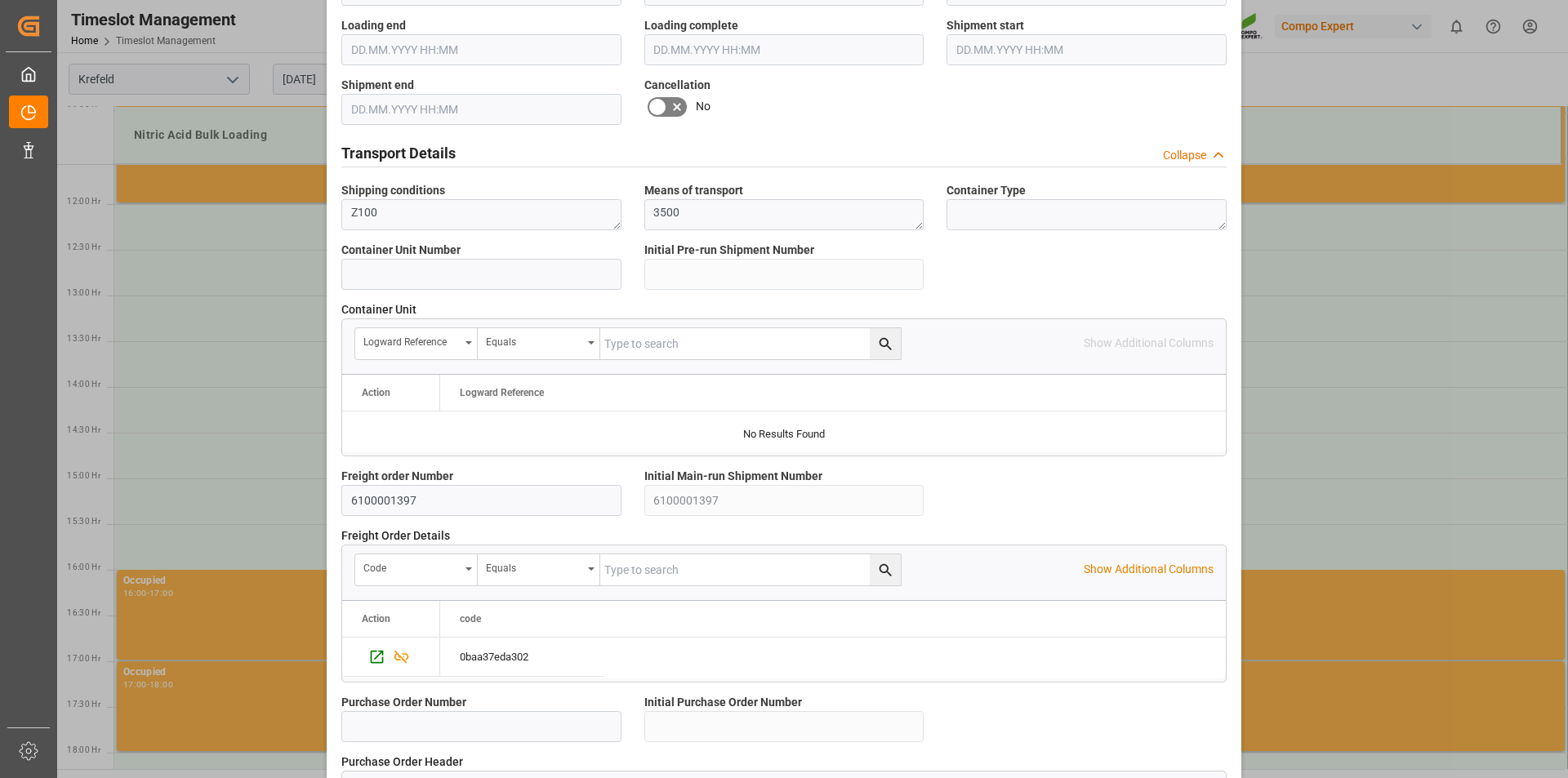
scroll to position [1381, 0]
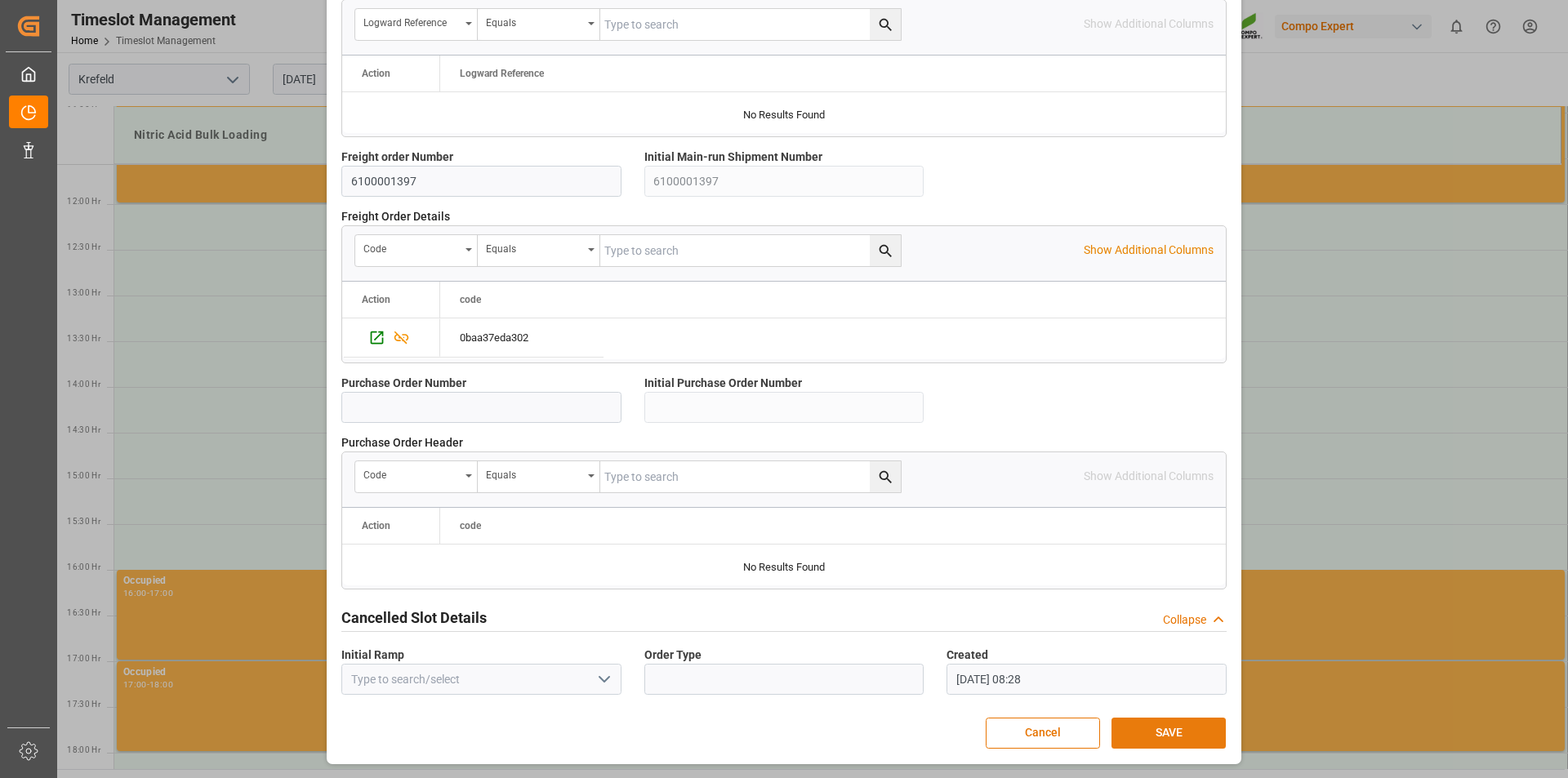
type textarea "162798"
click at [1174, 735] on button "SAVE" at bounding box center [1168, 732] width 114 height 31
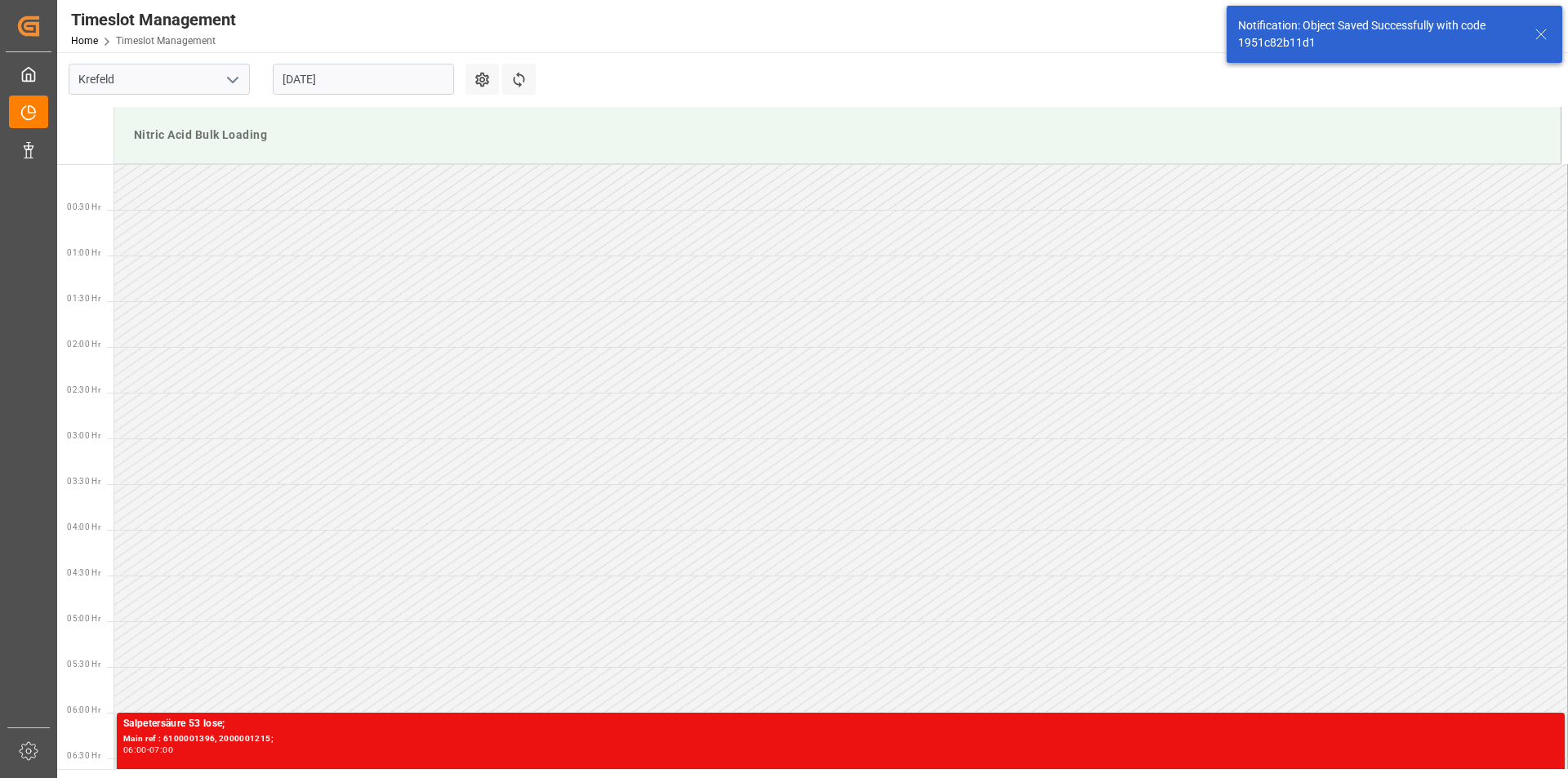
scroll to position [1178, 0]
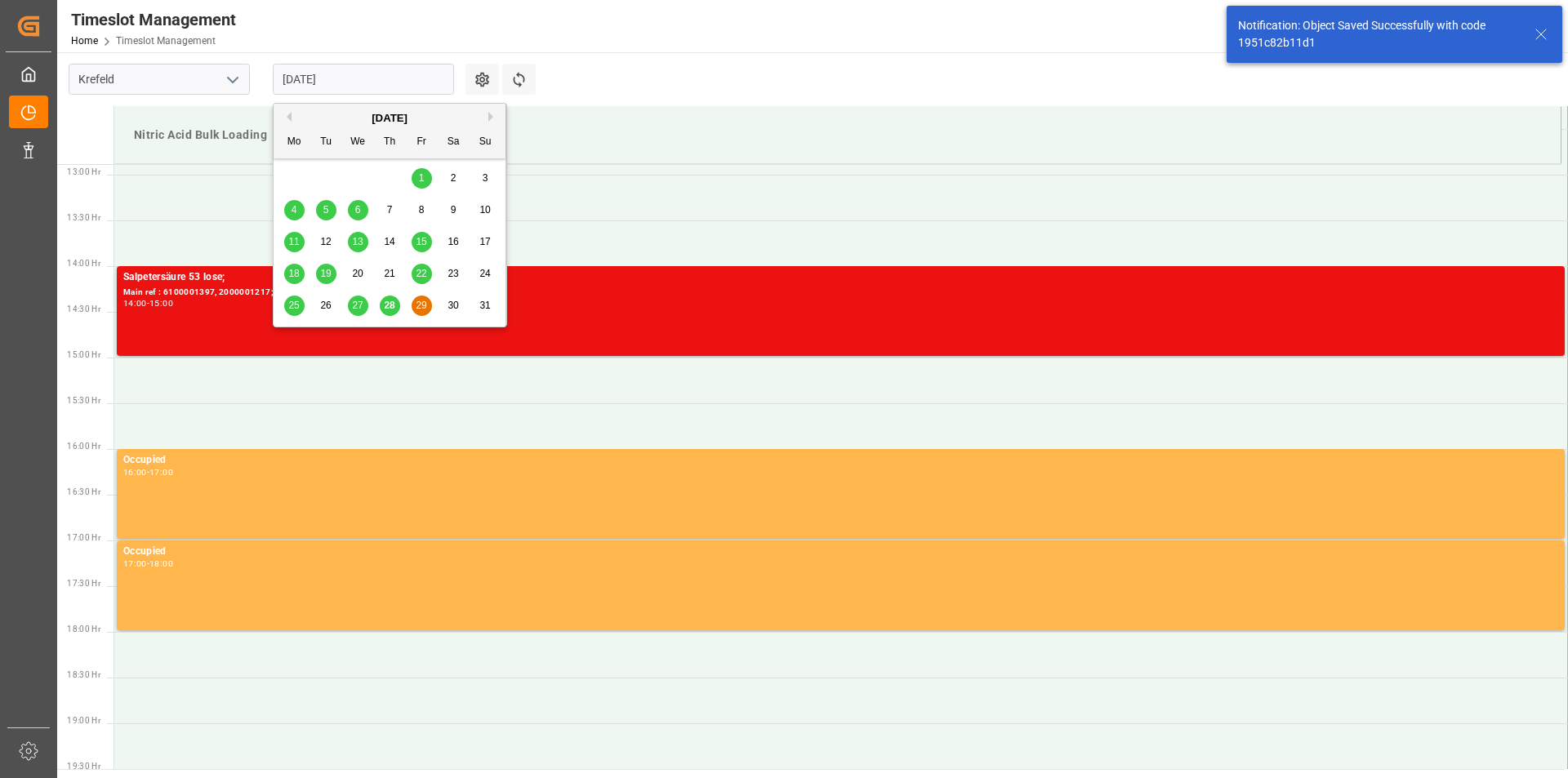
click at [393, 79] on input "[DATE]" at bounding box center [363, 78] width 181 height 31
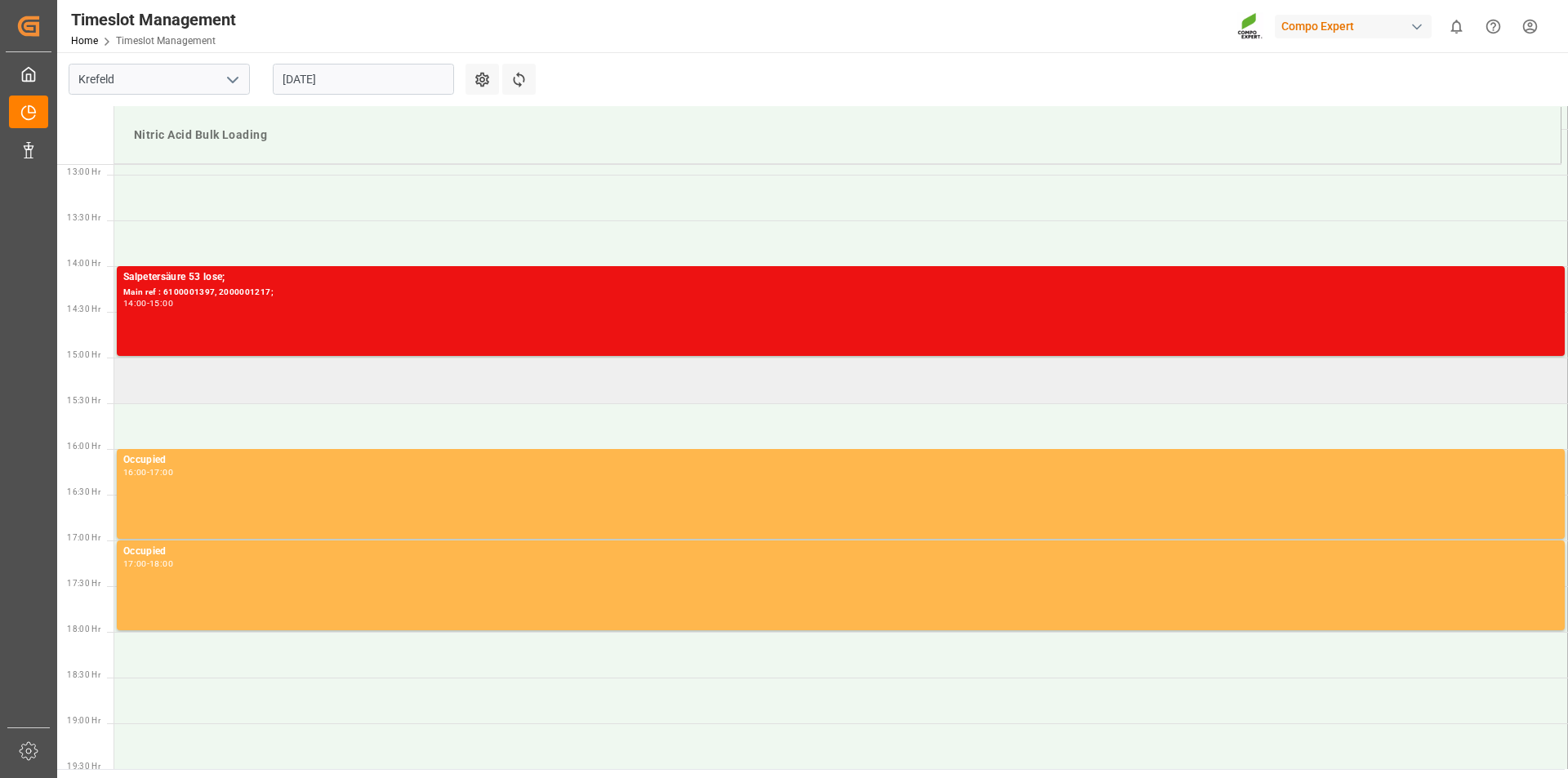
click at [478, 386] on td at bounding box center [840, 381] width 1454 height 46
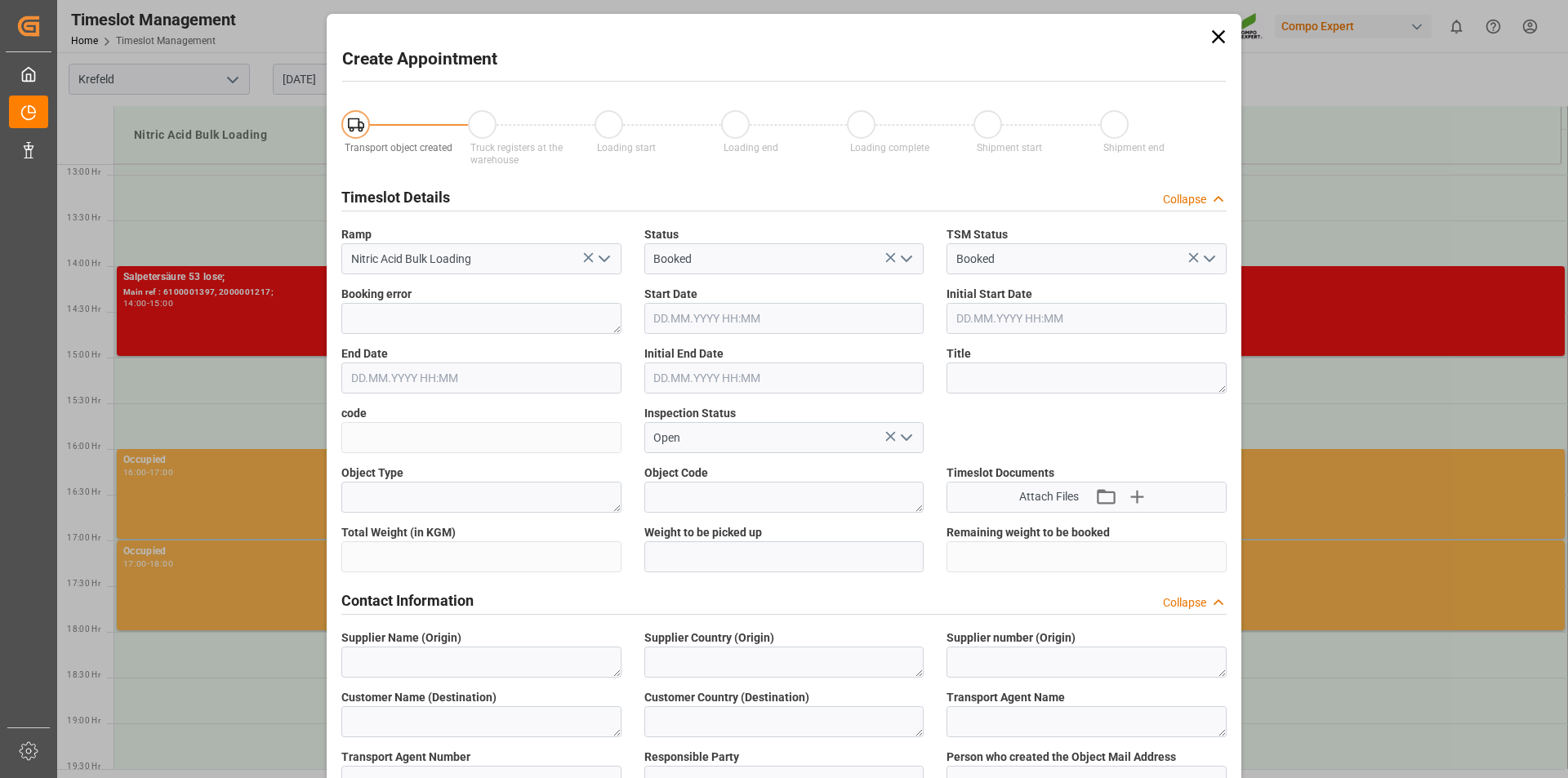
type input "29.08.2025 15:00"
type input "29.08.2025 15:30"
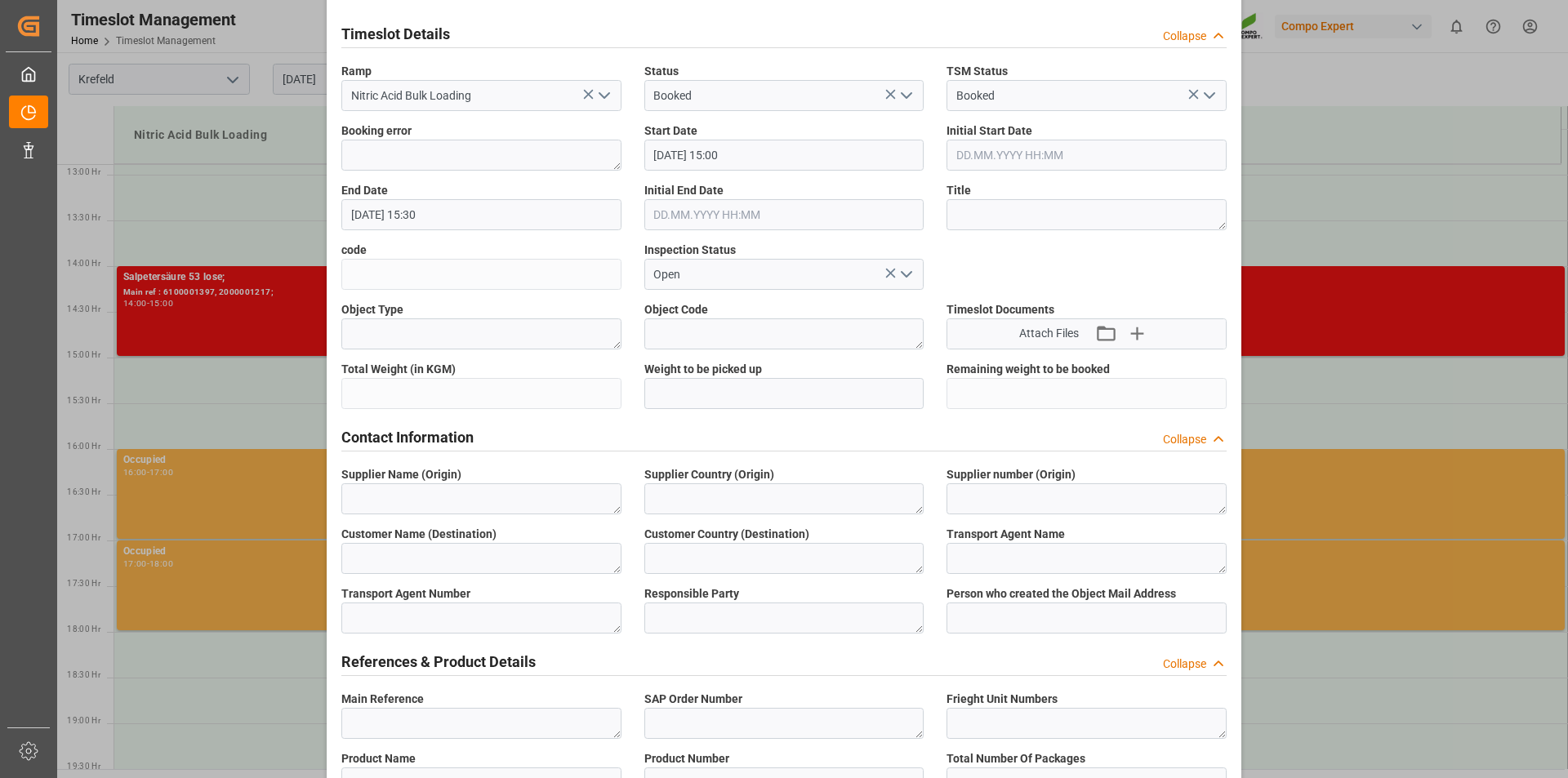
scroll to position [0, 0]
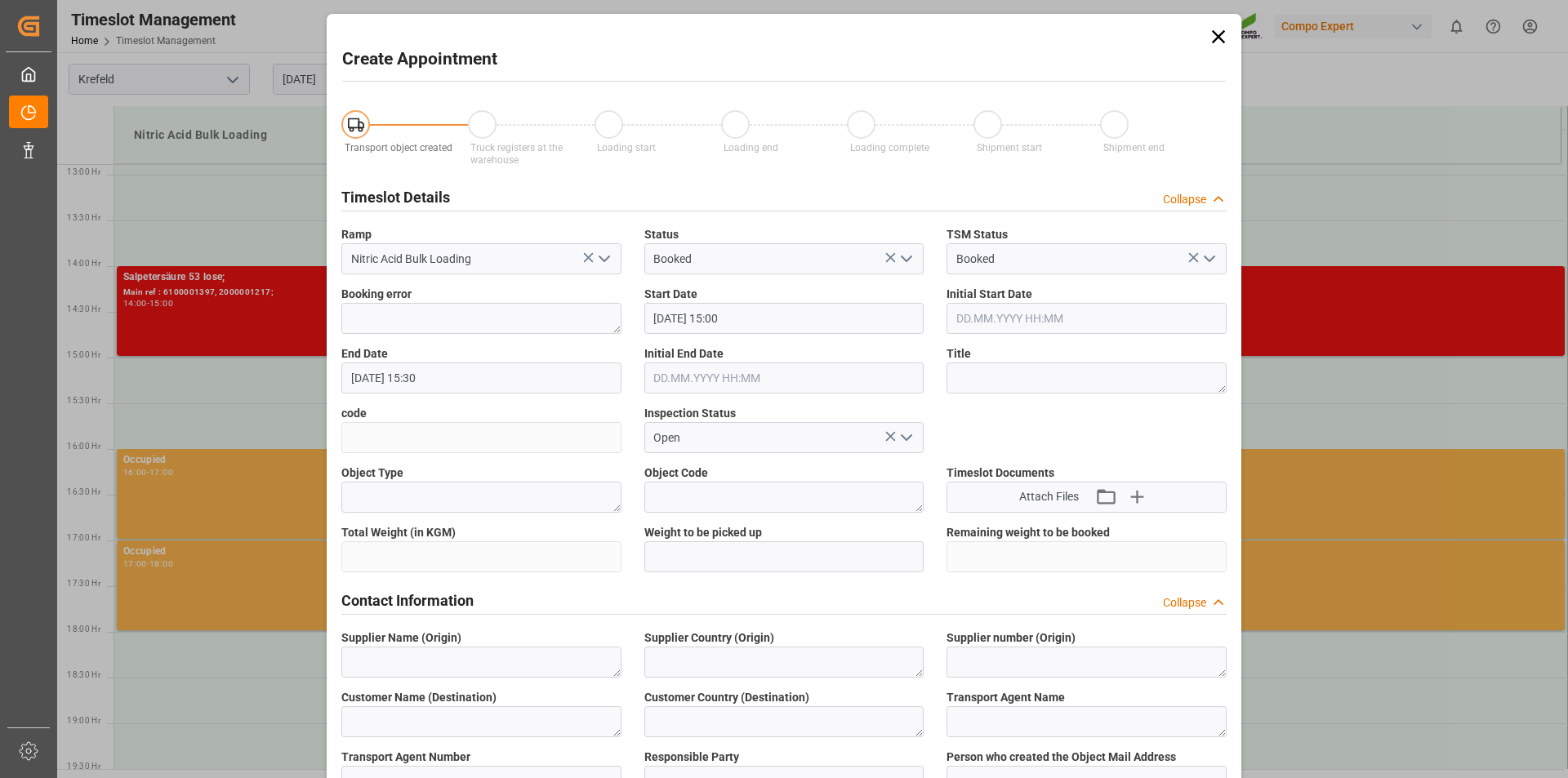
click at [1218, 35] on icon at bounding box center [1218, 36] width 13 height 13
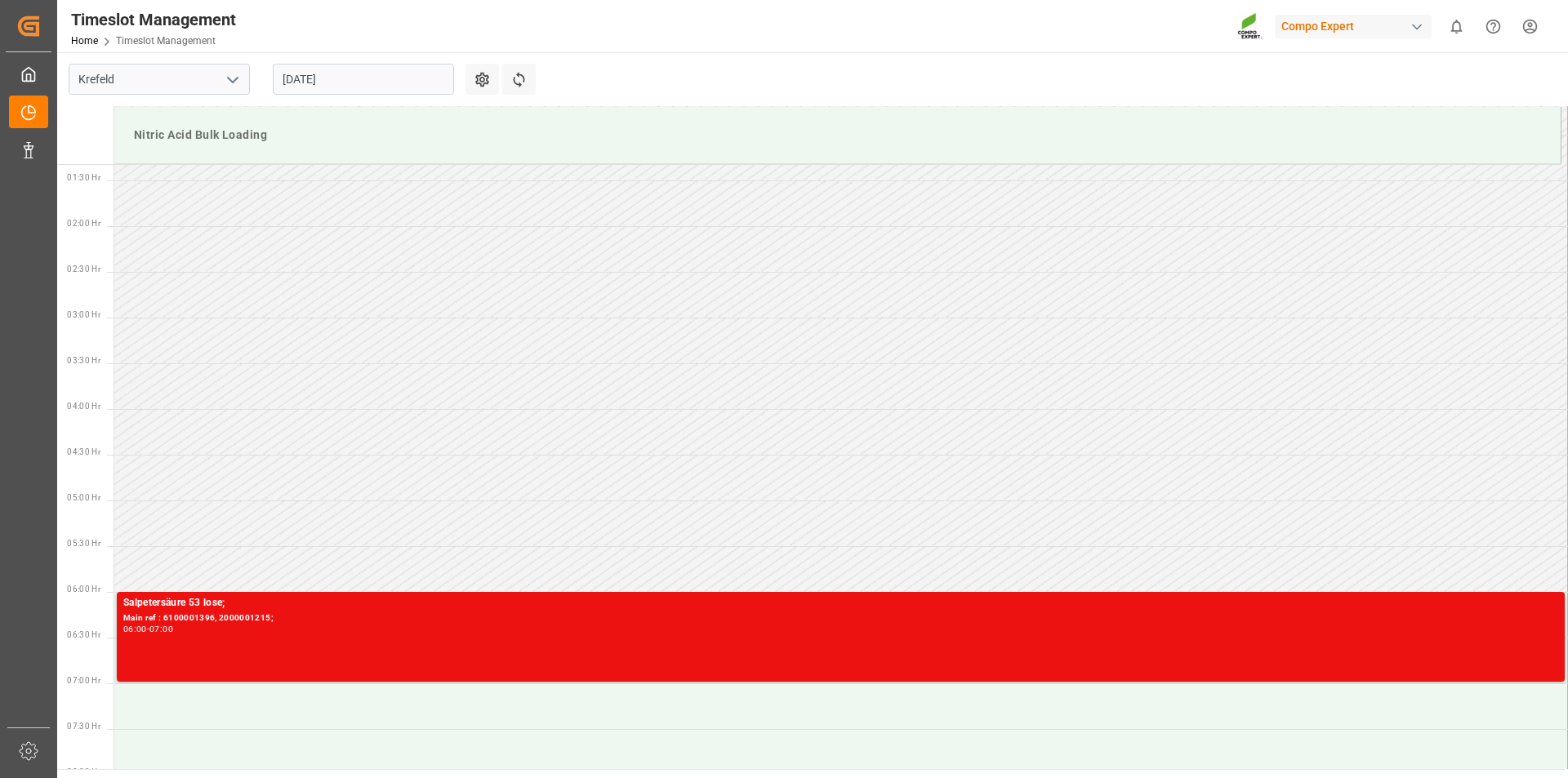
scroll to position [40, 0]
